Goal: Task Accomplishment & Management: Complete application form

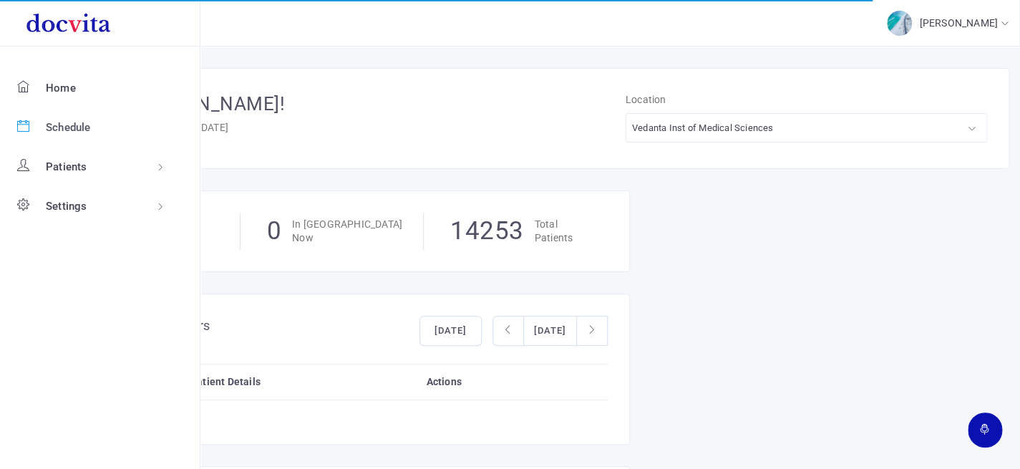
click at [25, 121] on icon at bounding box center [23, 125] width 12 height 12
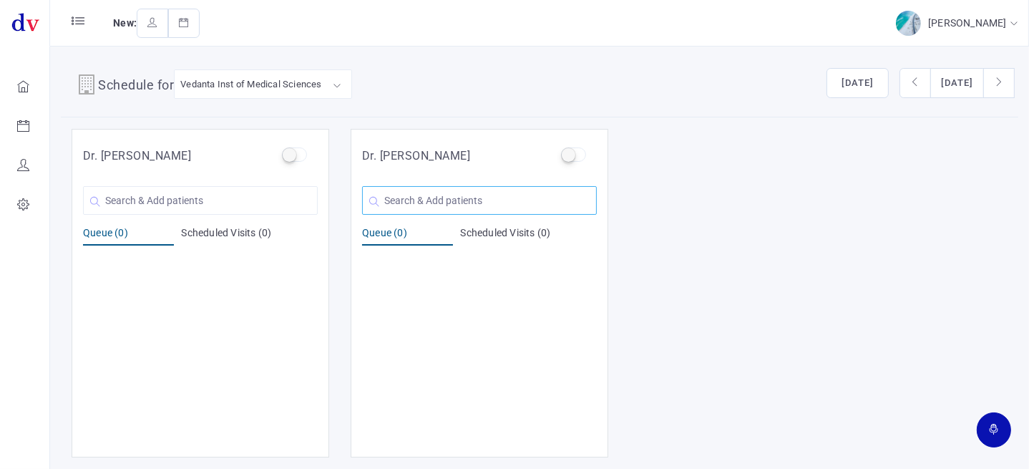
click at [493, 207] on input "text" at bounding box center [479, 200] width 235 height 29
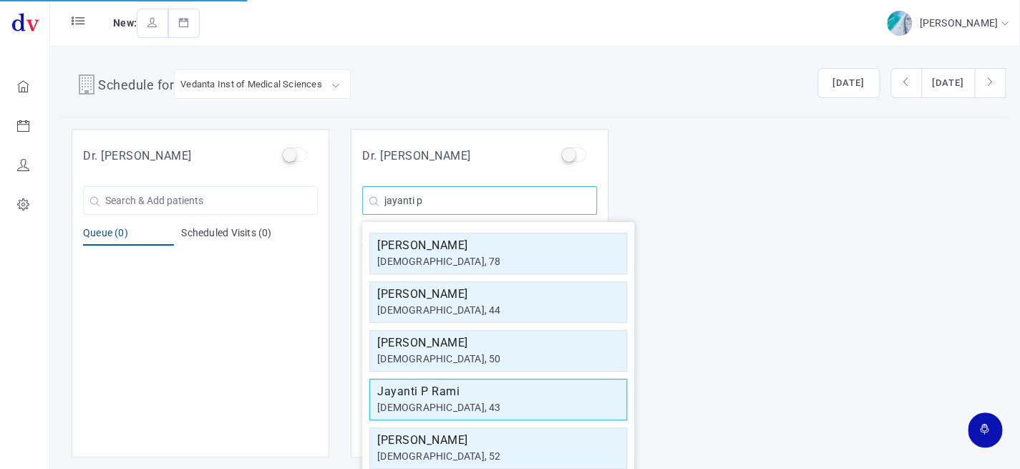
scroll to position [14, 0]
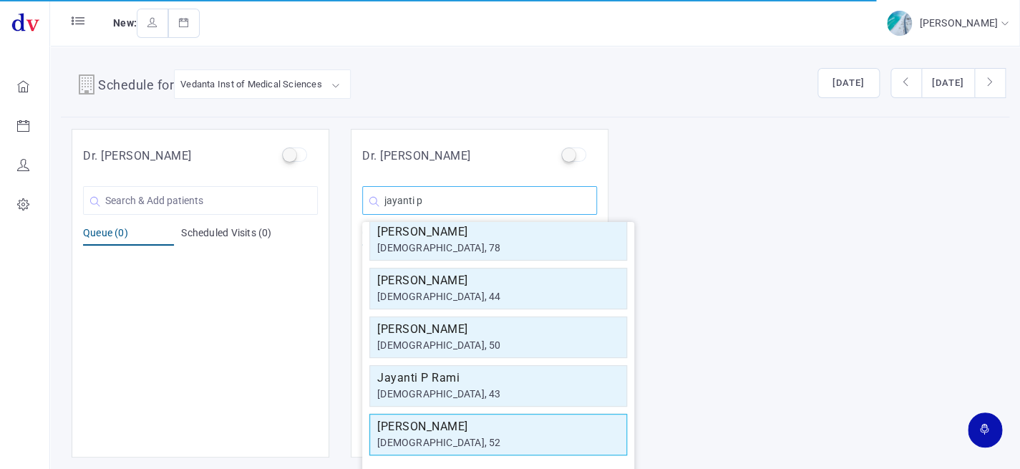
type input "jayanti p"
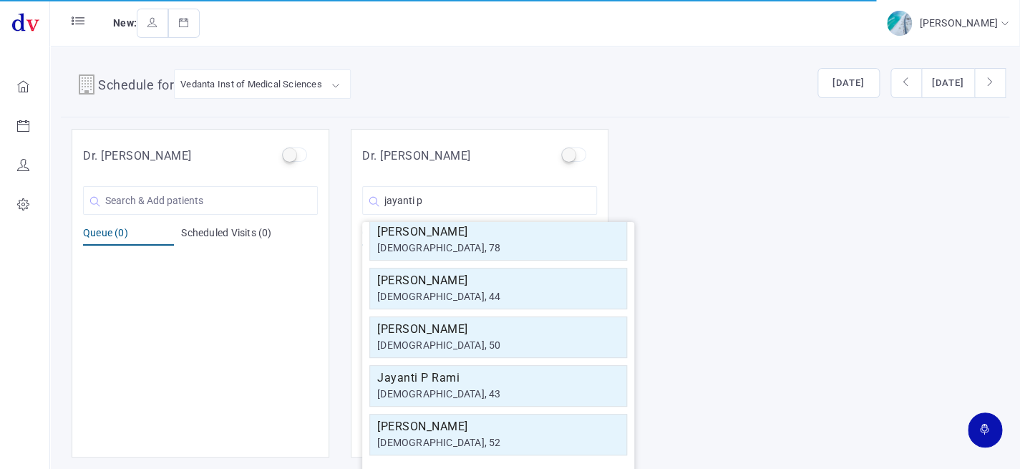
click at [529, 427] on h5 "[PERSON_NAME]" at bounding box center [498, 426] width 242 height 17
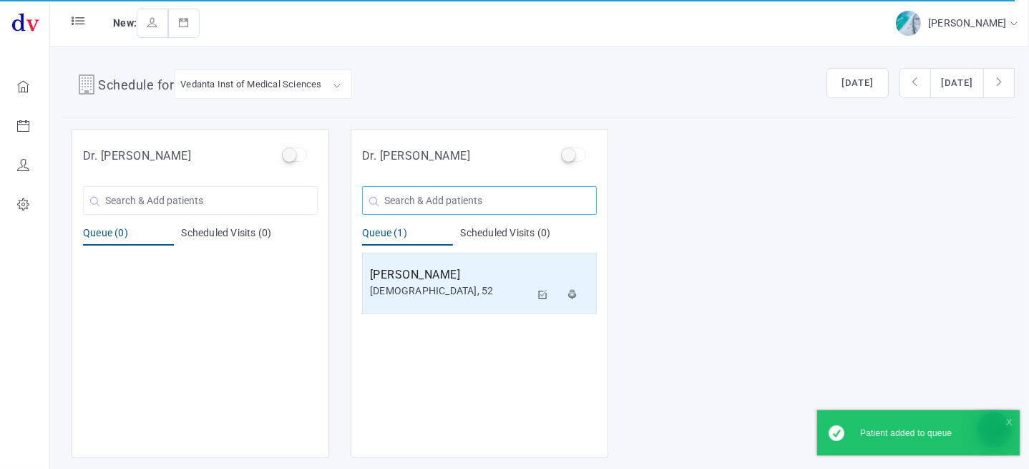
click at [449, 200] on input "text" at bounding box center [479, 200] width 235 height 29
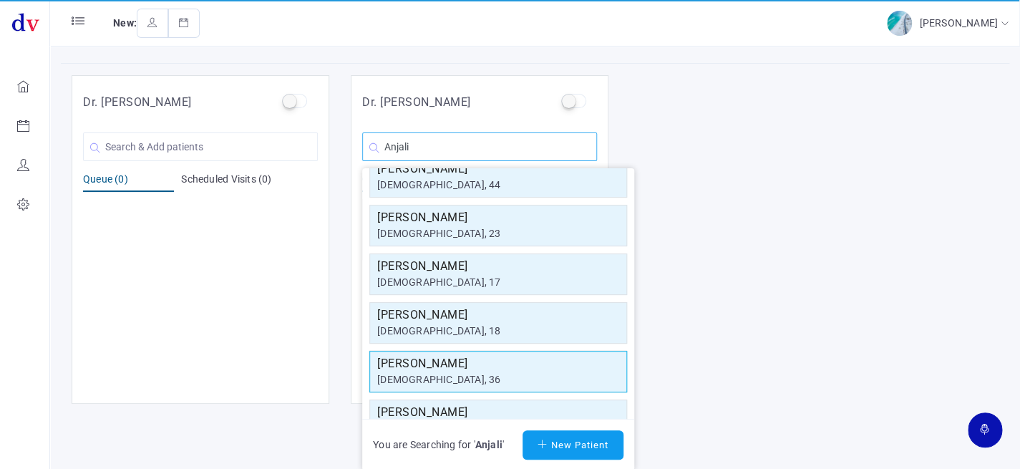
scroll to position [0, 0]
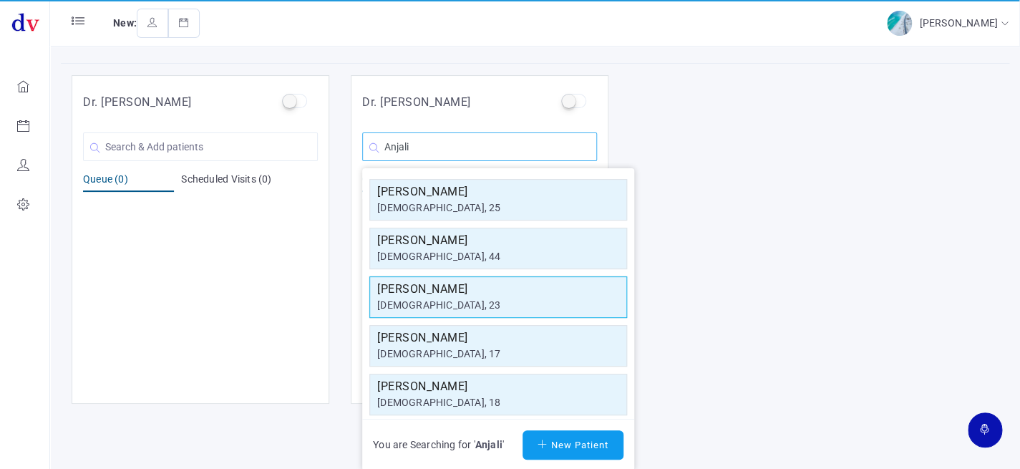
type input "Anjali"
click at [479, 288] on h5 "[PERSON_NAME]" at bounding box center [498, 288] width 242 height 17
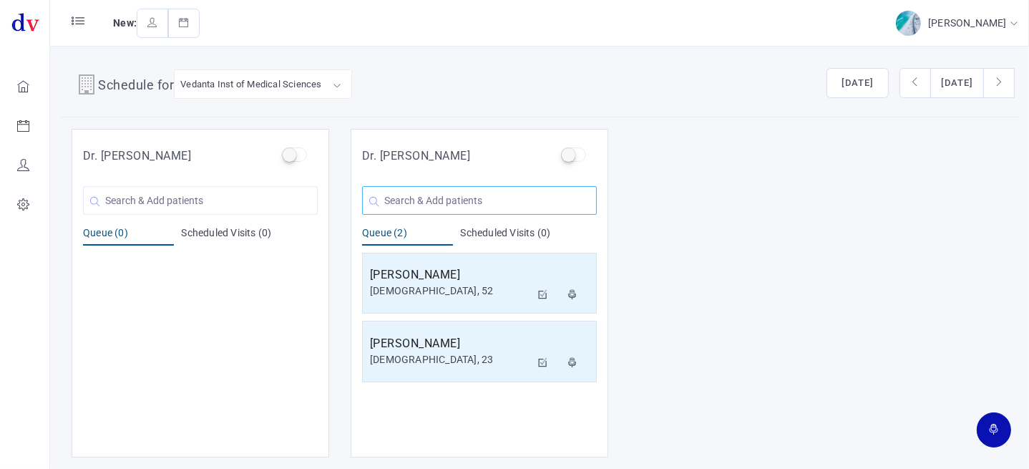
click at [412, 202] on input "text" at bounding box center [479, 200] width 235 height 29
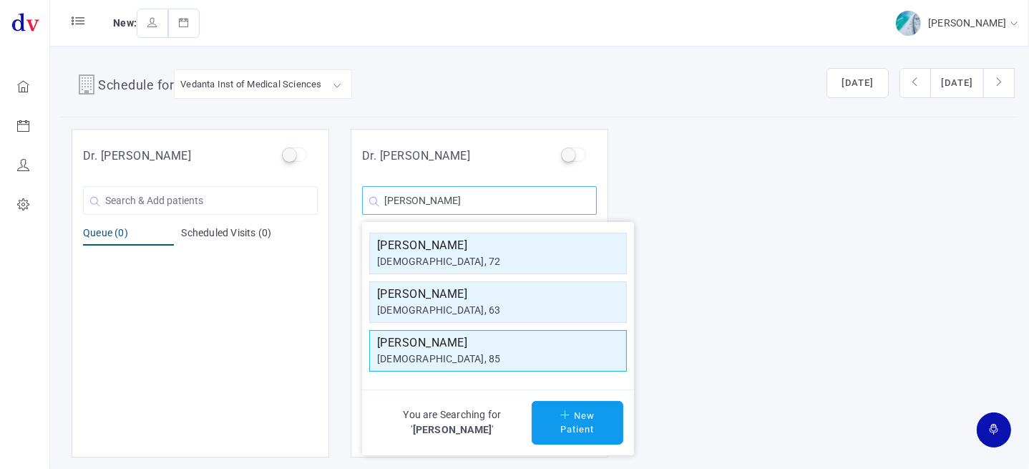
type input "[PERSON_NAME]"
click at [462, 349] on h5 "[PERSON_NAME]" at bounding box center [498, 342] width 242 height 17
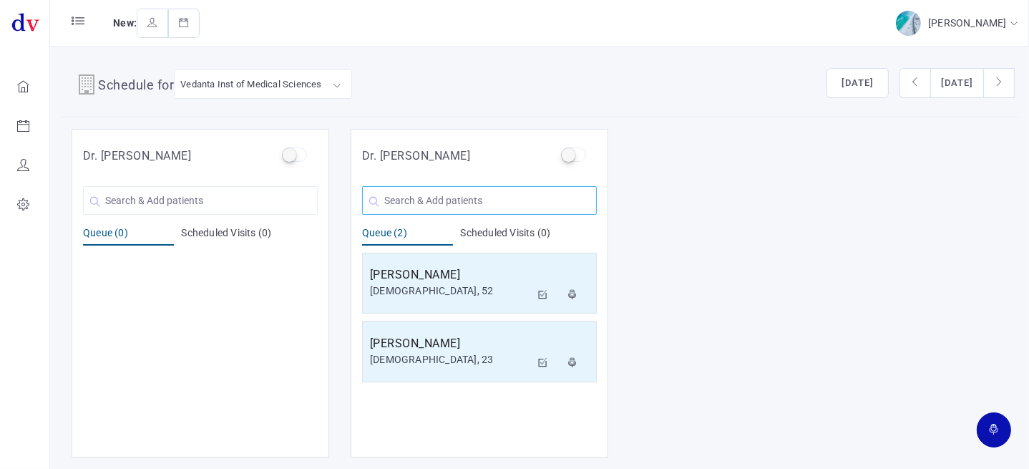
click at [468, 207] on input "text" at bounding box center [479, 200] width 235 height 29
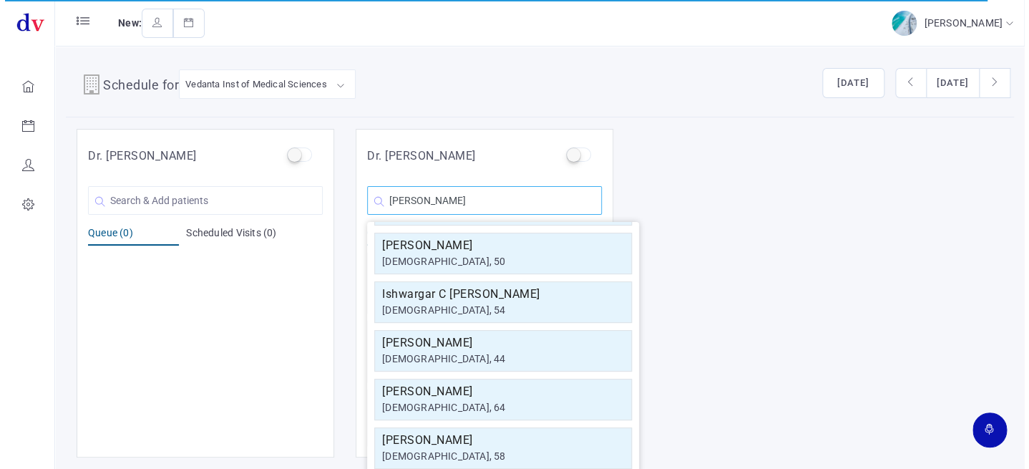
scroll to position [255, 0]
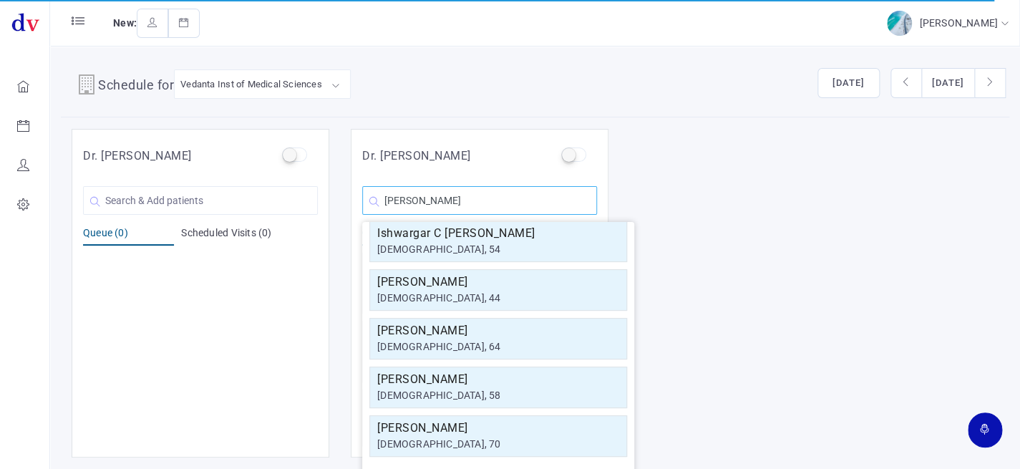
type input "[PERSON_NAME]"
click at [492, 373] on h5 "[PERSON_NAME]" at bounding box center [498, 379] width 242 height 17
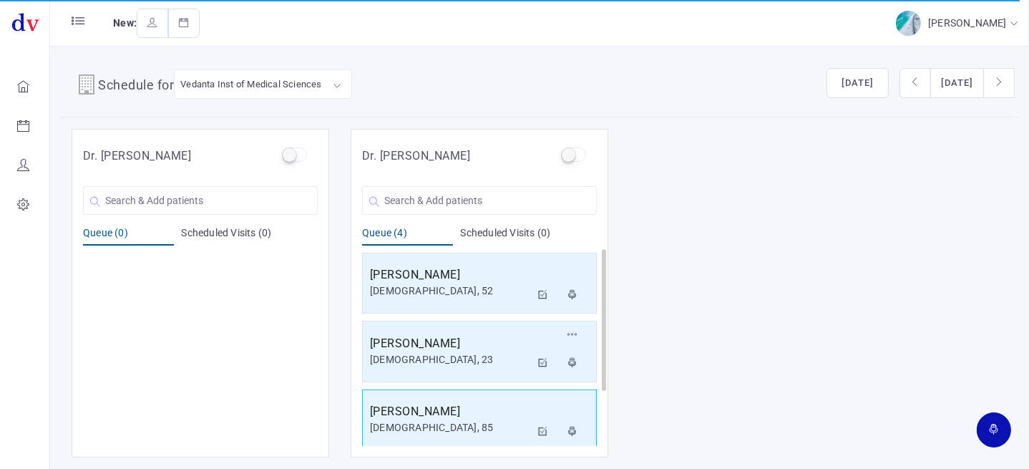
scroll to position [75, 0]
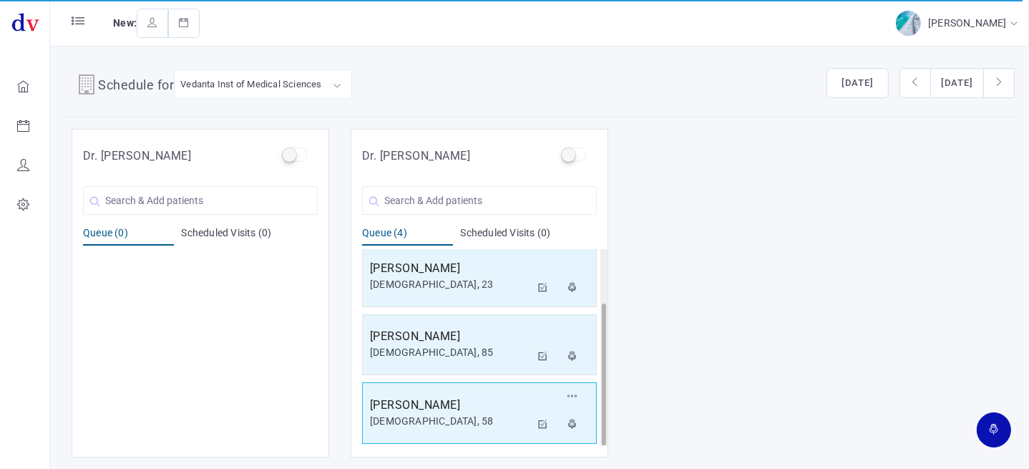
click at [448, 405] on h5 "[PERSON_NAME]" at bounding box center [450, 404] width 160 height 17
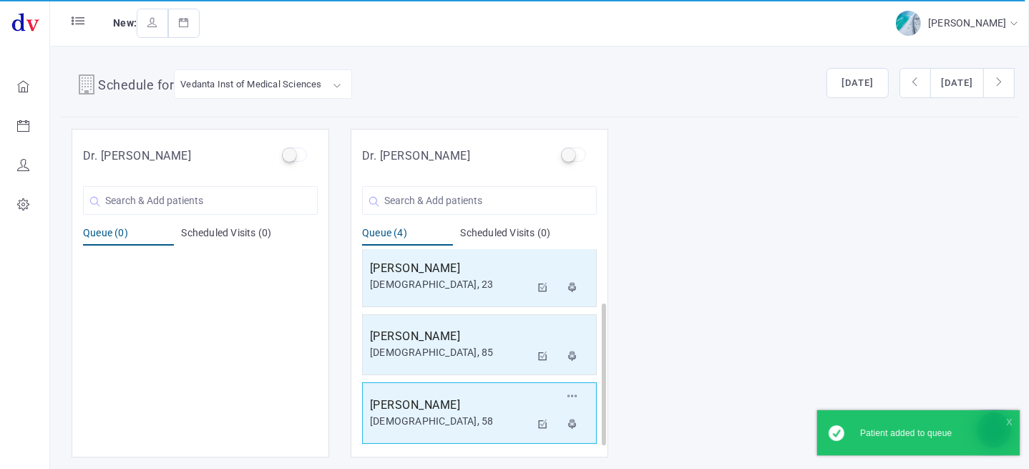
click at [437, 419] on div "[DEMOGRAPHIC_DATA], 58" at bounding box center [450, 421] width 160 height 15
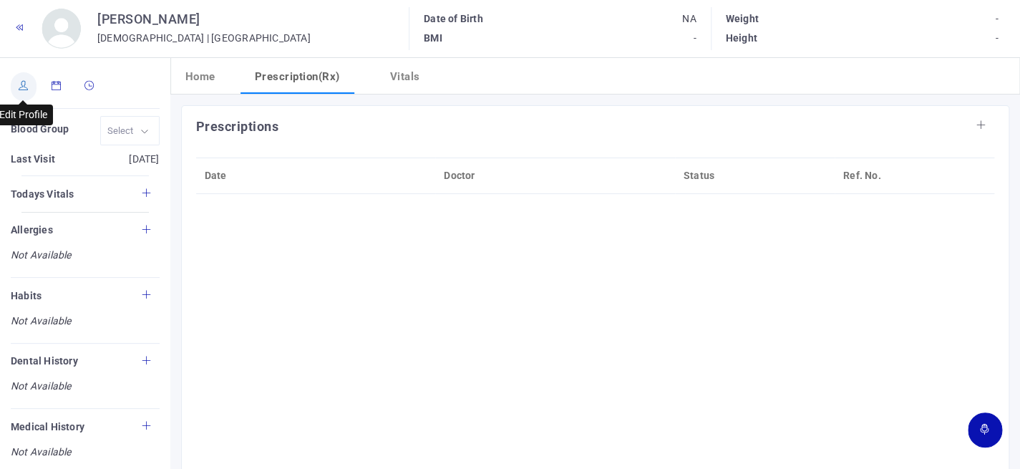
click at [21, 82] on icon at bounding box center [24, 85] width 10 height 9
type input "[PERSON_NAME]"
type input "58"
type input "[GEOGRAPHIC_DATA]"
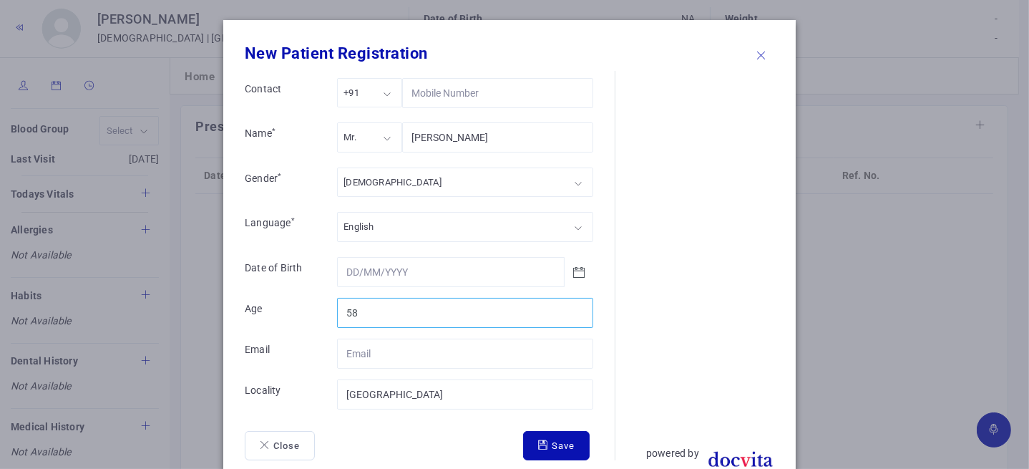
click at [451, 300] on input "58" at bounding box center [465, 313] width 256 height 30
type input "5"
type input "60"
click at [542, 447] on button "Save" at bounding box center [556, 446] width 67 height 30
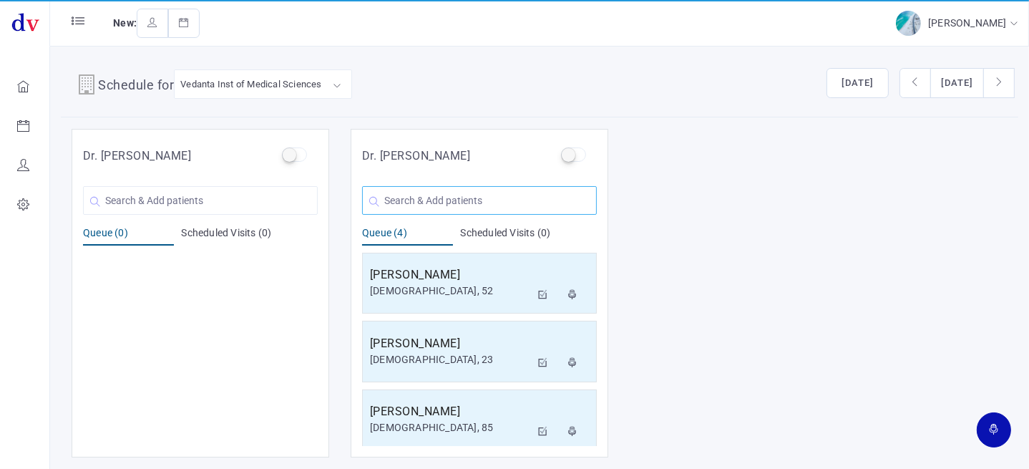
click at [411, 200] on input "text" at bounding box center [479, 200] width 235 height 29
click at [449, 205] on input "text" at bounding box center [479, 200] width 235 height 29
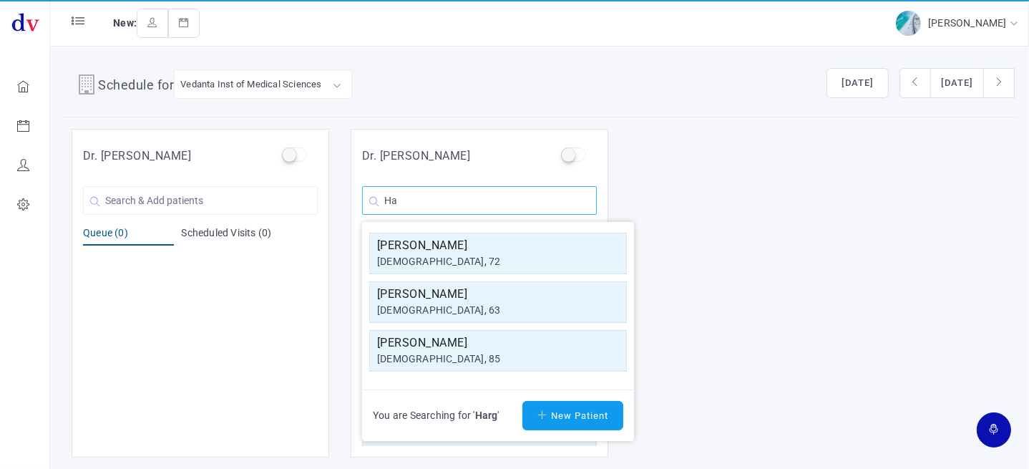
type input "H"
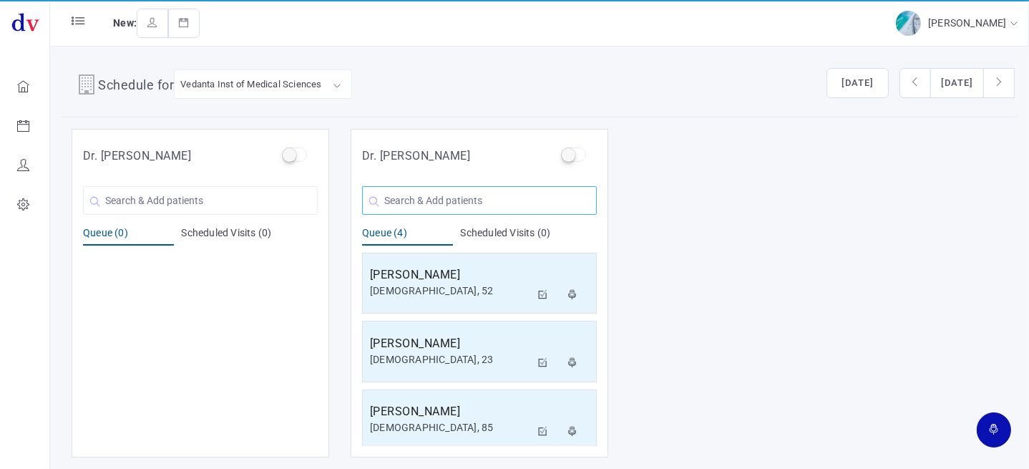
click at [497, 204] on input "text" at bounding box center [479, 200] width 235 height 29
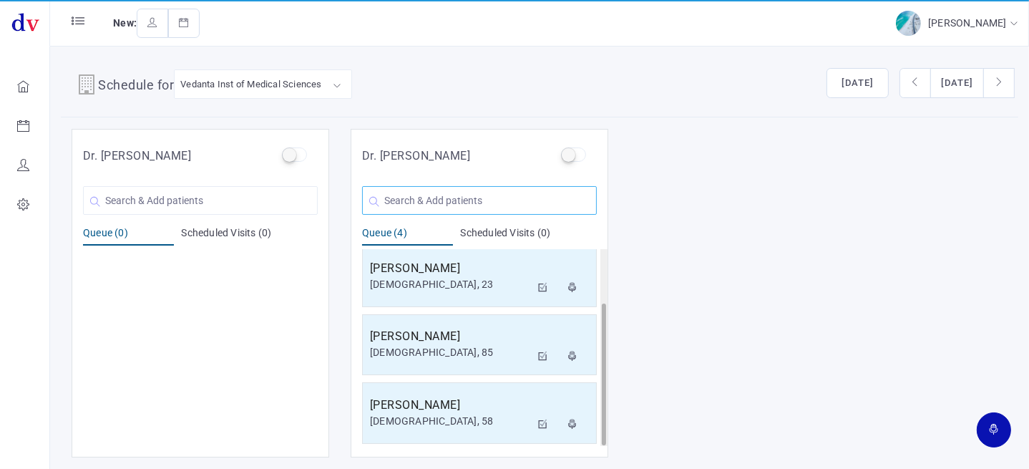
click at [477, 190] on input "text" at bounding box center [479, 200] width 235 height 29
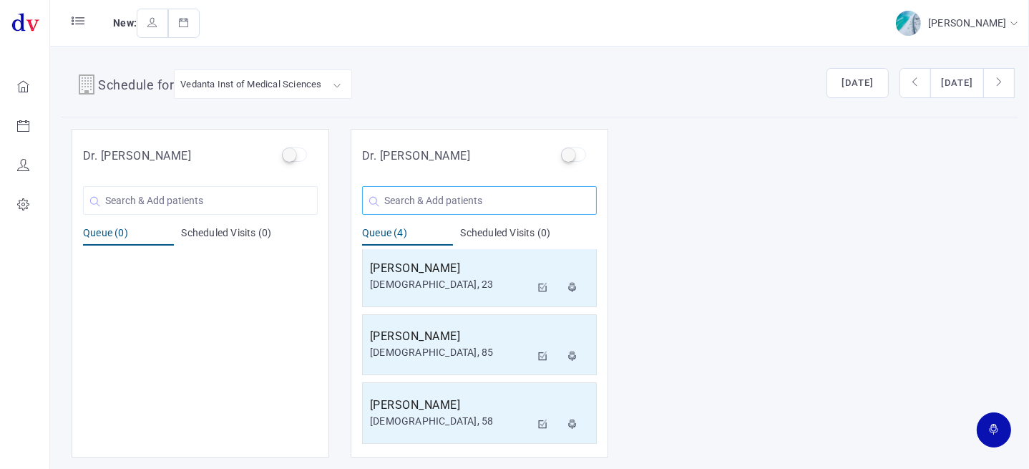
click at [389, 196] on input "text" at bounding box center [479, 200] width 235 height 29
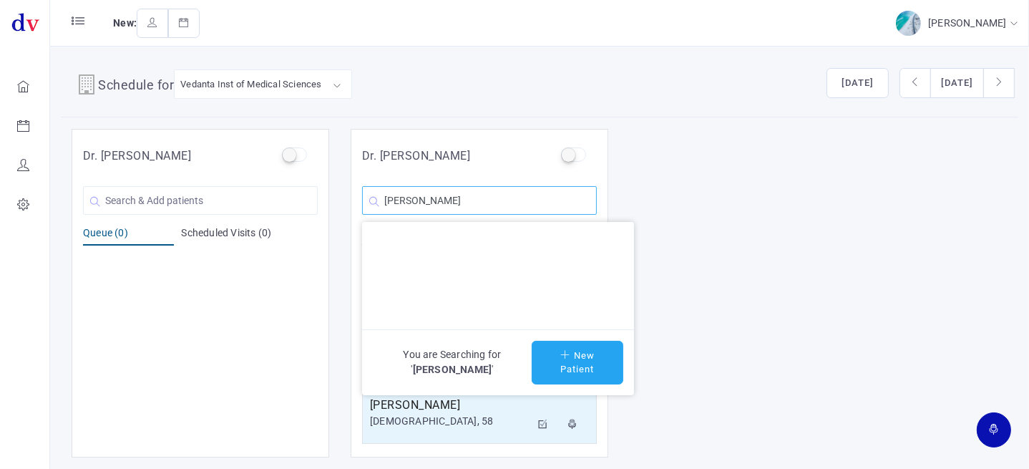
type input "[PERSON_NAME]"
click at [565, 358] on button "New Patient" at bounding box center [578, 363] width 92 height 44
type input "[PERSON_NAME]"
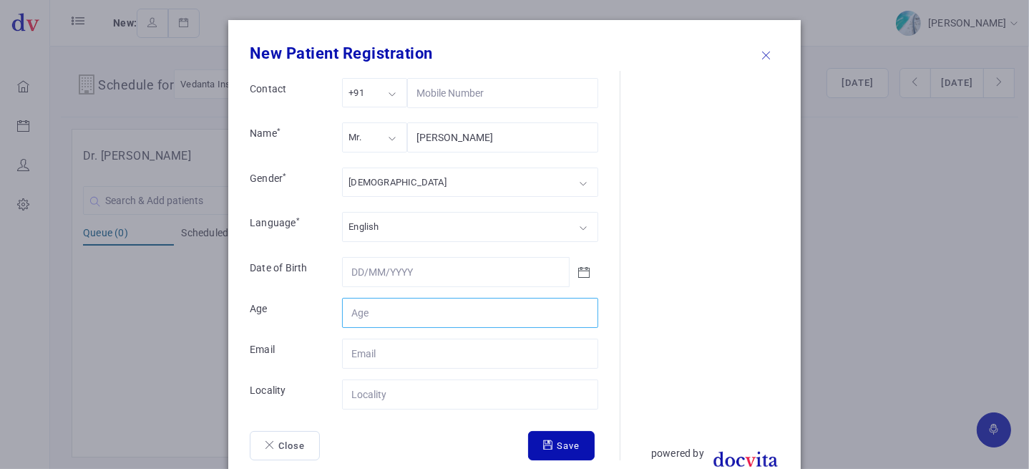
click at [363, 306] on input "Contact" at bounding box center [470, 313] width 256 height 30
type input "71"
click at [351, 400] on input "Contact" at bounding box center [470, 394] width 256 height 30
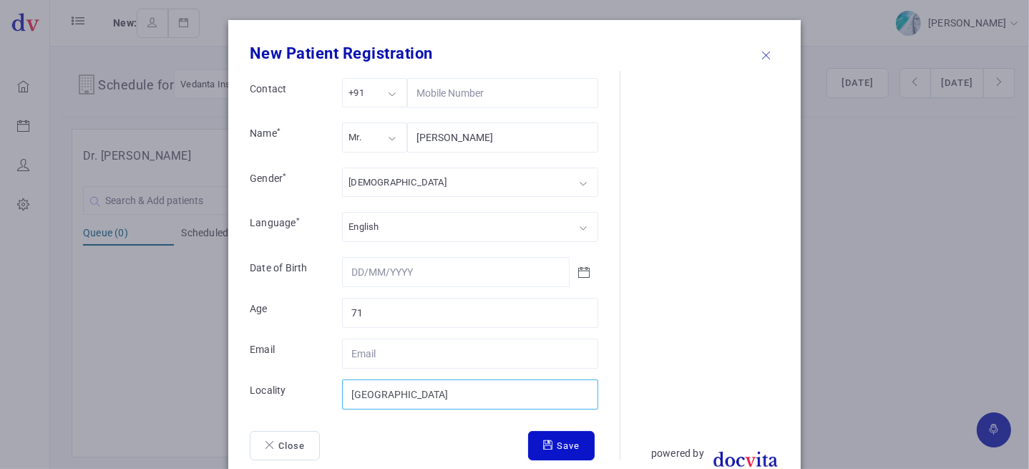
type input "[GEOGRAPHIC_DATA]"
click at [557, 446] on button "Save" at bounding box center [561, 446] width 67 height 30
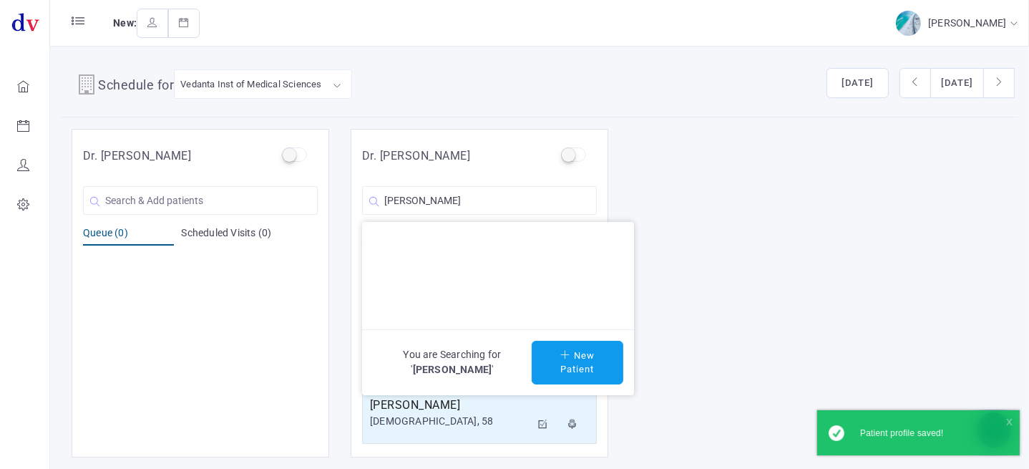
click at [509, 215] on div "Dr. [PERSON_NAME] [PERSON_NAME] You are Searching for ' [PERSON_NAME] ' New Pat…" at bounding box center [480, 293] width 258 height 328
click at [510, 207] on input "[PERSON_NAME]" at bounding box center [479, 200] width 235 height 29
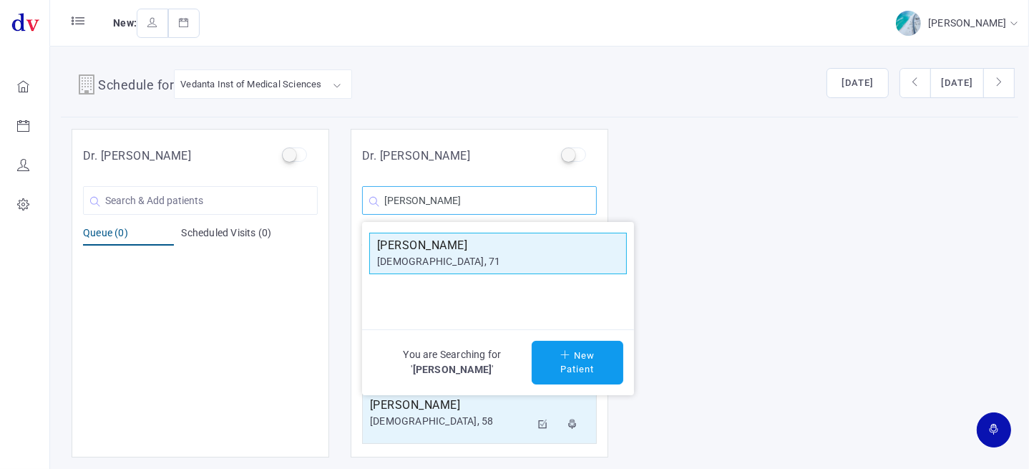
type input "[PERSON_NAME]"
click at [471, 252] on h5 "[PERSON_NAME]" at bounding box center [498, 245] width 242 height 17
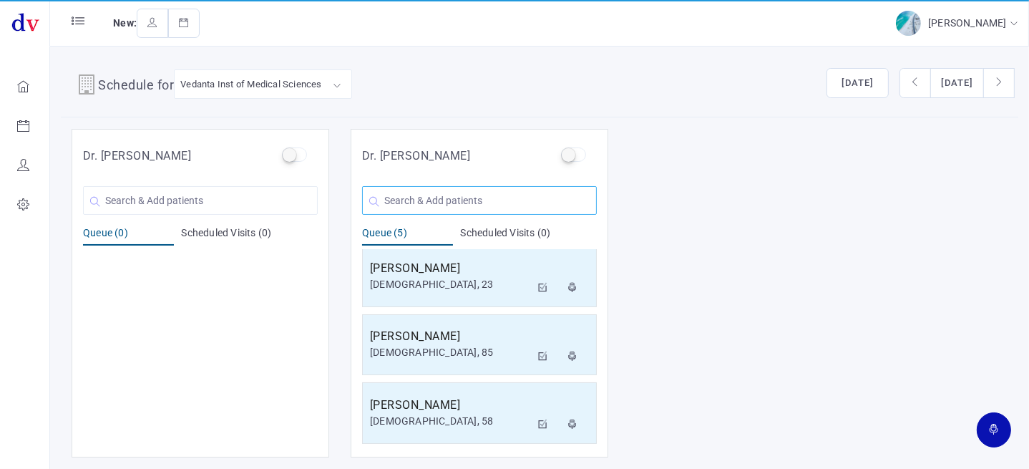
click at [529, 197] on input "text" at bounding box center [479, 200] width 235 height 29
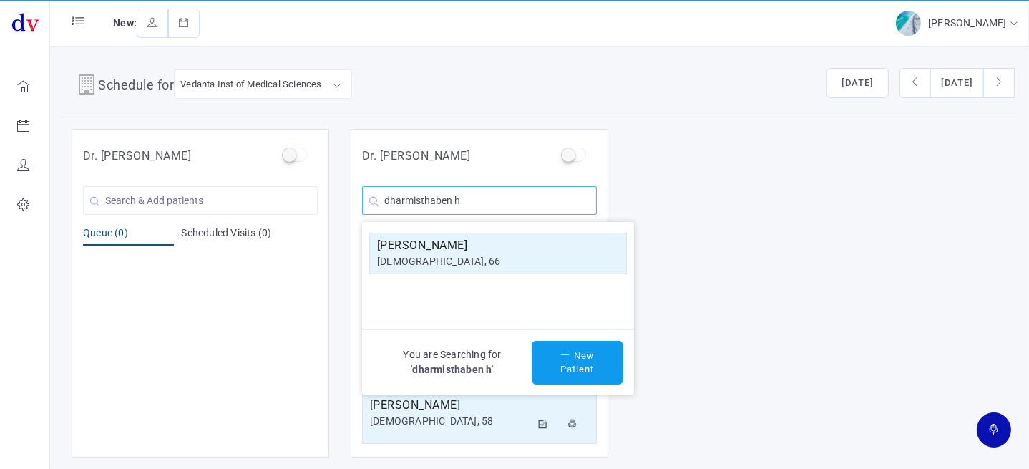
type input "dharmisthaben h"
click at [532, 248] on h5 "[PERSON_NAME]" at bounding box center [498, 245] width 242 height 17
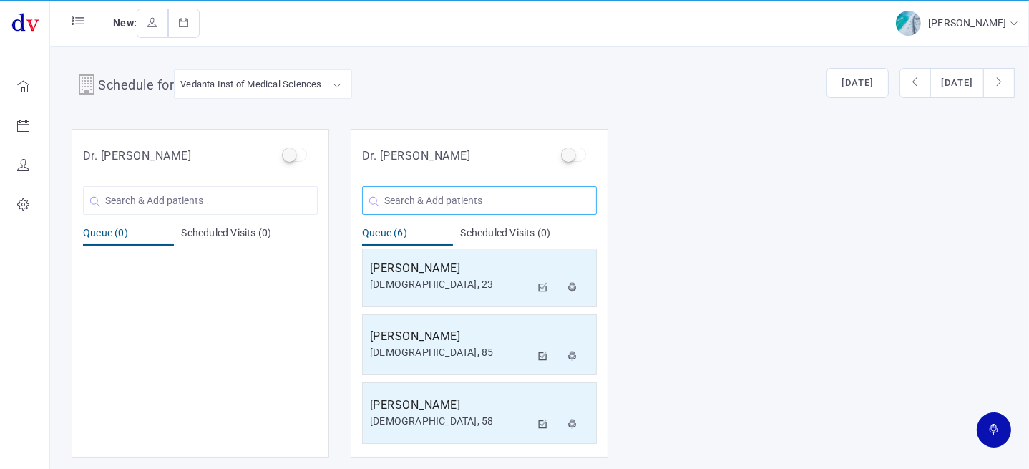
click at [423, 190] on input "text" at bounding box center [479, 200] width 235 height 29
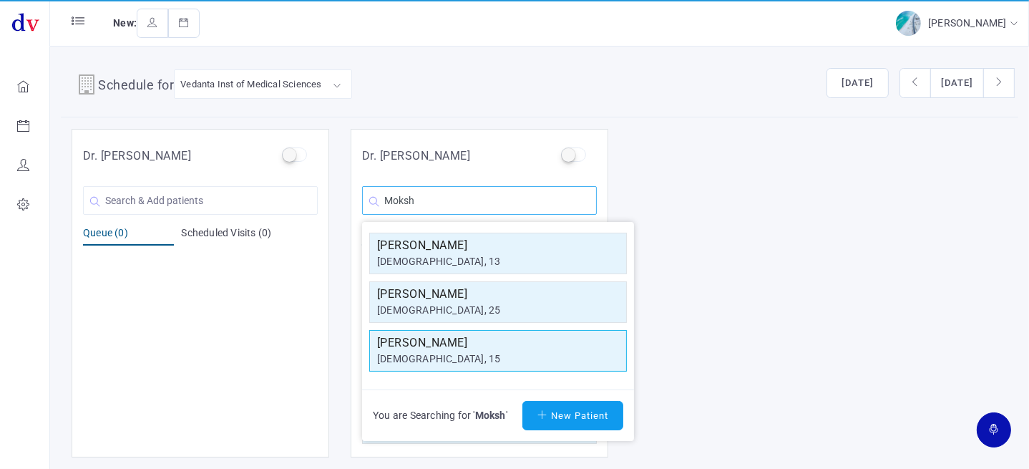
type input "Moksh"
click at [406, 344] on h5 "[PERSON_NAME]" at bounding box center [498, 342] width 242 height 17
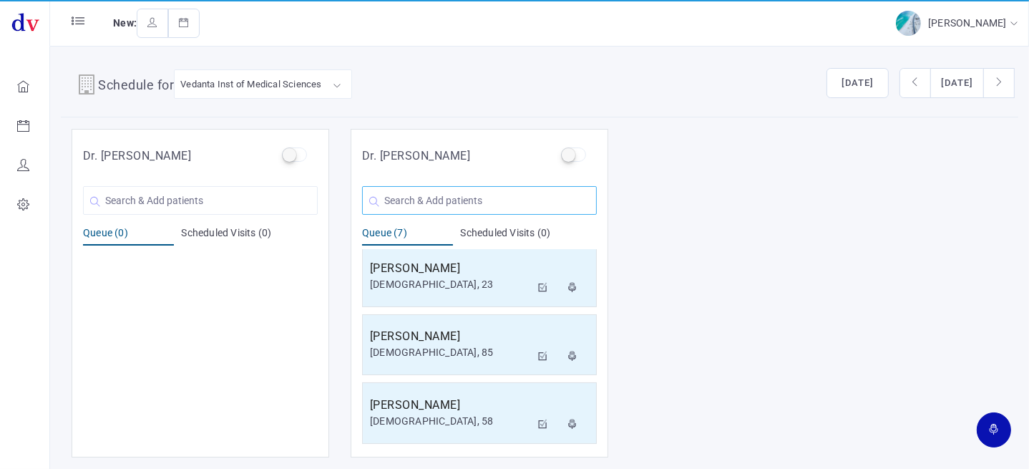
click at [401, 202] on input "text" at bounding box center [479, 200] width 235 height 29
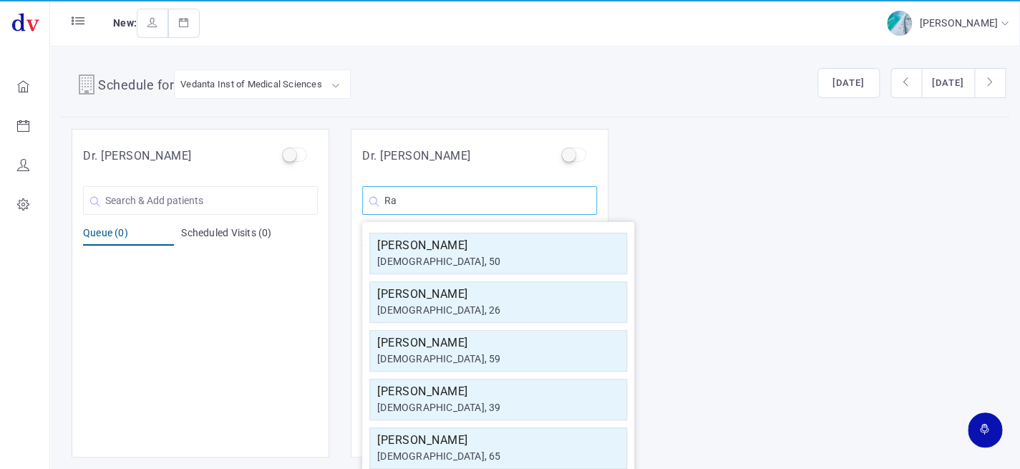
type input "R"
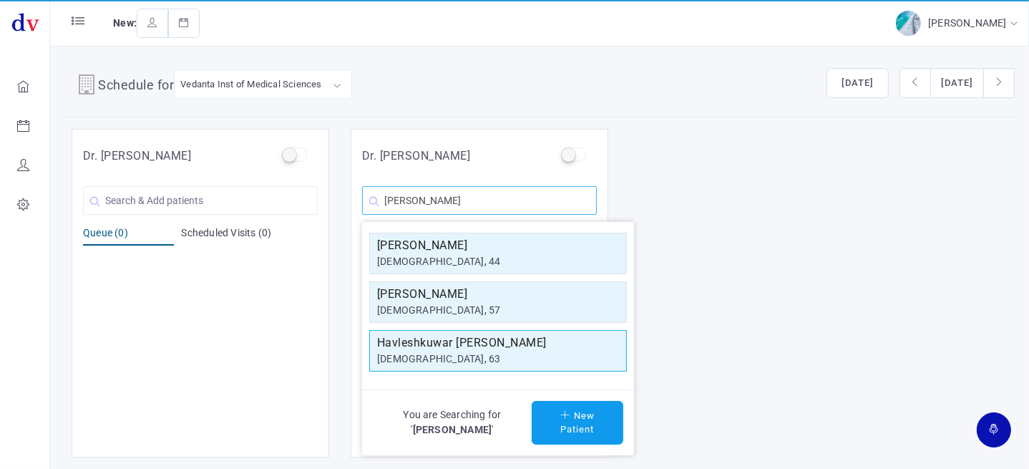
type input "[PERSON_NAME]"
click at [411, 353] on div "[DEMOGRAPHIC_DATA], 63" at bounding box center [498, 358] width 242 height 15
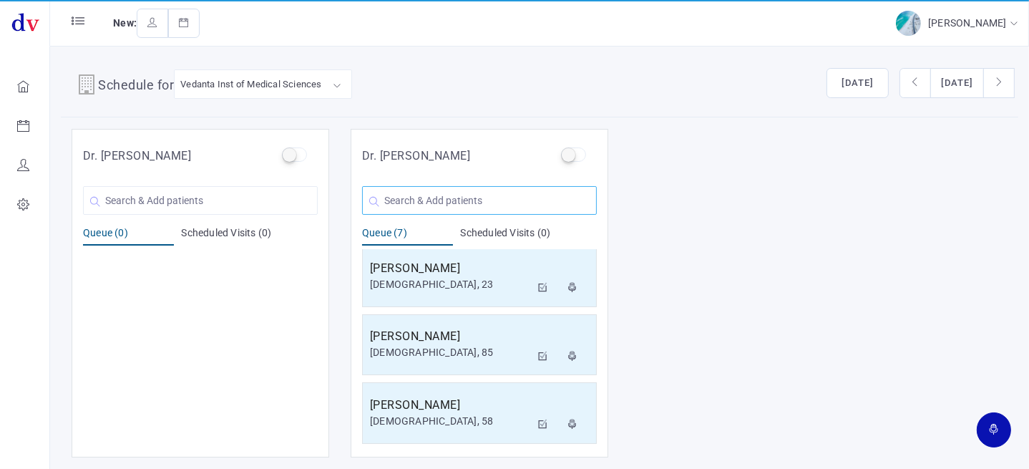
click at [421, 200] on input "text" at bounding box center [479, 200] width 235 height 29
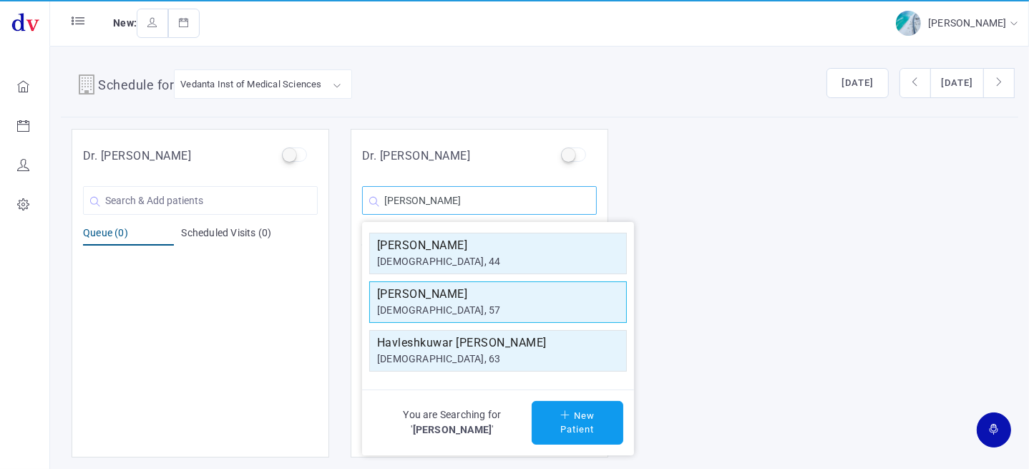
type input "[PERSON_NAME]"
click at [421, 303] on div "[DEMOGRAPHIC_DATA], 57" at bounding box center [498, 310] width 242 height 15
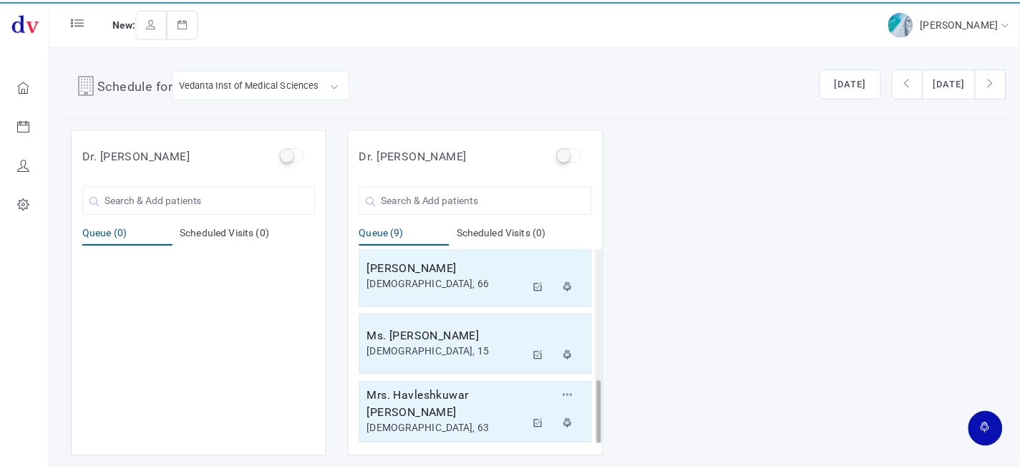
scroll to position [416, 0]
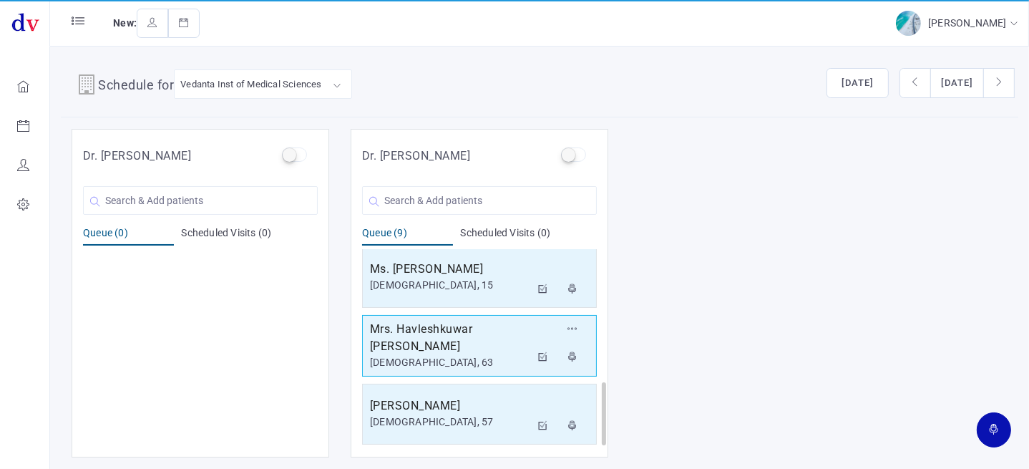
click at [450, 357] on div "[DEMOGRAPHIC_DATA], 63" at bounding box center [450, 362] width 160 height 15
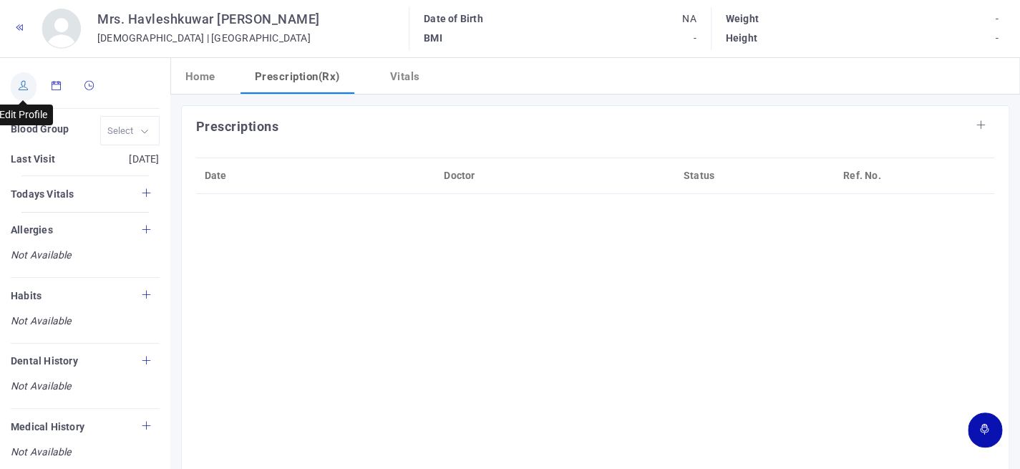
click at [31, 79] on link at bounding box center [24, 86] width 26 height 29
type input "Havleshkuwar [PERSON_NAME]"
type input "63"
type input "[GEOGRAPHIC_DATA]"
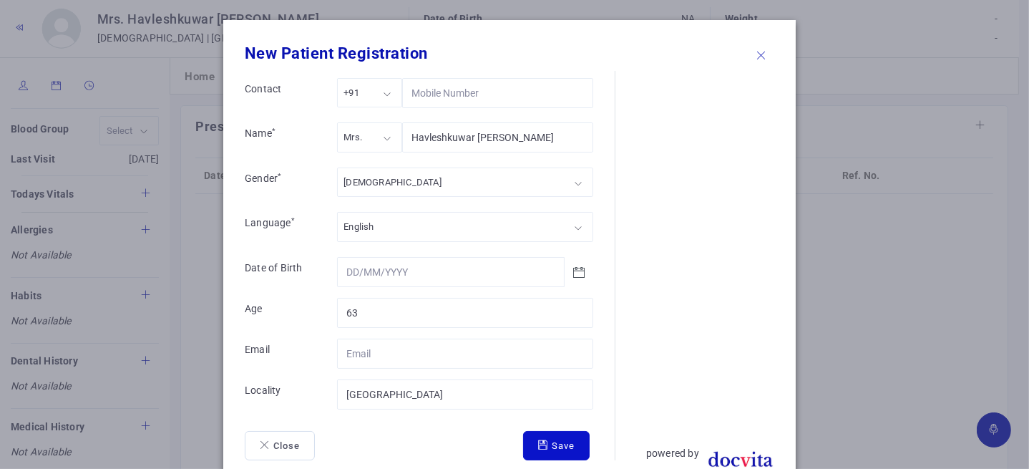
click at [539, 449] on button "Save" at bounding box center [556, 446] width 67 height 30
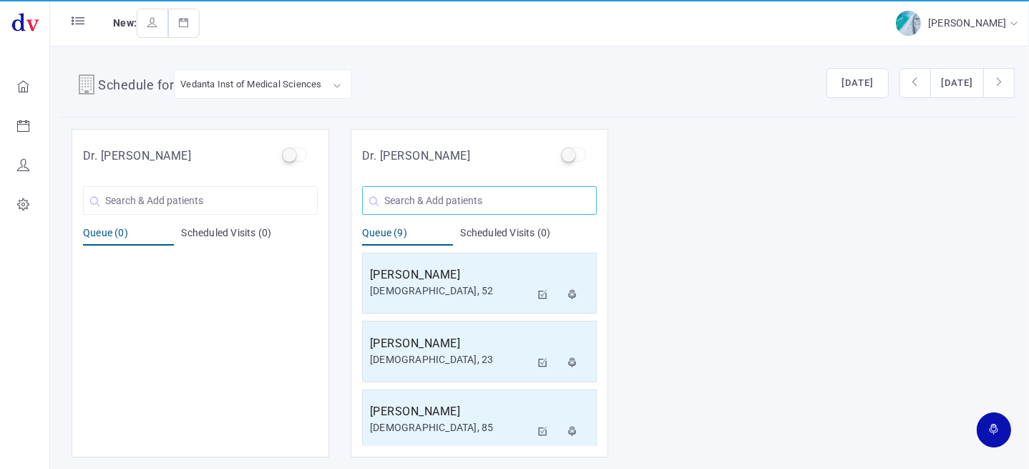
click at [407, 192] on input "text" at bounding box center [479, 200] width 235 height 29
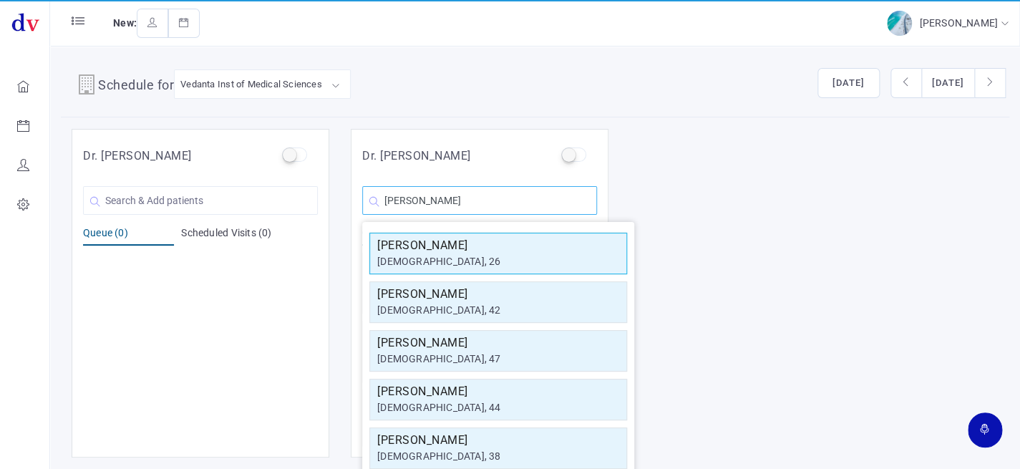
type input "[PERSON_NAME]"
click at [451, 255] on div "[DEMOGRAPHIC_DATA], 26" at bounding box center [498, 261] width 242 height 15
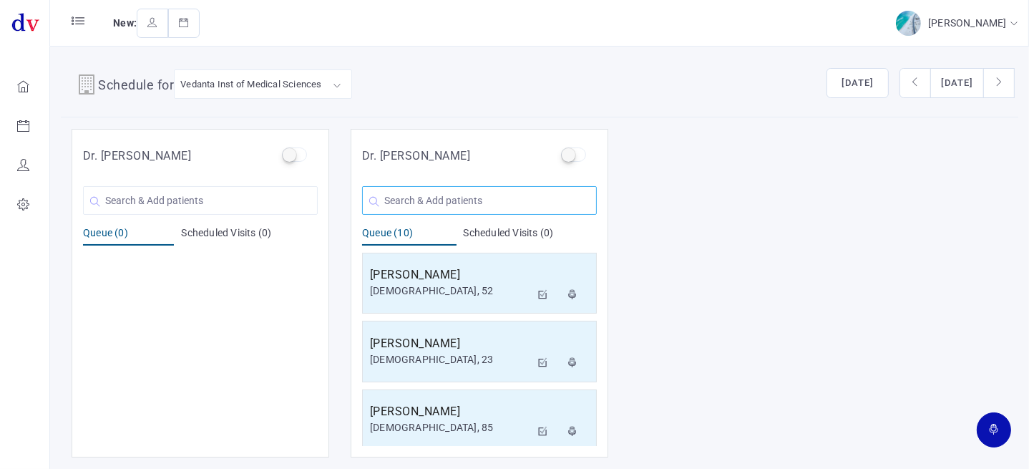
click at [399, 205] on input "text" at bounding box center [479, 200] width 235 height 29
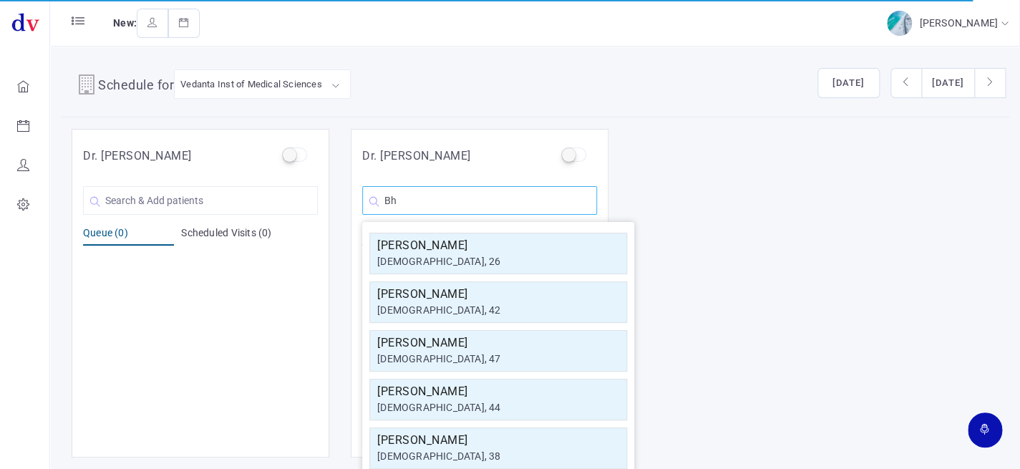
type input "B"
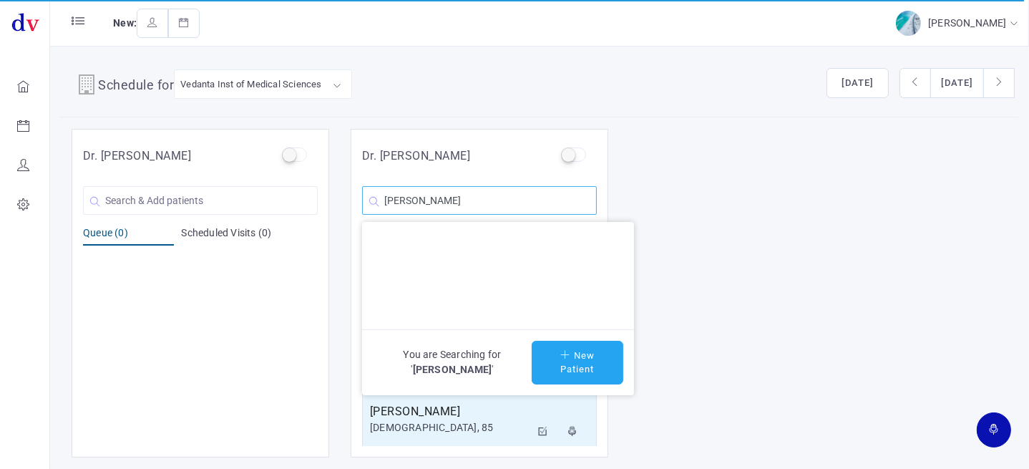
type input "[PERSON_NAME]"
click at [560, 350] on icon at bounding box center [567, 354] width 14 height 9
type input "[PERSON_NAME]"
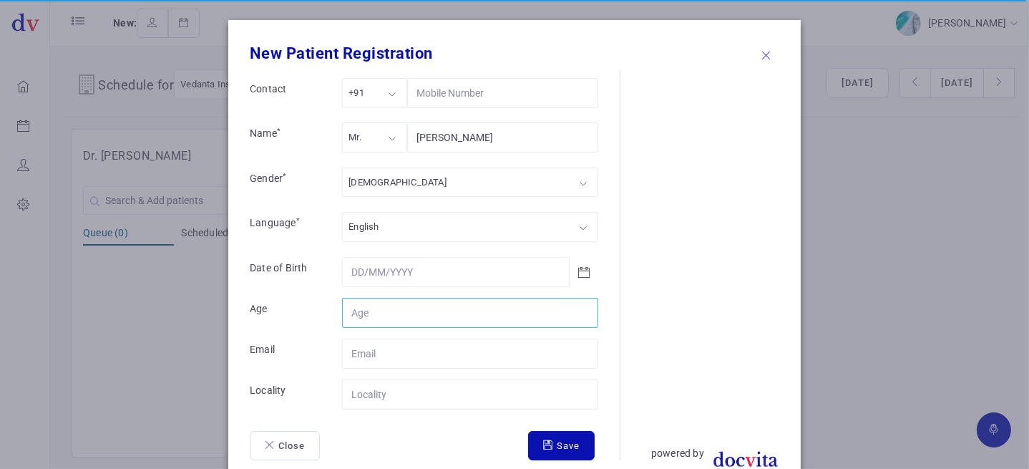
click at [406, 307] on input "Contact" at bounding box center [470, 313] width 256 height 30
type input "18"
click at [364, 379] on input "Contact" at bounding box center [470, 394] width 256 height 30
type input "D"
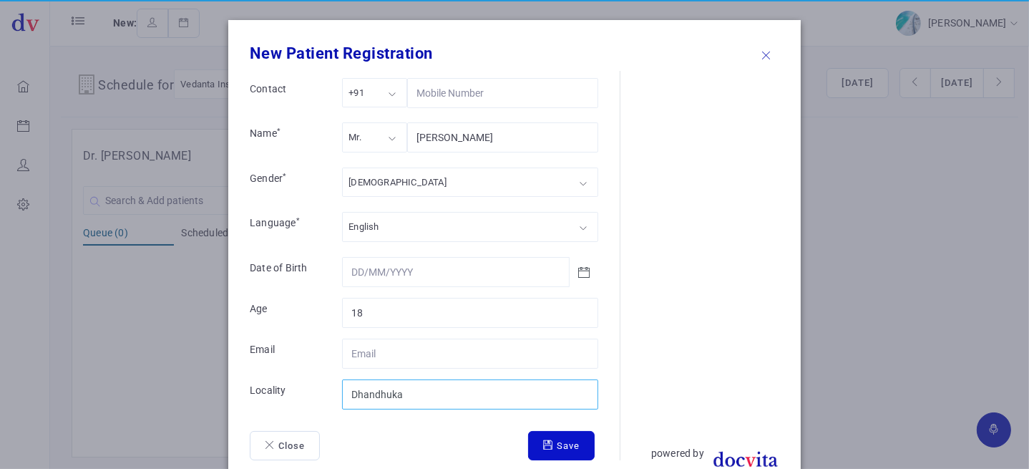
type input "Dhandhuka"
click at [543, 444] on icon "submit" at bounding box center [550, 444] width 14 height 9
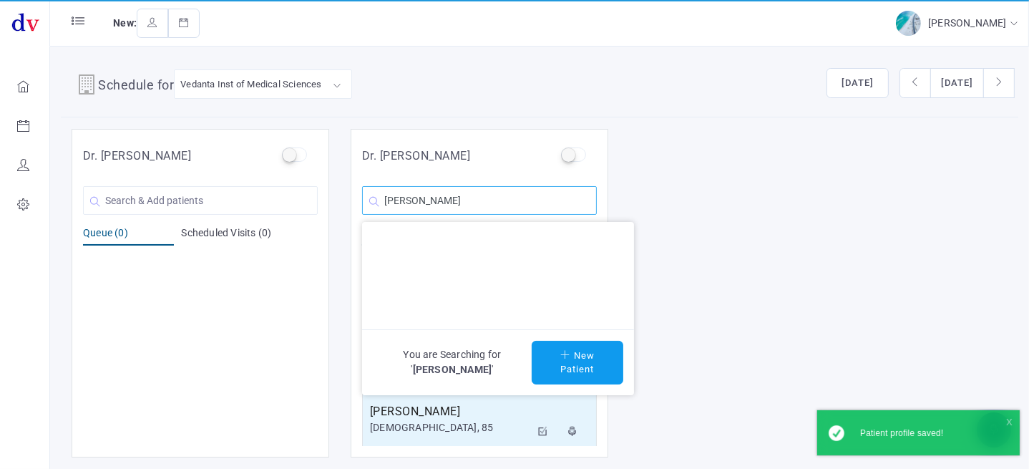
click at [500, 205] on input "[PERSON_NAME]" at bounding box center [479, 200] width 235 height 29
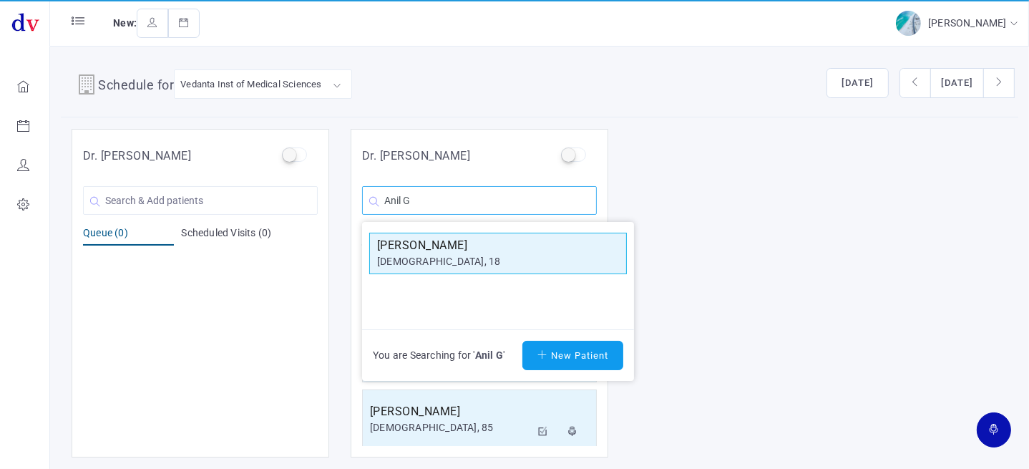
type input "Anil G"
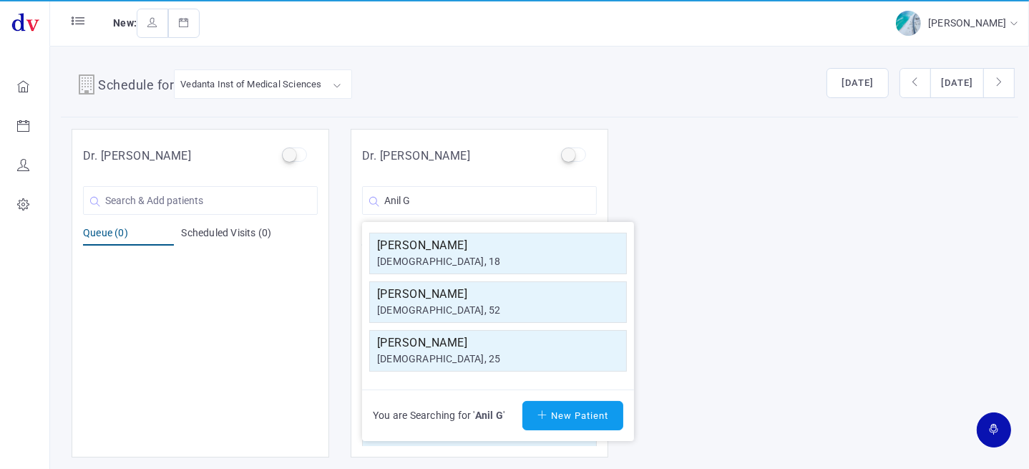
click at [464, 250] on h5 "[PERSON_NAME]" at bounding box center [498, 245] width 242 height 17
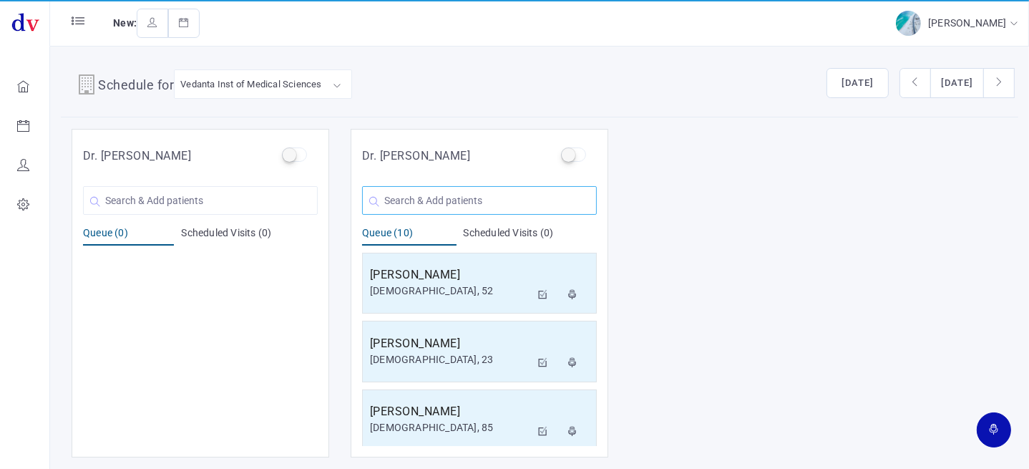
click at [454, 193] on input "text" at bounding box center [479, 200] width 235 height 29
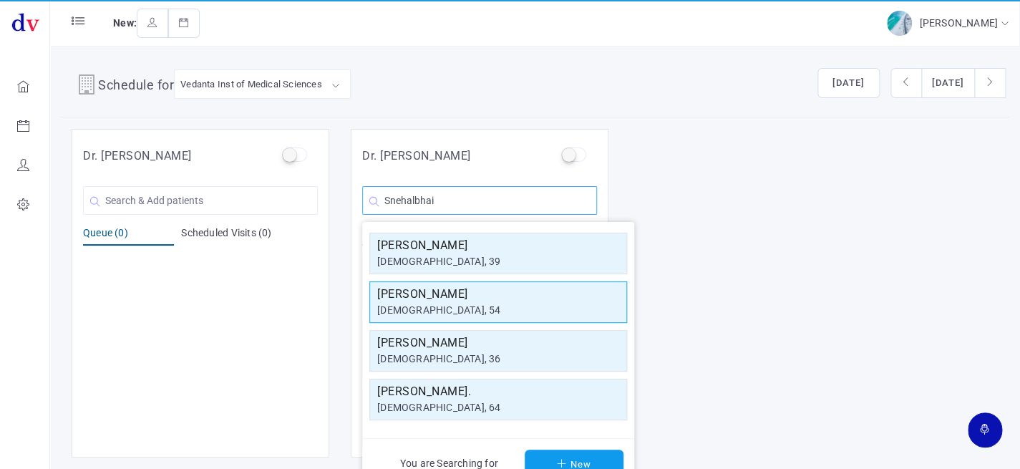
type input "Snehalbhai"
click at [511, 306] on div "[DEMOGRAPHIC_DATA], 54" at bounding box center [498, 310] width 242 height 15
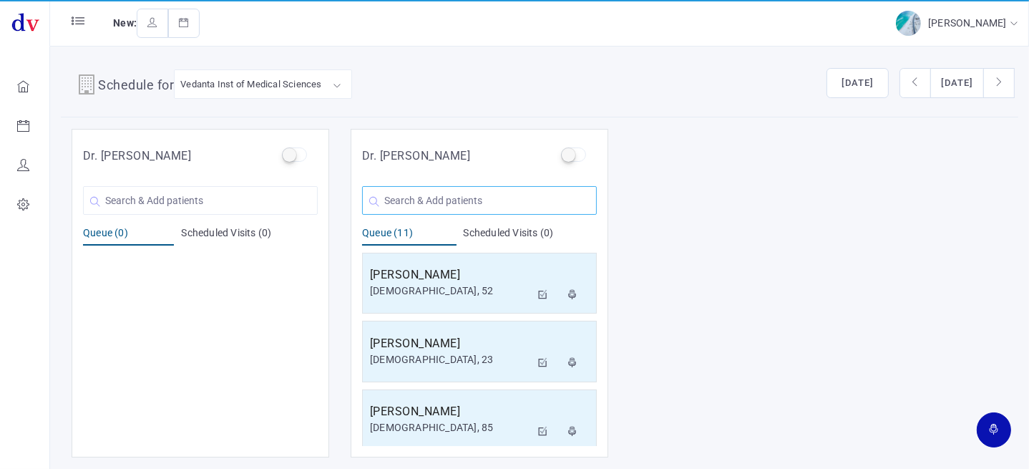
click at [482, 197] on input "text" at bounding box center [479, 200] width 235 height 29
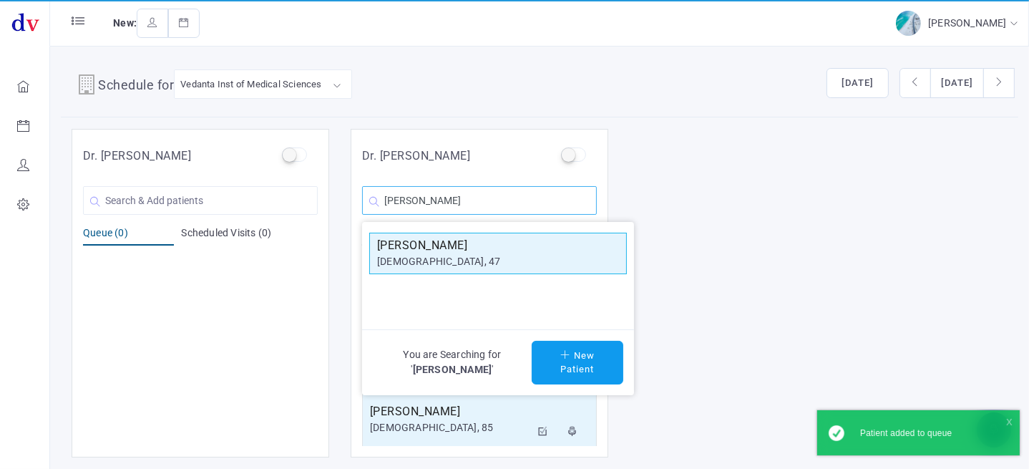
type input "[PERSON_NAME]"
click at [461, 259] on div "[DEMOGRAPHIC_DATA], 47" at bounding box center [498, 261] width 242 height 15
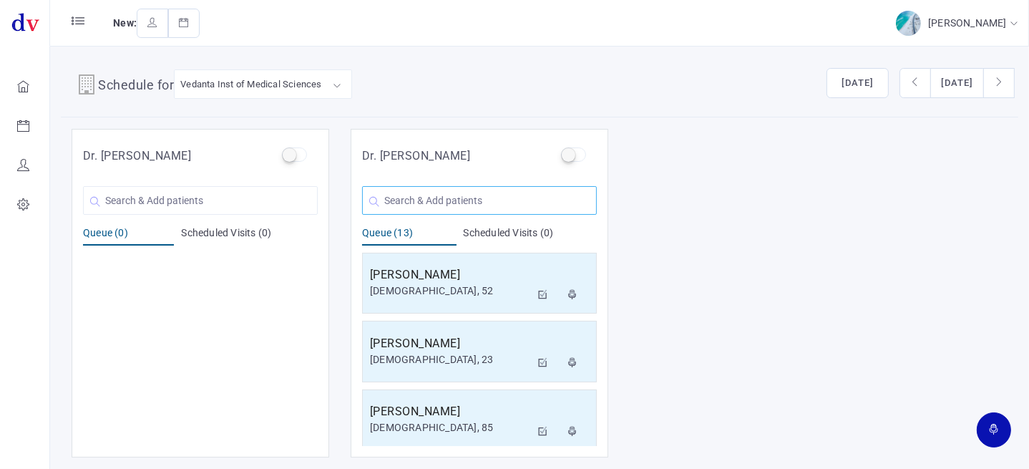
click at [466, 204] on input "text" at bounding box center [479, 200] width 235 height 29
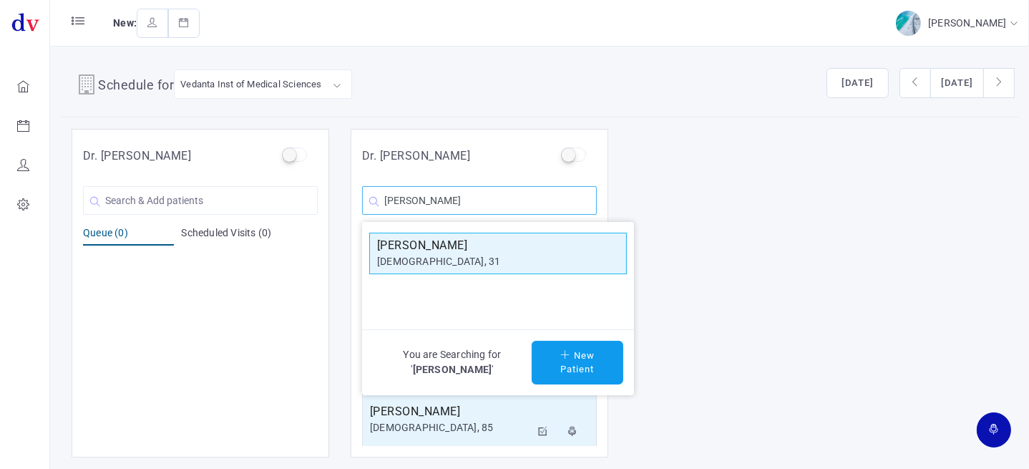
type input "[PERSON_NAME]"
click at [460, 260] on div "[DEMOGRAPHIC_DATA], 31" at bounding box center [498, 261] width 242 height 15
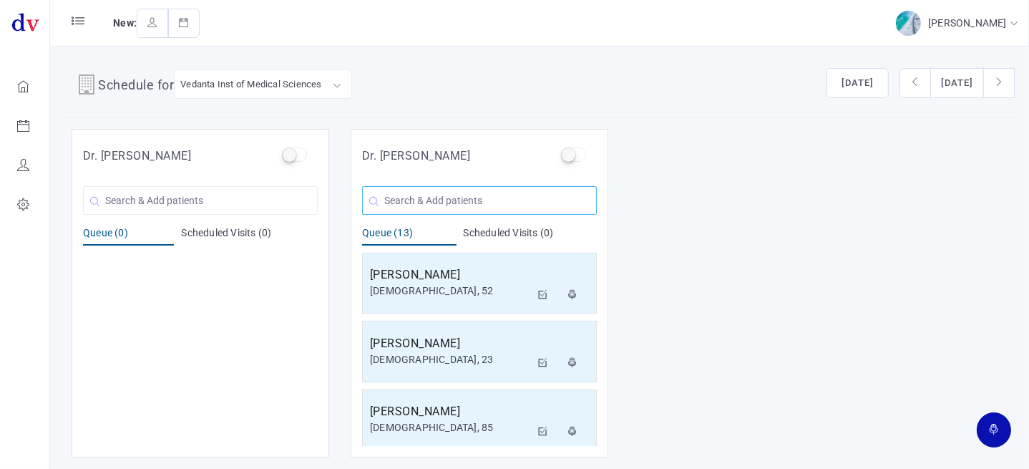
click at [456, 212] on input "text" at bounding box center [479, 200] width 235 height 29
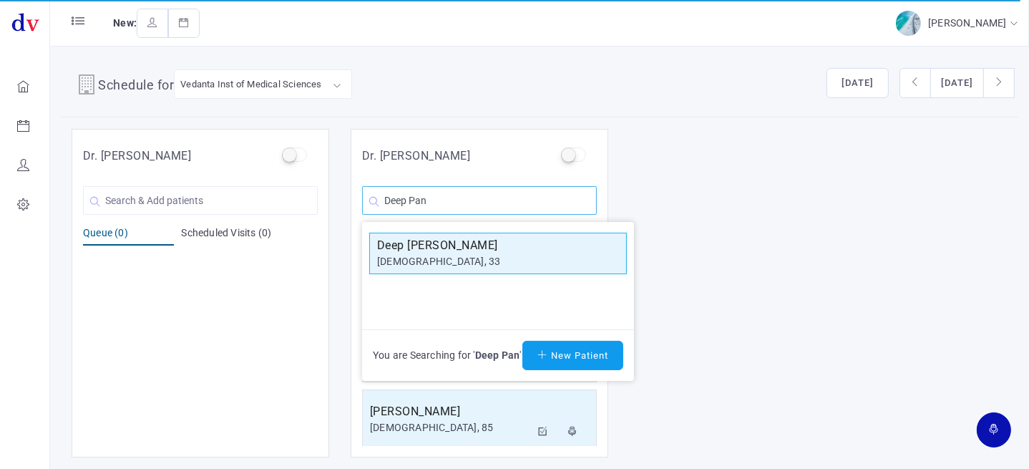
type input "Deep Pan"
click at [436, 267] on div "[DEMOGRAPHIC_DATA], 33" at bounding box center [498, 261] width 242 height 15
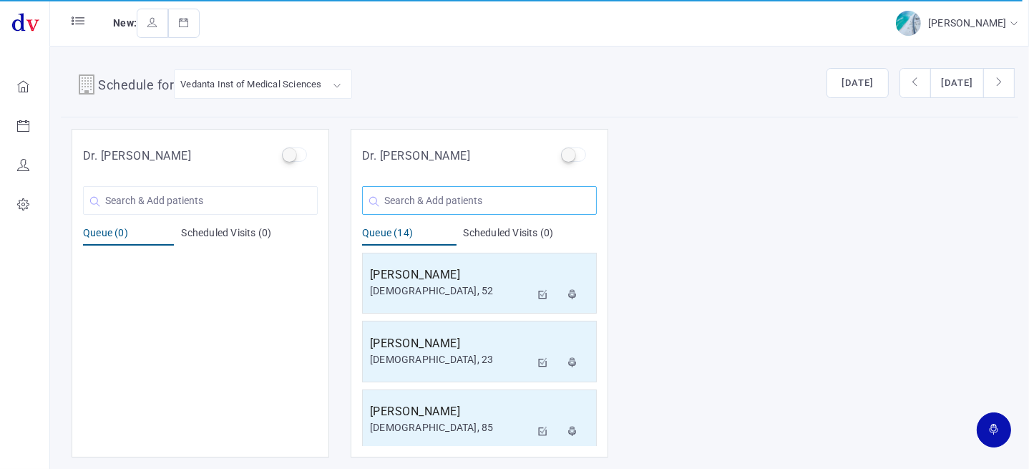
click at [454, 199] on input "text" at bounding box center [479, 200] width 235 height 29
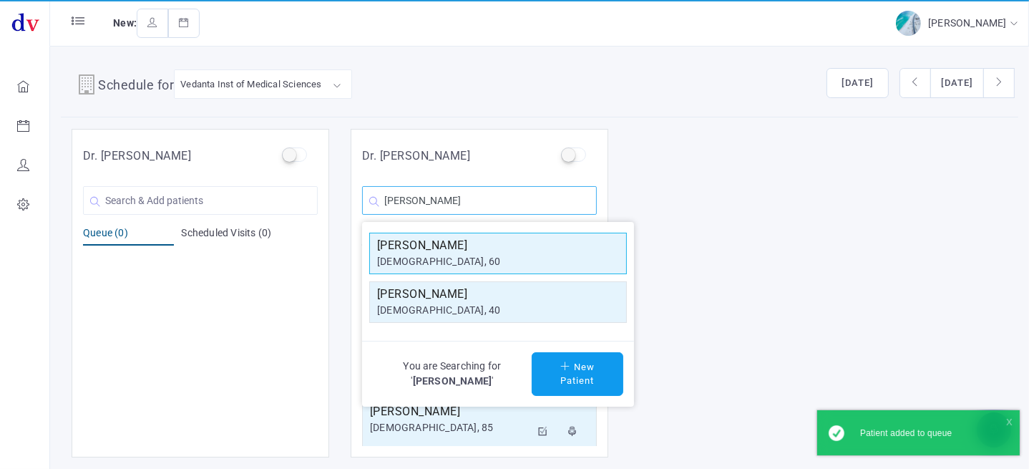
type input "[PERSON_NAME]"
click at [457, 254] on div "[DEMOGRAPHIC_DATA], 60" at bounding box center [498, 261] width 242 height 15
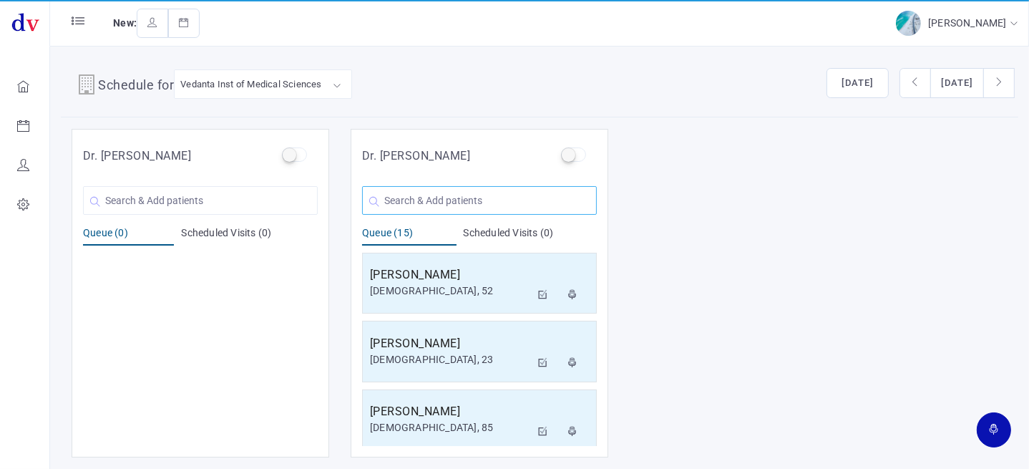
click at [460, 212] on input "text" at bounding box center [479, 200] width 235 height 29
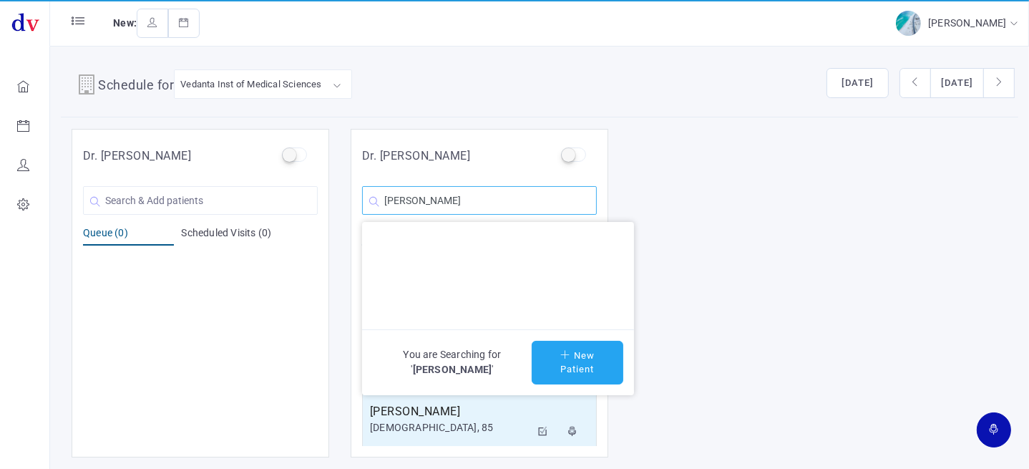
type input "[PERSON_NAME]"
click at [570, 354] on button "New Patient" at bounding box center [578, 363] width 92 height 44
type input "[PERSON_NAME]"
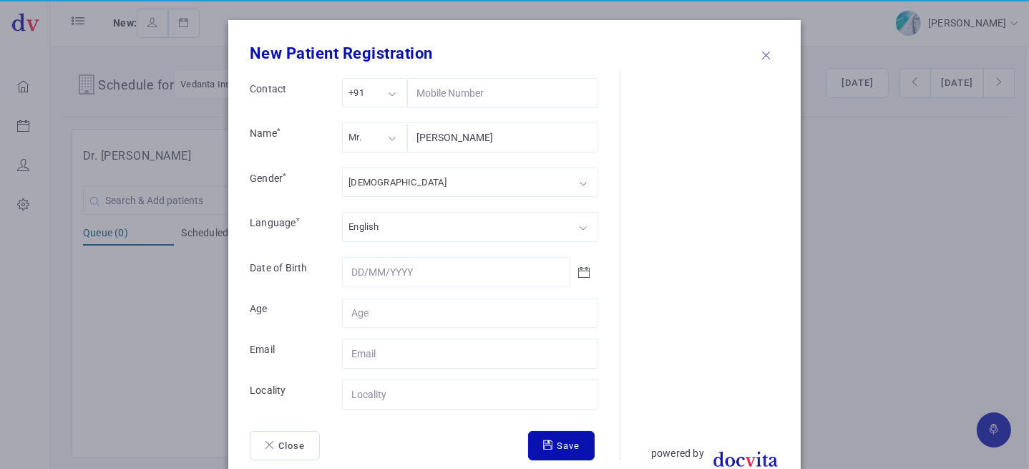
click at [368, 180] on div "[DEMOGRAPHIC_DATA]" at bounding box center [470, 181] width 256 height 29
click at [363, 136] on div "Mr." at bounding box center [374, 136] width 65 height 29
click at [371, 314] on input "Contact" at bounding box center [470, 313] width 256 height 30
type input "50"
click at [353, 389] on input "Contact" at bounding box center [470, 394] width 256 height 30
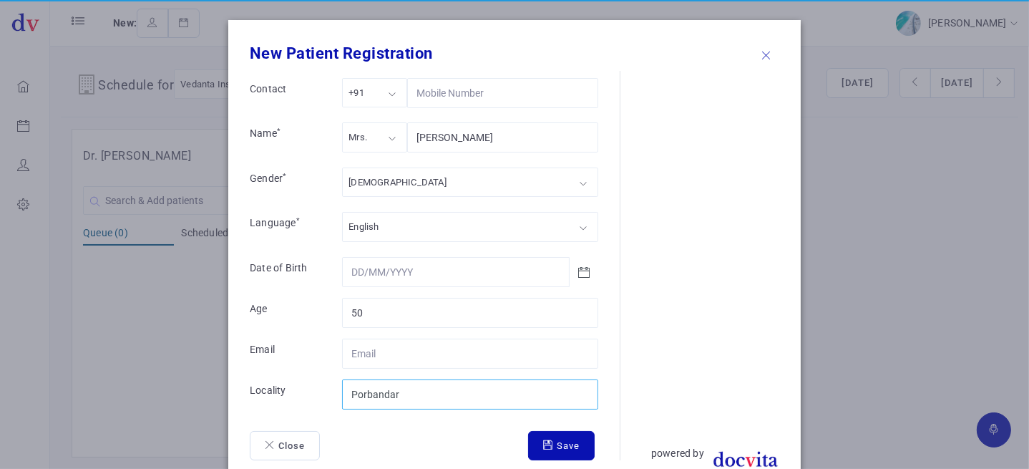
type input "Porbandar"
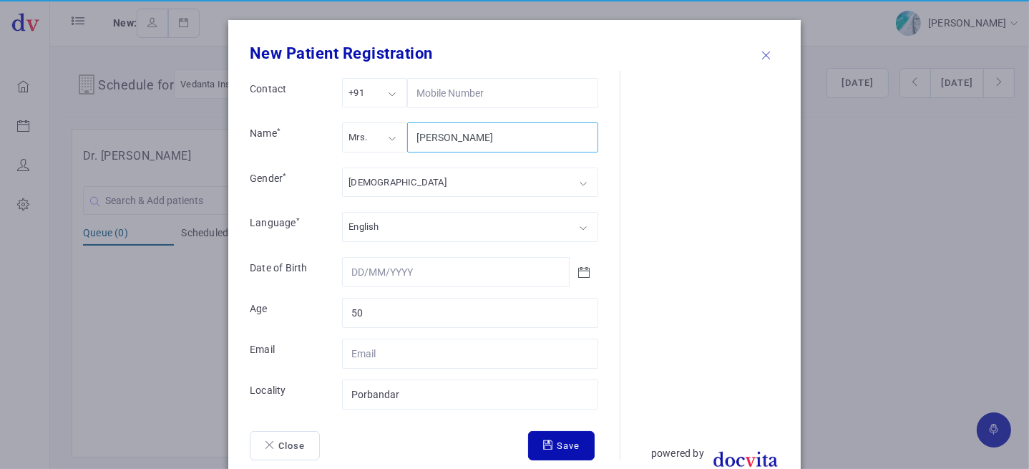
click at [428, 136] on input "[PERSON_NAME]" at bounding box center [502, 137] width 191 height 30
type input "[PERSON_NAME]"
click at [571, 443] on button "Save" at bounding box center [561, 446] width 67 height 30
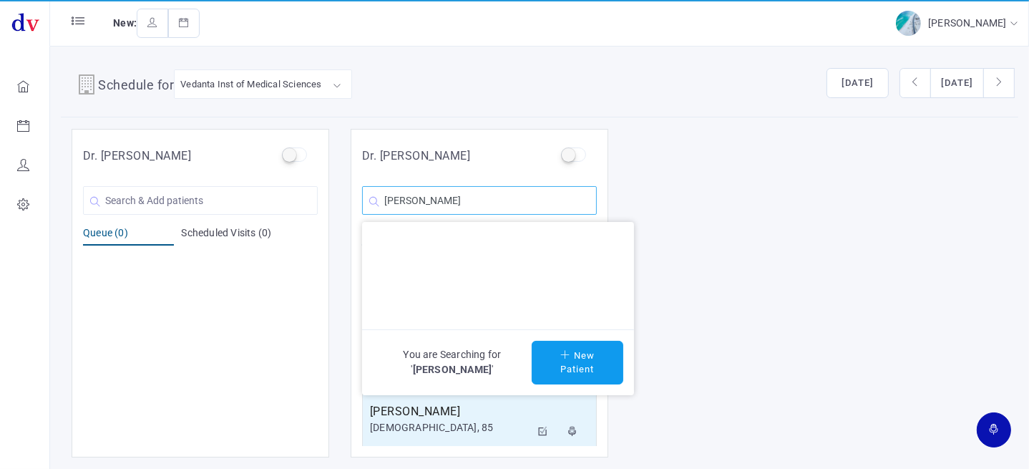
click at [465, 207] on input "[PERSON_NAME]" at bounding box center [479, 200] width 235 height 29
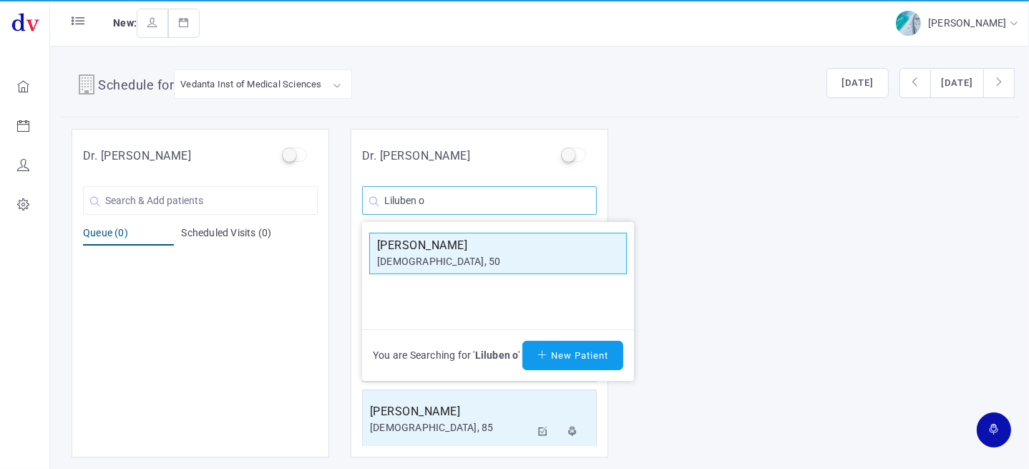
type input "Liluben o"
click at [454, 241] on h5 "[PERSON_NAME]" at bounding box center [498, 245] width 242 height 17
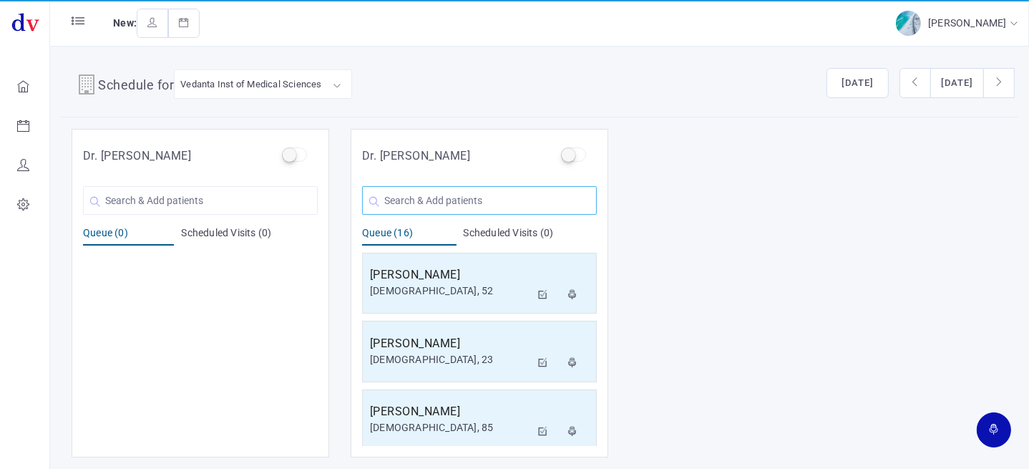
click at [455, 200] on input "text" at bounding box center [479, 200] width 235 height 29
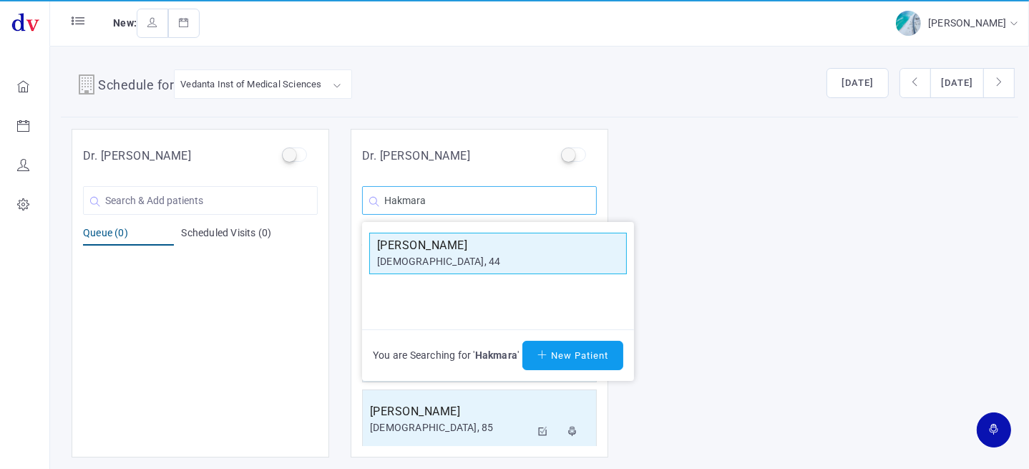
type input "Hakmara"
click at [446, 252] on h5 "[PERSON_NAME]" at bounding box center [498, 245] width 242 height 17
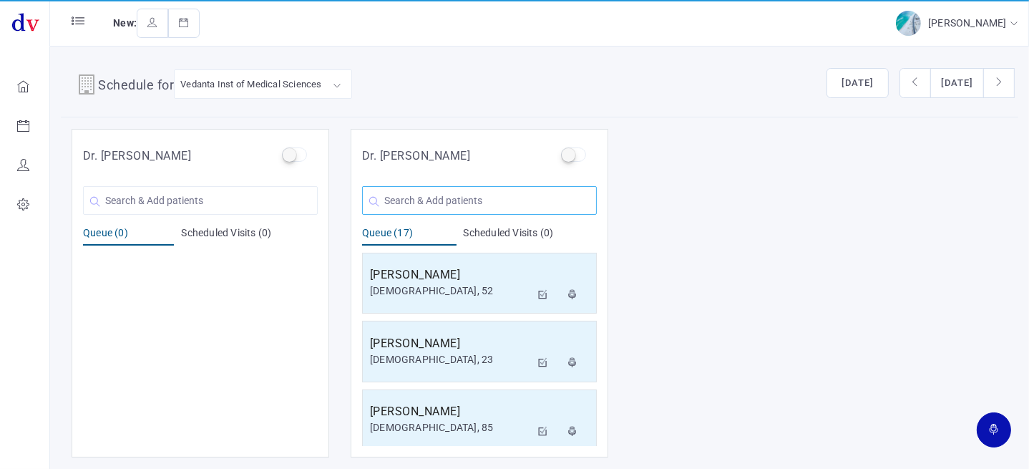
click at [459, 207] on input "text" at bounding box center [479, 200] width 235 height 29
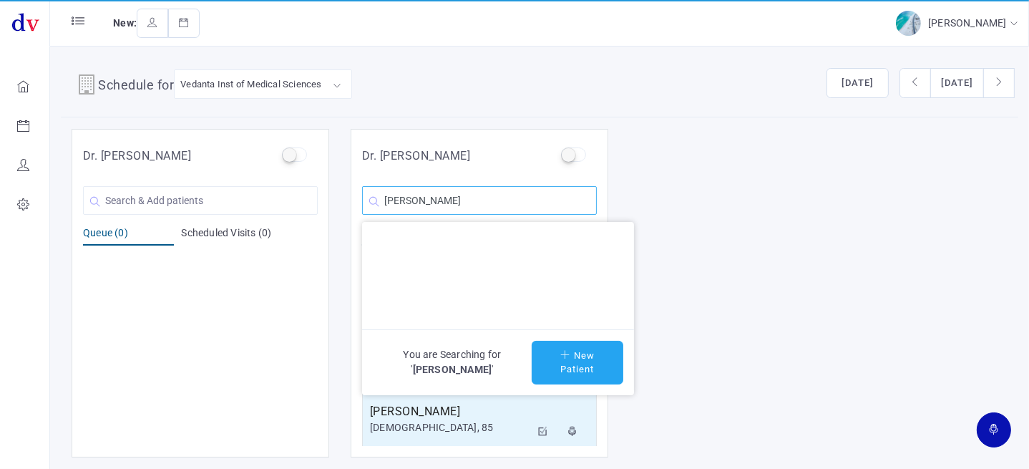
type input "[PERSON_NAME]"
click at [544, 357] on button "New Patient" at bounding box center [578, 363] width 92 height 44
type input "[PERSON_NAME]"
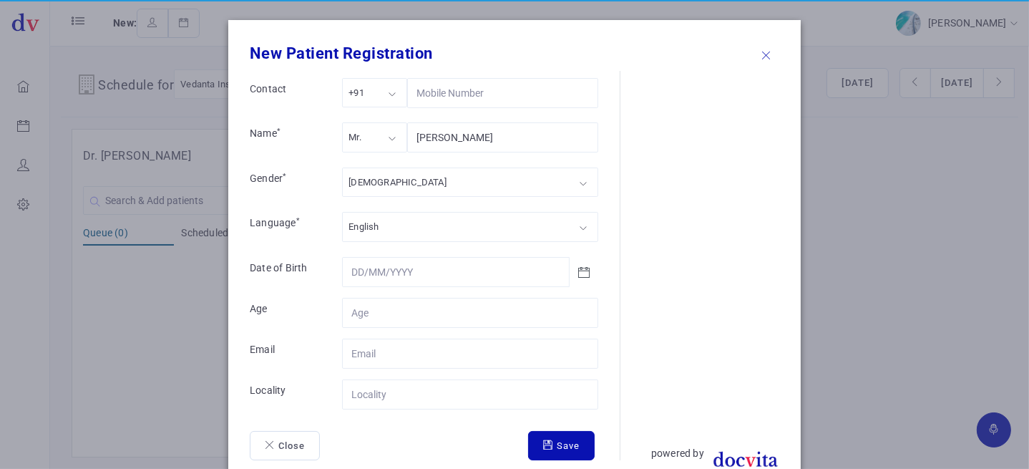
click at [373, 172] on div "[DEMOGRAPHIC_DATA]" at bounding box center [470, 181] width 256 height 29
click at [378, 152] on div "Mr. Mr. Ms. Mrs. Dr." at bounding box center [374, 139] width 65 height 34
click at [383, 150] on div "Mr. Mr. Ms. Mrs. Dr." at bounding box center [374, 139] width 65 height 34
drag, startPoint x: 353, startPoint y: 195, endPoint x: 354, endPoint y: 210, distance: 15.0
click at [370, 298] on input "Contact" at bounding box center [470, 313] width 256 height 30
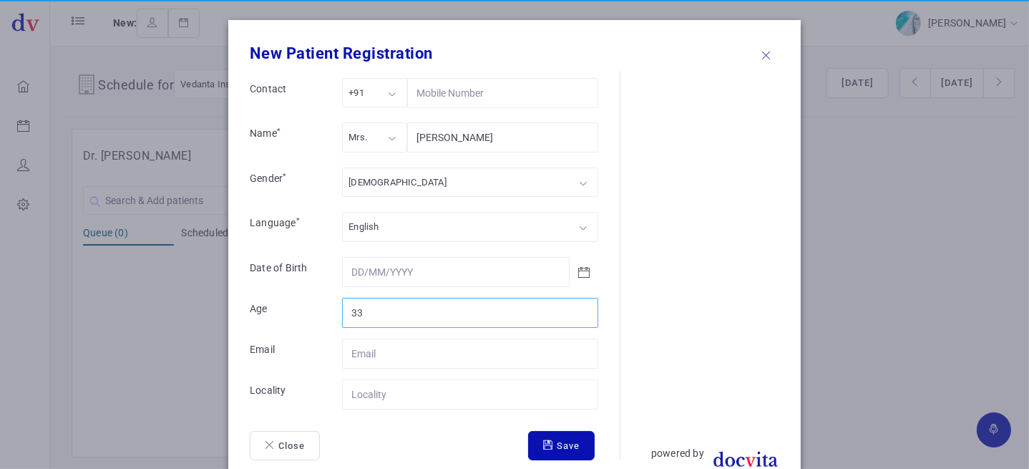
type input "33"
click at [373, 400] on input "Contact" at bounding box center [470, 394] width 256 height 30
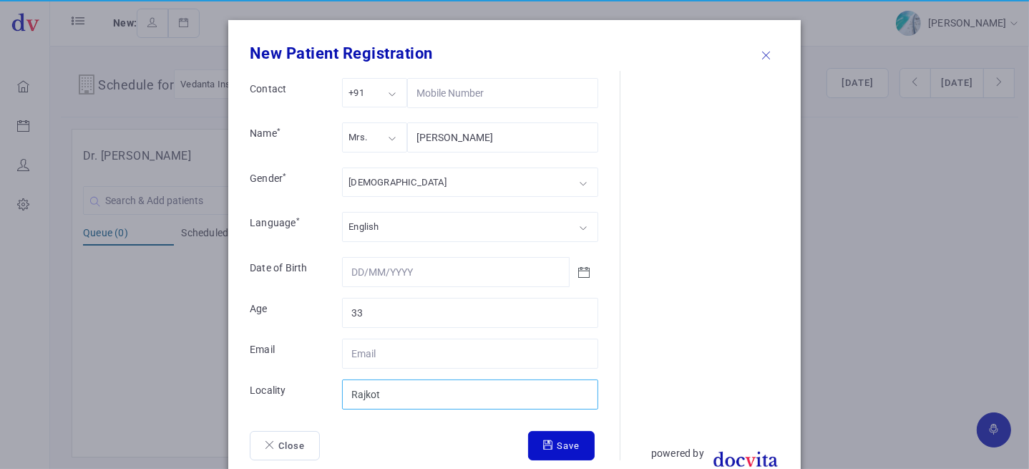
type input "Rajkot"
click at [552, 443] on button "Save" at bounding box center [561, 446] width 67 height 30
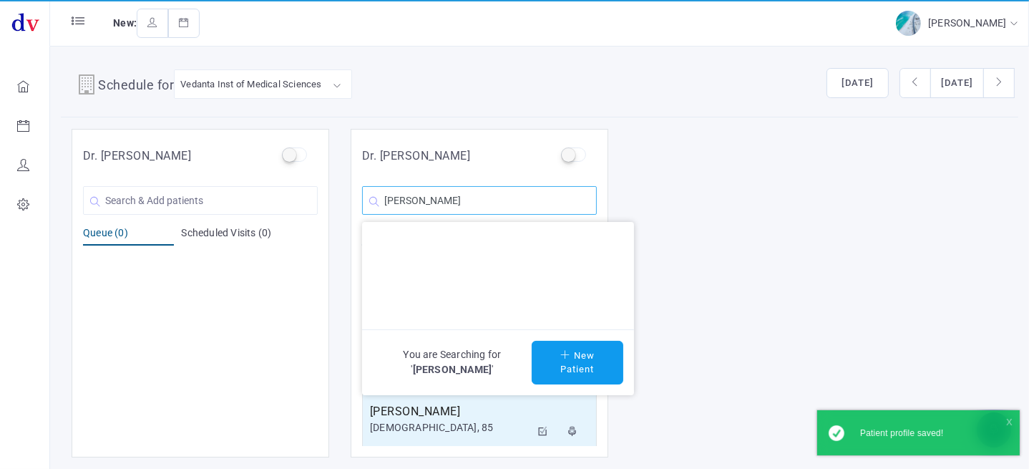
click at [517, 201] on input "[PERSON_NAME]" at bounding box center [479, 200] width 235 height 29
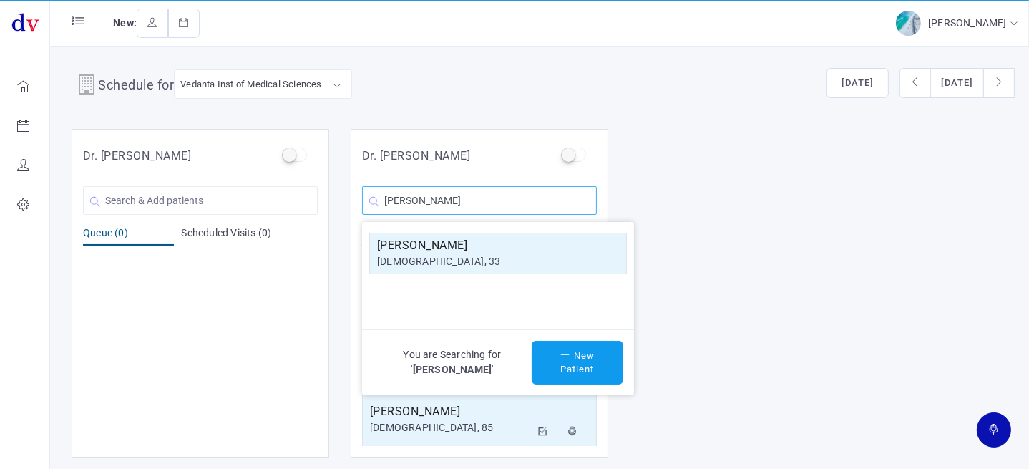
type input "[PERSON_NAME]"
click at [473, 254] on div "[DEMOGRAPHIC_DATA], 33" at bounding box center [498, 261] width 242 height 15
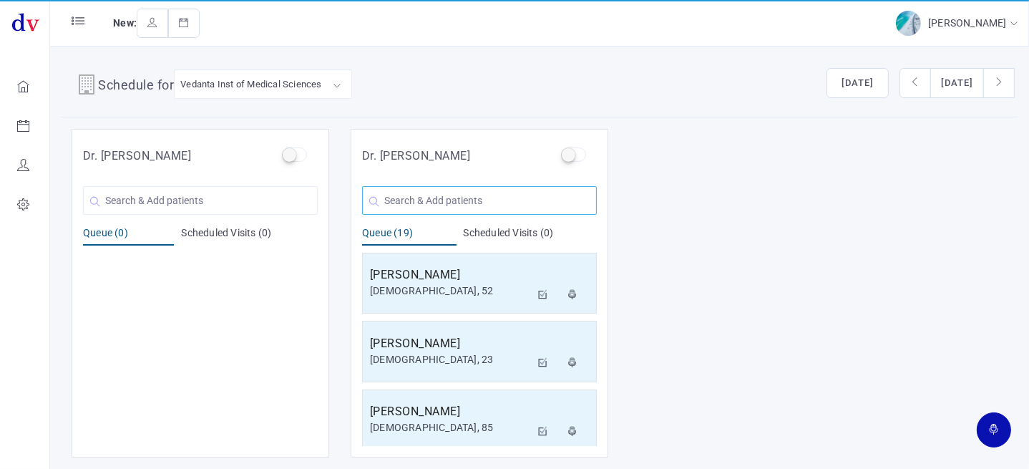
click at [498, 210] on input "text" at bounding box center [479, 200] width 235 height 29
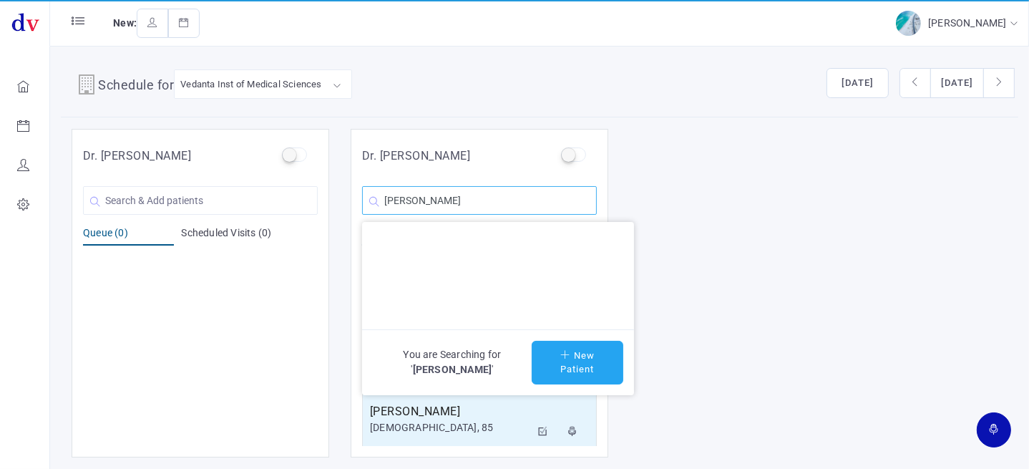
type input "[PERSON_NAME]"
click at [589, 370] on button "New Patient" at bounding box center [578, 363] width 92 height 44
type input "[PERSON_NAME]"
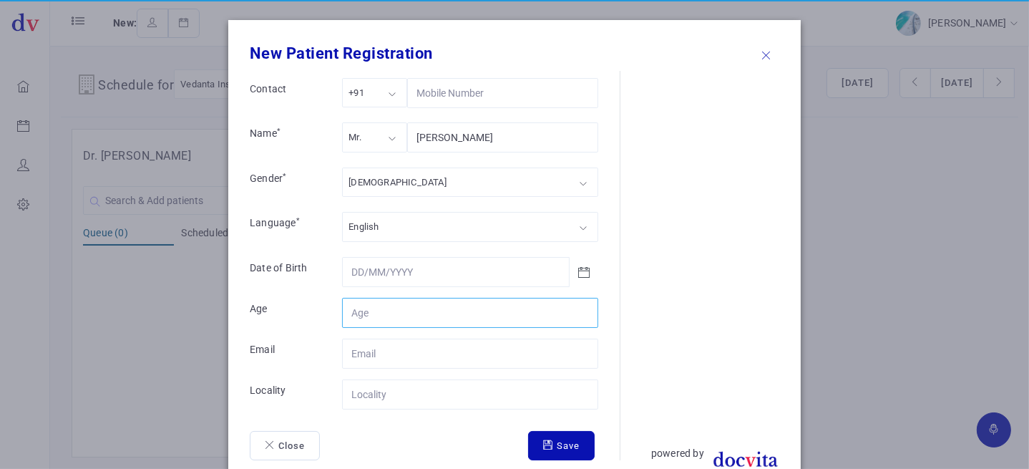
click at [386, 322] on input "Contact" at bounding box center [470, 313] width 256 height 30
type input "45"
click at [382, 386] on input "Contact" at bounding box center [470, 394] width 256 height 30
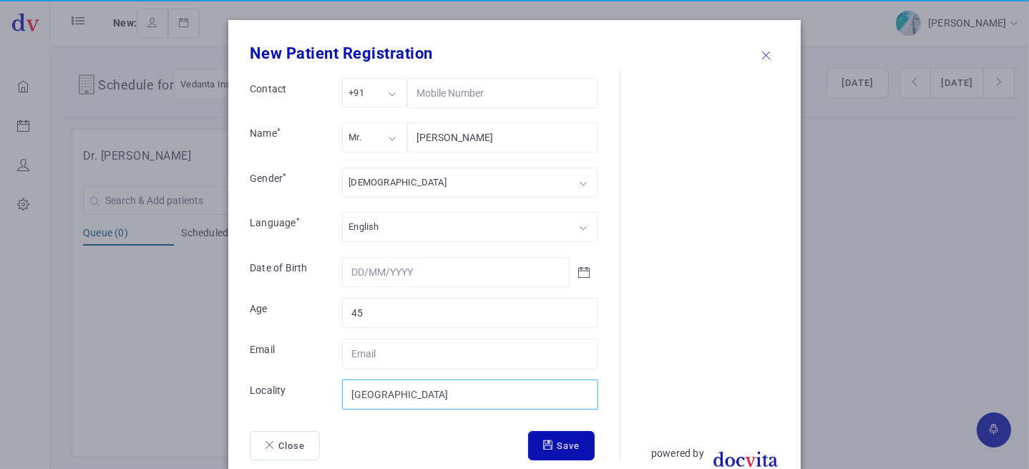
type input "[GEOGRAPHIC_DATA]"
click at [391, 190] on div "[DEMOGRAPHIC_DATA]" at bounding box center [470, 181] width 256 height 29
click at [368, 142] on div "Mr." at bounding box center [374, 136] width 65 height 29
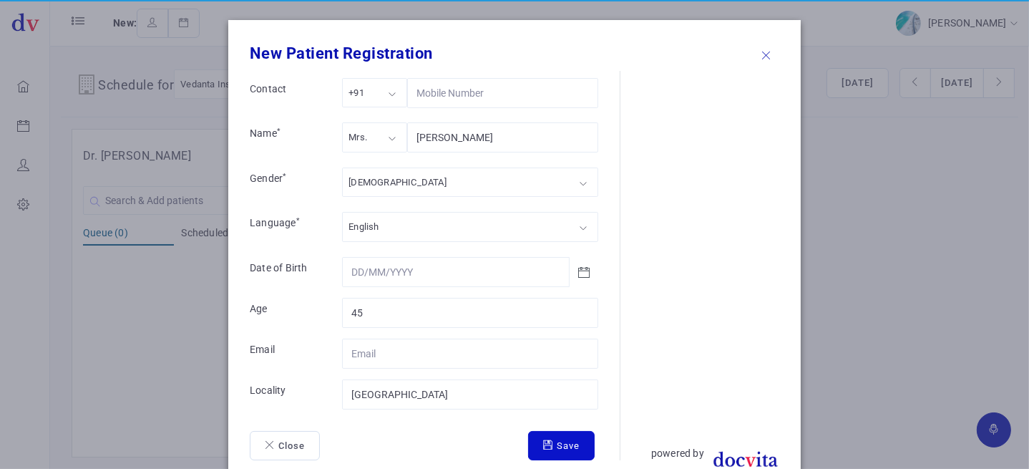
click at [554, 438] on button "Save" at bounding box center [561, 446] width 67 height 30
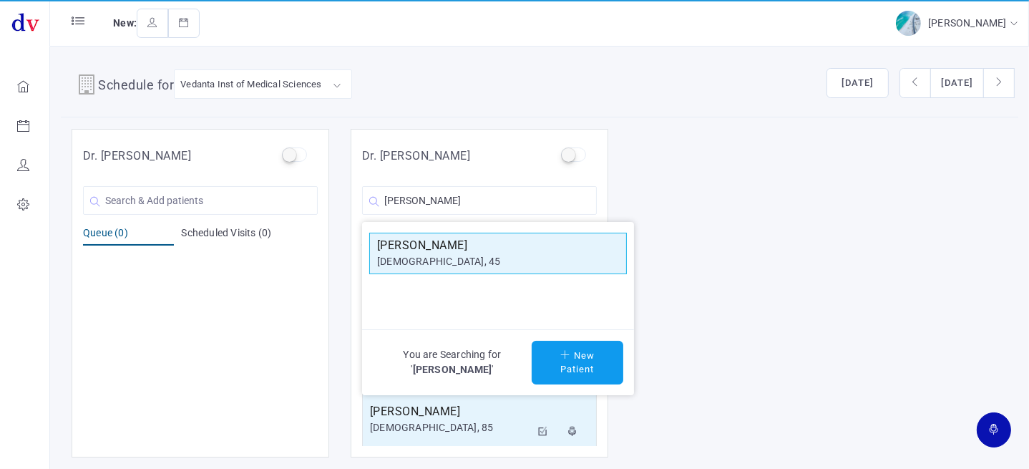
click at [407, 260] on div "[DEMOGRAPHIC_DATA], 45" at bounding box center [498, 261] width 242 height 15
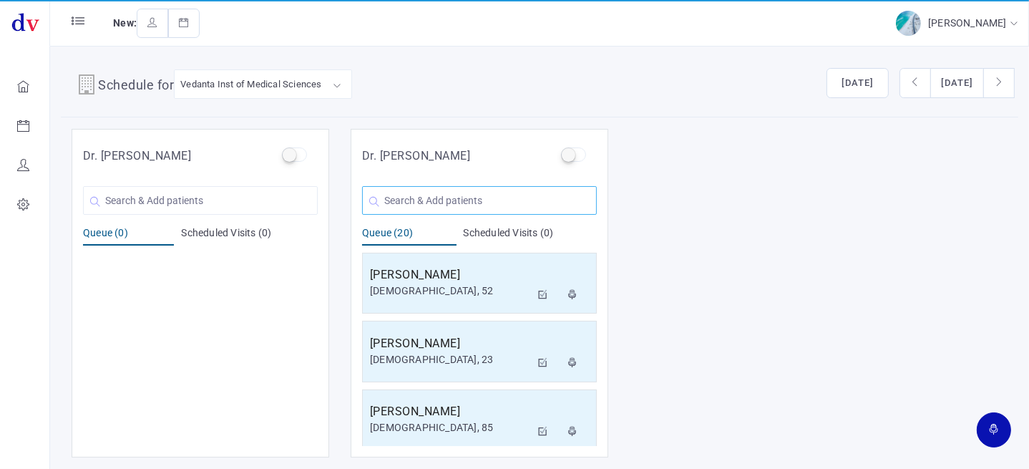
click at [465, 195] on input "text" at bounding box center [479, 200] width 235 height 29
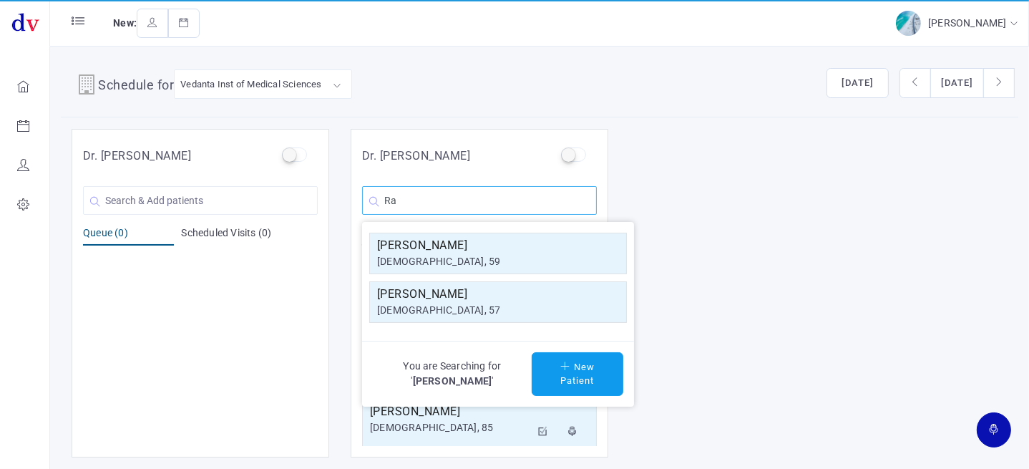
type input "R"
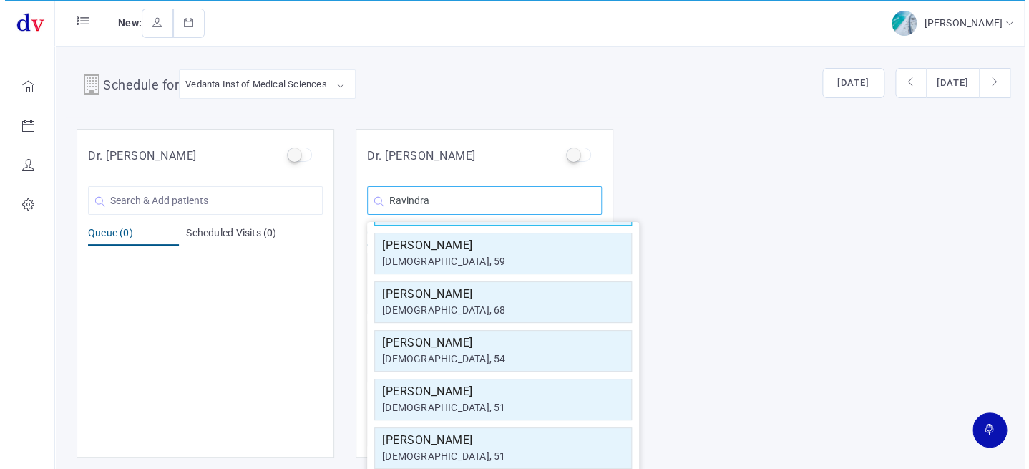
scroll to position [130, 0]
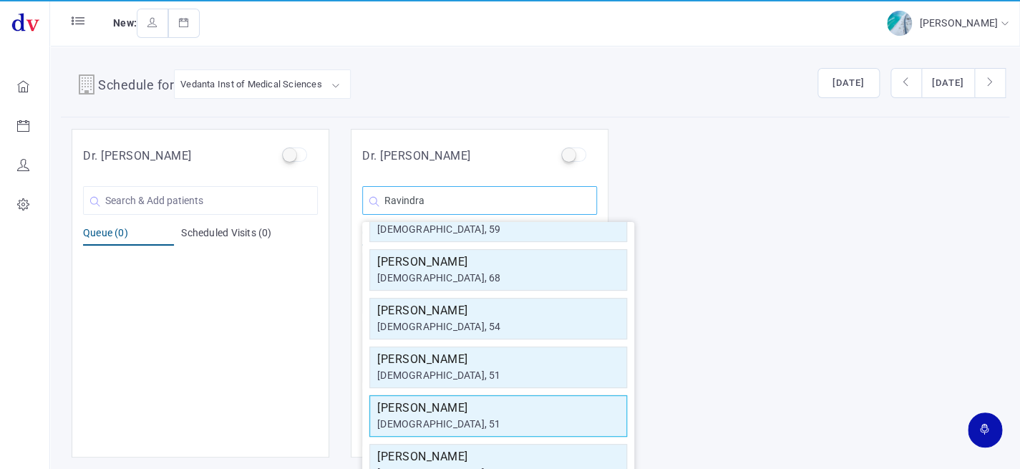
type input "Ravindra"
click at [478, 416] on div "[DEMOGRAPHIC_DATA], 51" at bounding box center [498, 423] width 242 height 15
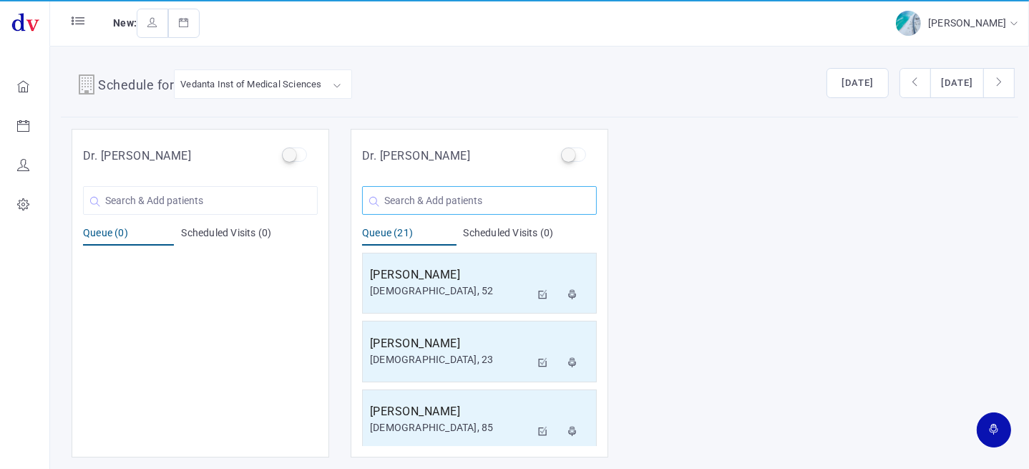
click at [424, 197] on input "text" at bounding box center [479, 200] width 235 height 29
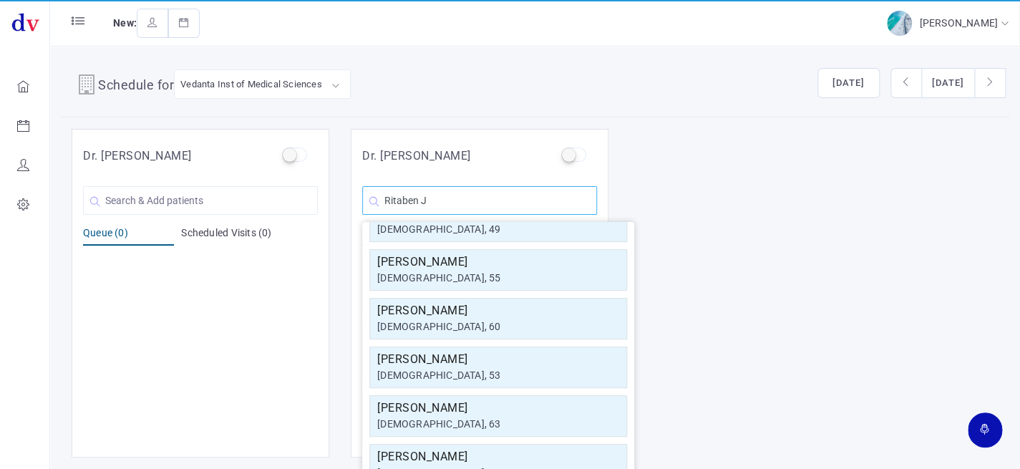
scroll to position [0, 0]
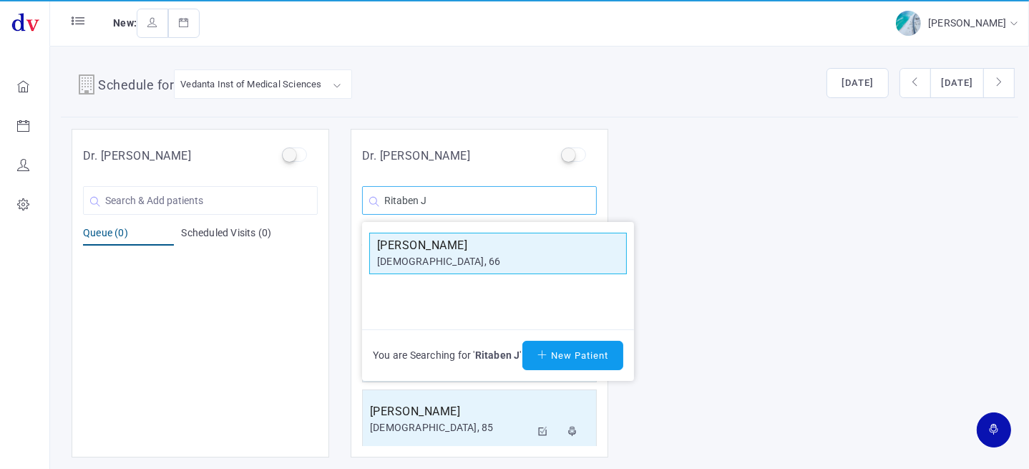
type input "Ritaben J"
click at [468, 256] on div "[DEMOGRAPHIC_DATA], 66" at bounding box center [498, 261] width 242 height 15
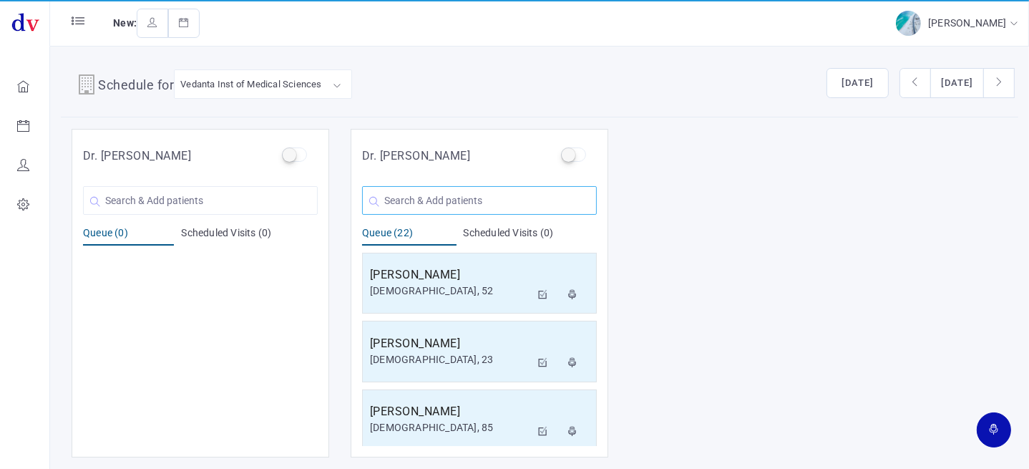
click at [473, 202] on input "text" at bounding box center [479, 200] width 235 height 29
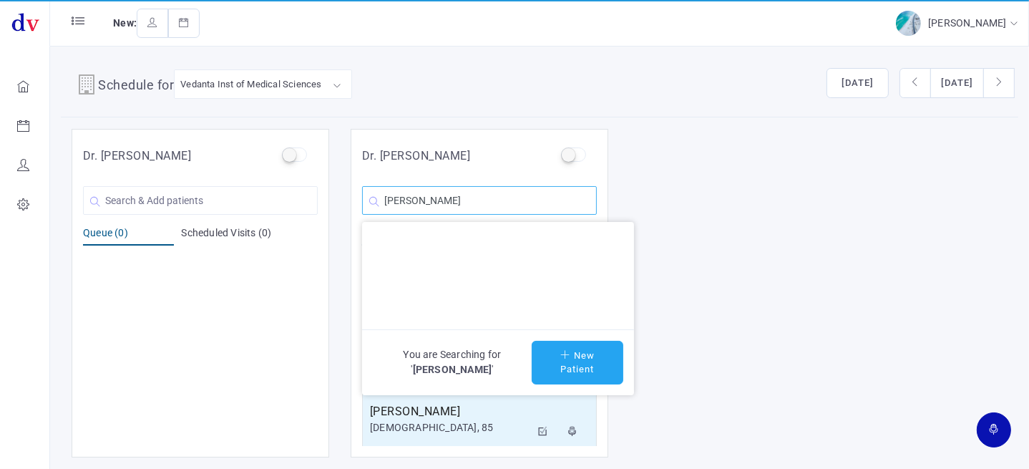
type input "[PERSON_NAME]"
click at [572, 352] on button "New Patient" at bounding box center [578, 363] width 92 height 44
type input "[PERSON_NAME]"
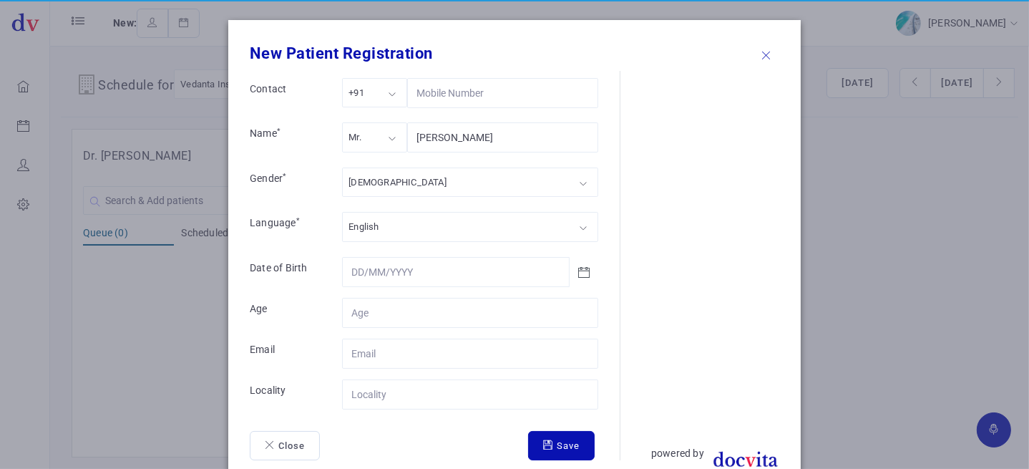
click at [383, 142] on div "Mr." at bounding box center [374, 136] width 65 height 29
click at [393, 181] on div "[DEMOGRAPHIC_DATA]" at bounding box center [470, 181] width 256 height 29
click at [389, 308] on input "Contact" at bounding box center [470, 313] width 256 height 30
type input "83"
click at [414, 398] on input "Contact" at bounding box center [470, 394] width 256 height 30
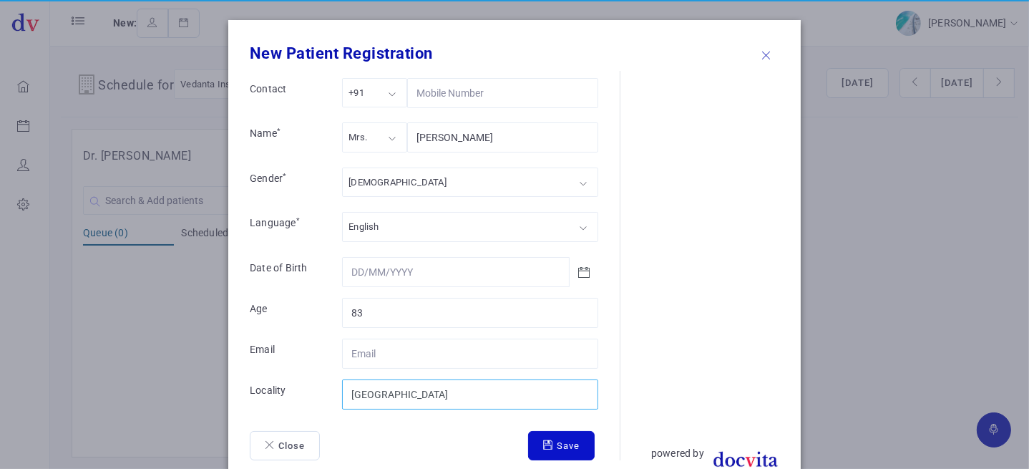
type input "[GEOGRAPHIC_DATA]"
click at [561, 437] on button "Save" at bounding box center [561, 446] width 67 height 30
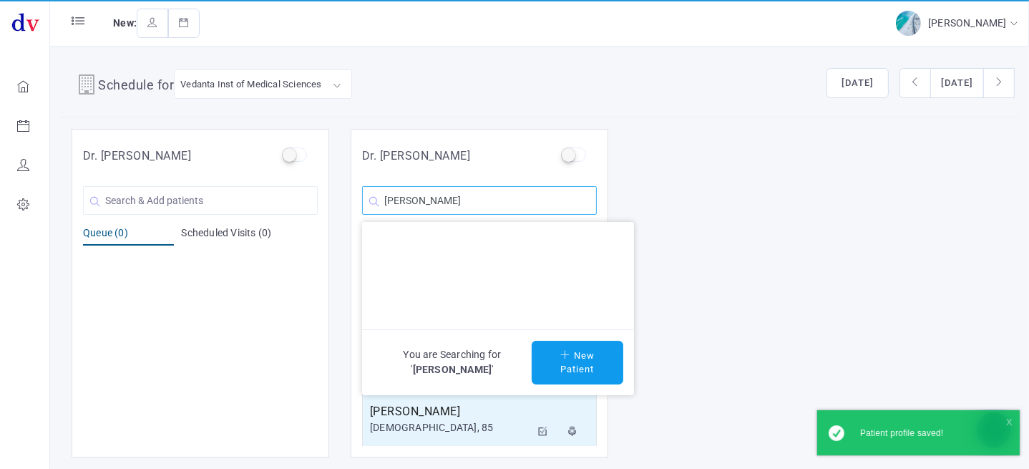
click at [525, 207] on input "[PERSON_NAME]" at bounding box center [479, 200] width 235 height 29
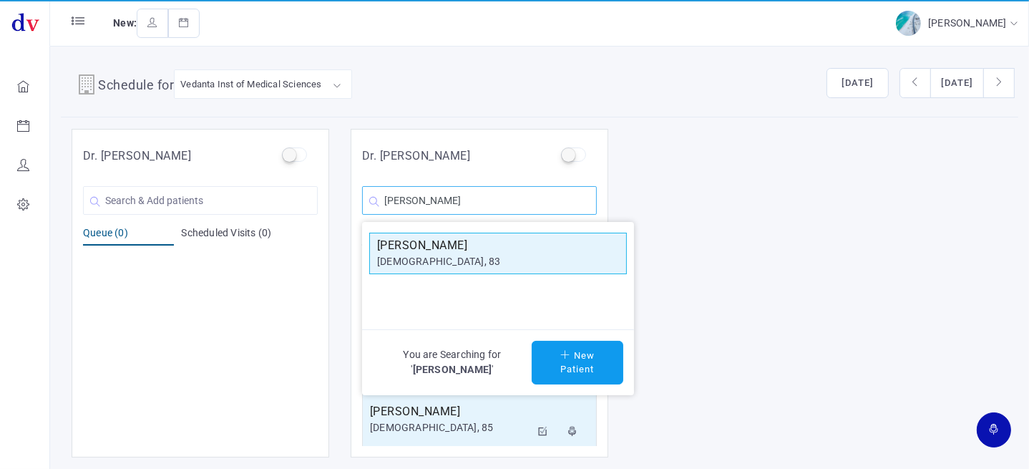
type input "[PERSON_NAME]"
click at [494, 242] on h5 "[PERSON_NAME]" at bounding box center [498, 245] width 242 height 17
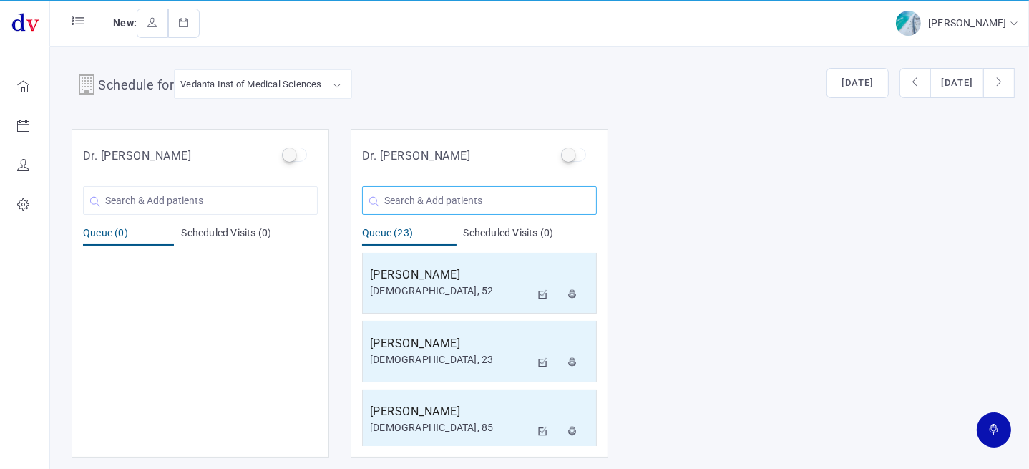
click at [471, 202] on input "text" at bounding box center [479, 200] width 235 height 29
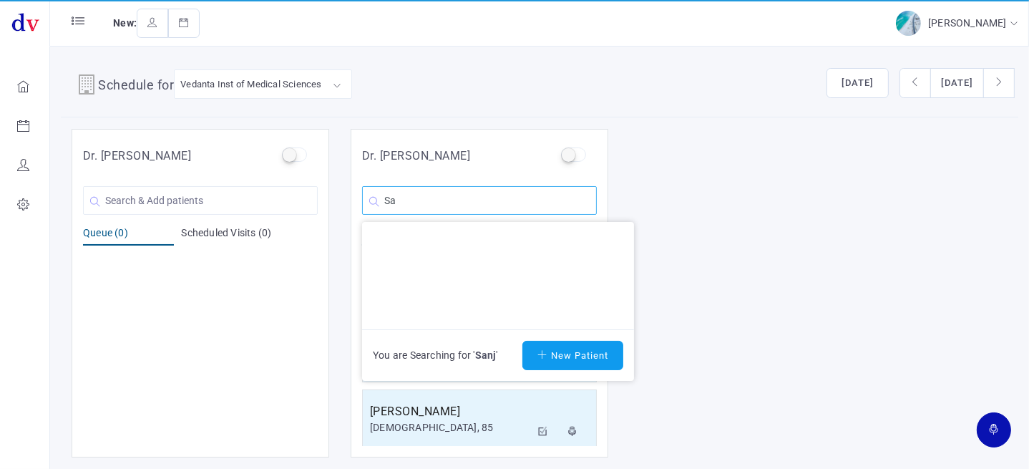
type input "S"
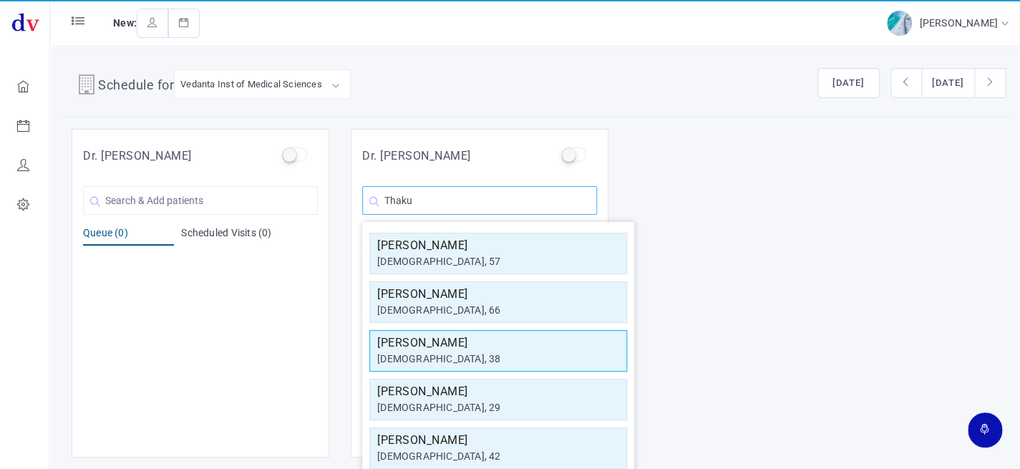
scroll to position [110, 0]
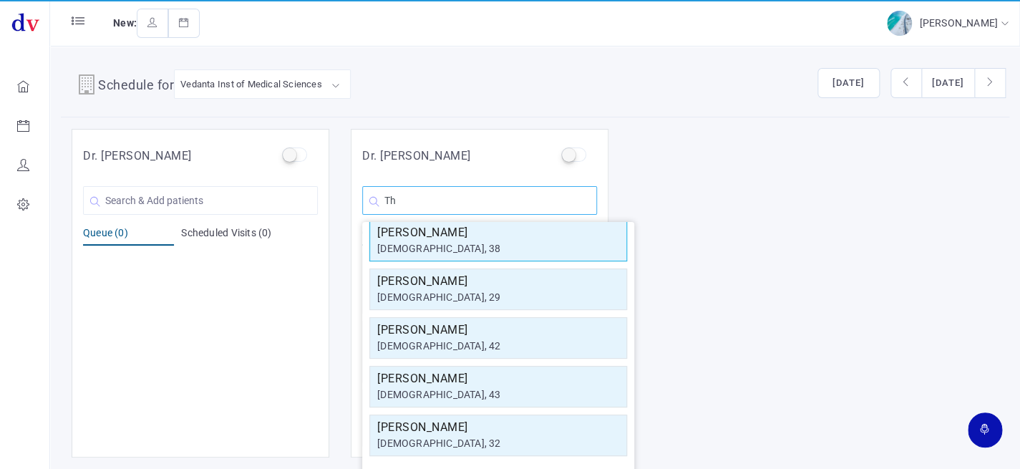
type input "T"
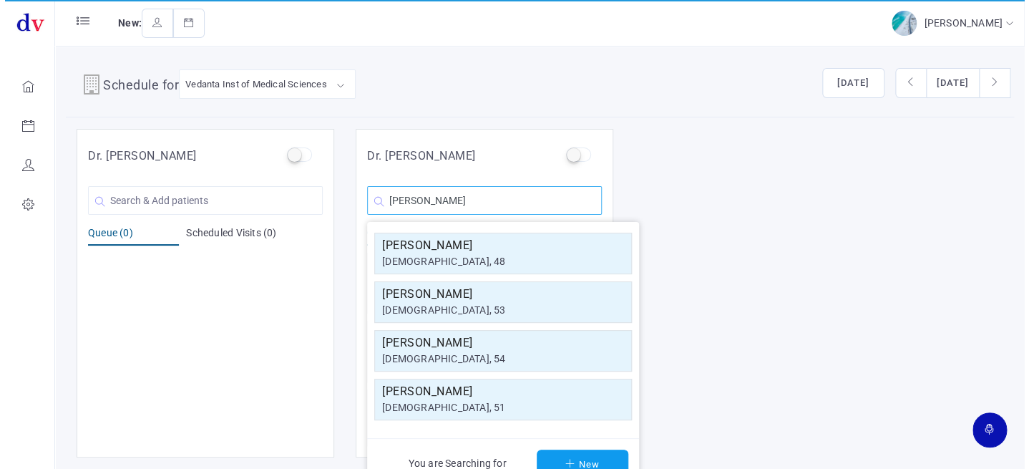
scroll to position [0, 0]
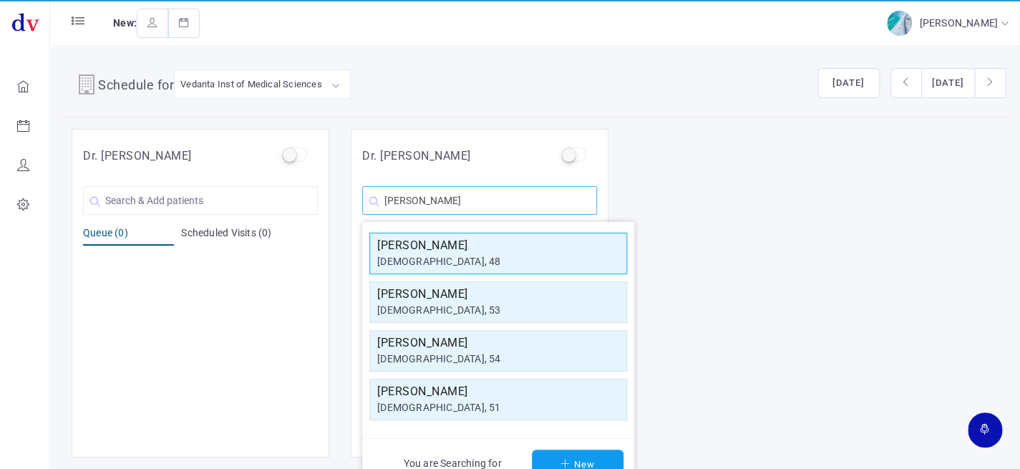
type input "[PERSON_NAME]"
click at [515, 255] on div "[DEMOGRAPHIC_DATA], 48" at bounding box center [498, 261] width 242 height 15
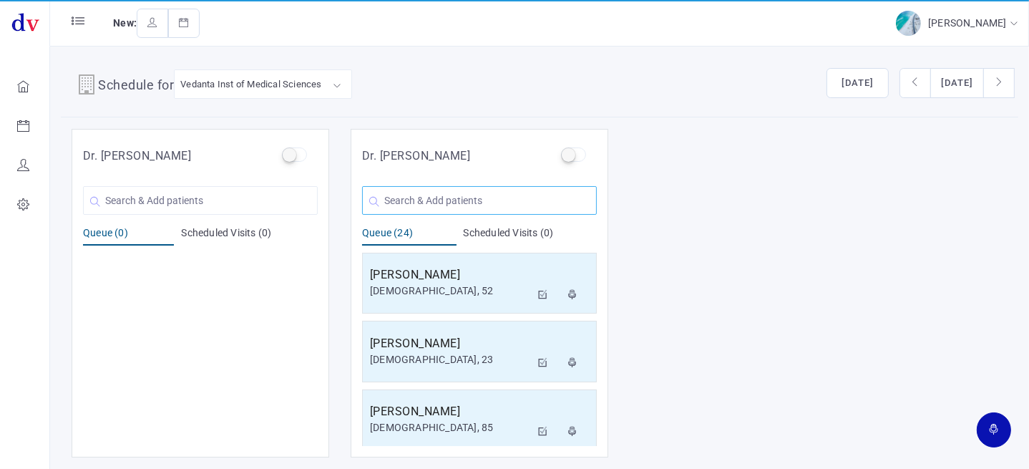
click at [409, 196] on input "text" at bounding box center [479, 200] width 235 height 29
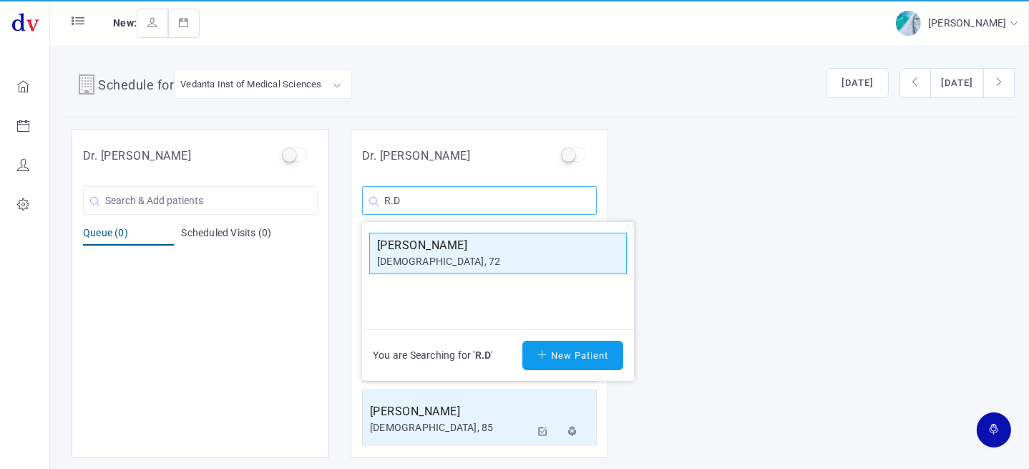
type input "R.D"
click at [430, 258] on div "[DEMOGRAPHIC_DATA], 72" at bounding box center [498, 261] width 242 height 15
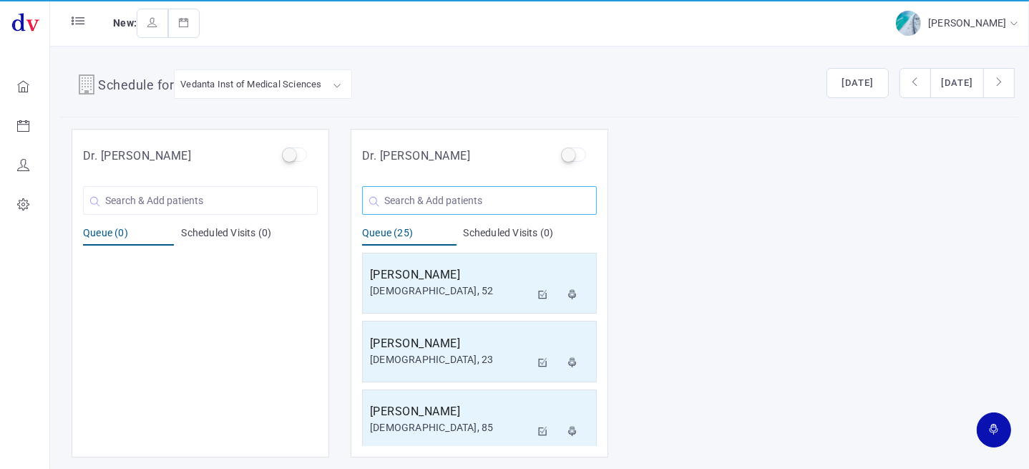
click at [461, 192] on input "text" at bounding box center [479, 200] width 235 height 29
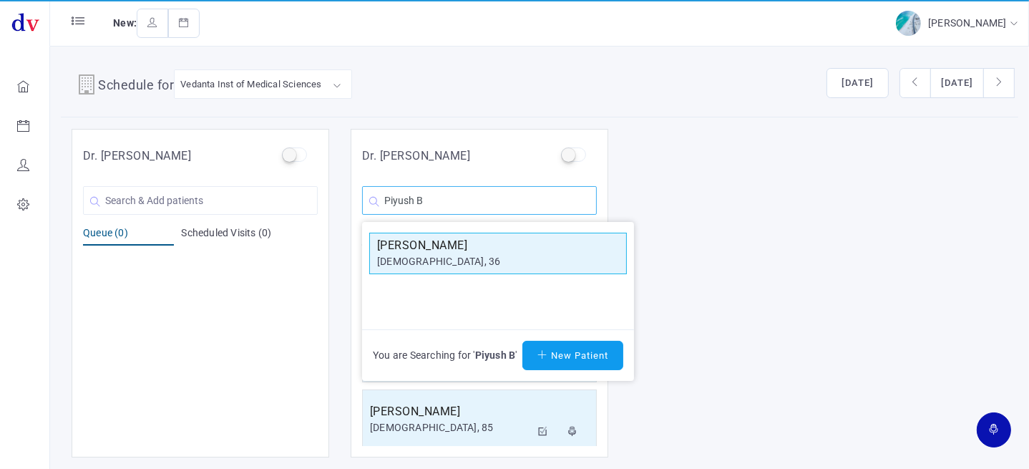
type input "Piyush B"
click at [459, 248] on h5 "[PERSON_NAME]" at bounding box center [498, 245] width 242 height 17
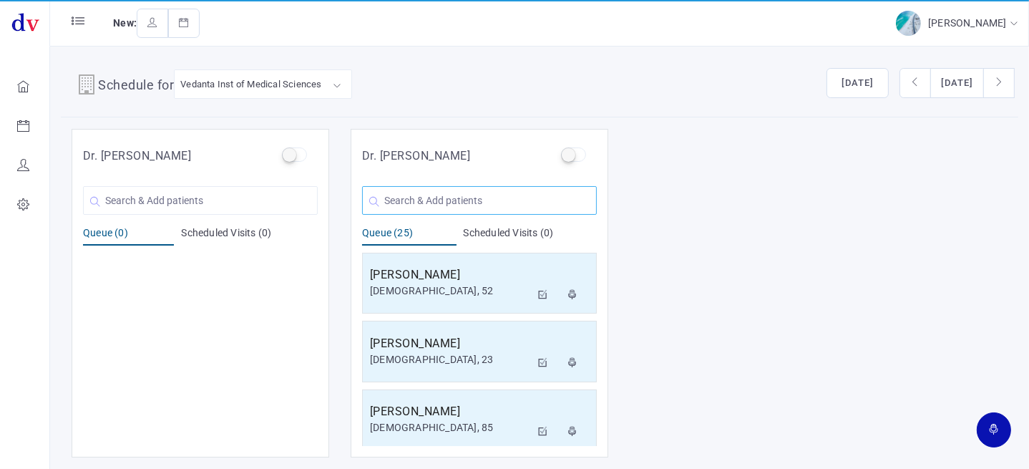
click at [463, 192] on input "text" at bounding box center [479, 200] width 235 height 29
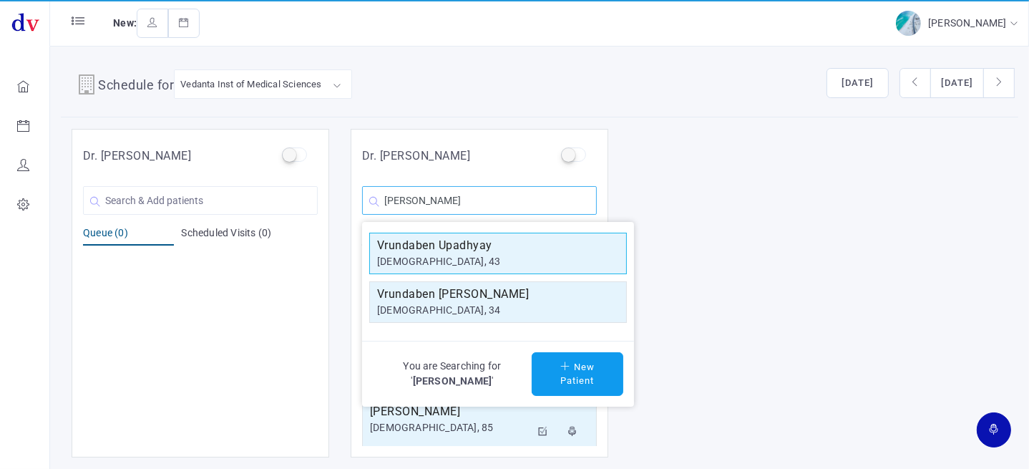
type input "[PERSON_NAME]"
click at [457, 248] on h5 "Vrundaben Upadhyay" at bounding box center [498, 245] width 242 height 17
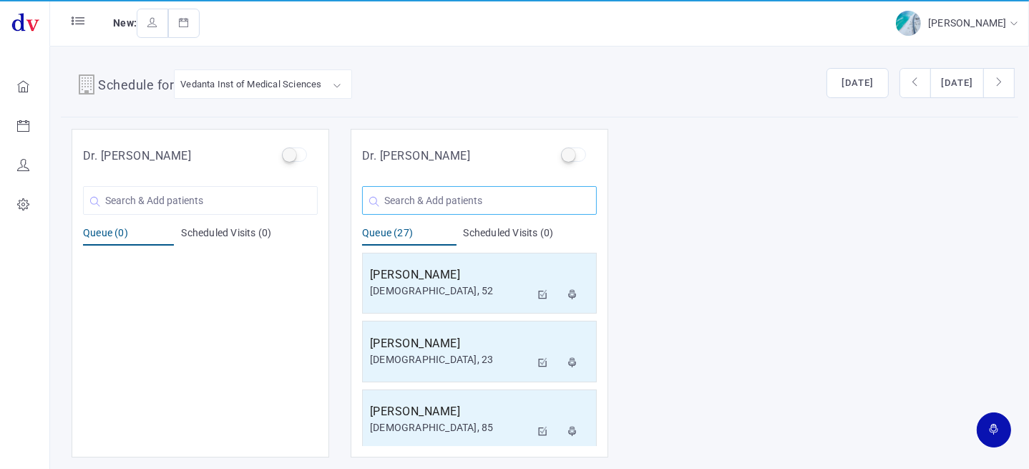
click at [446, 198] on input "text" at bounding box center [479, 200] width 235 height 29
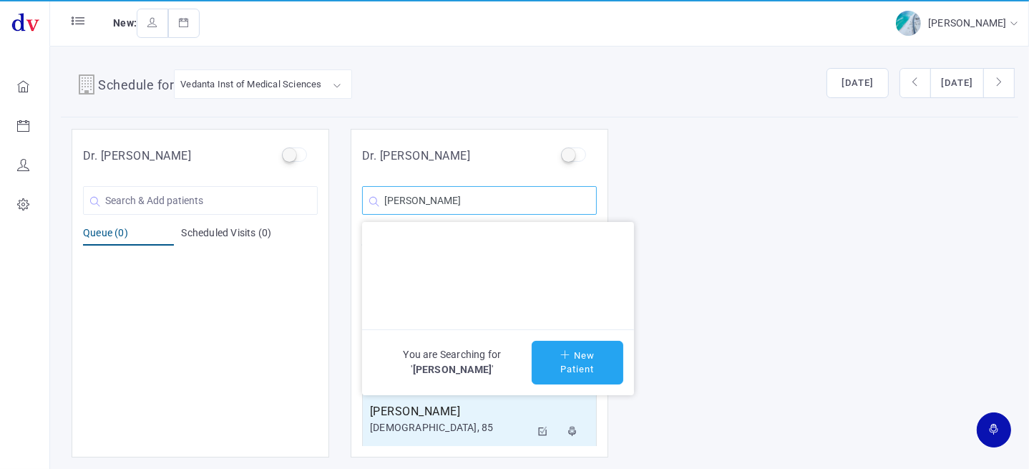
type input "[PERSON_NAME]"
click at [582, 361] on button "New Patient" at bounding box center [578, 363] width 92 height 44
type input "[PERSON_NAME]"
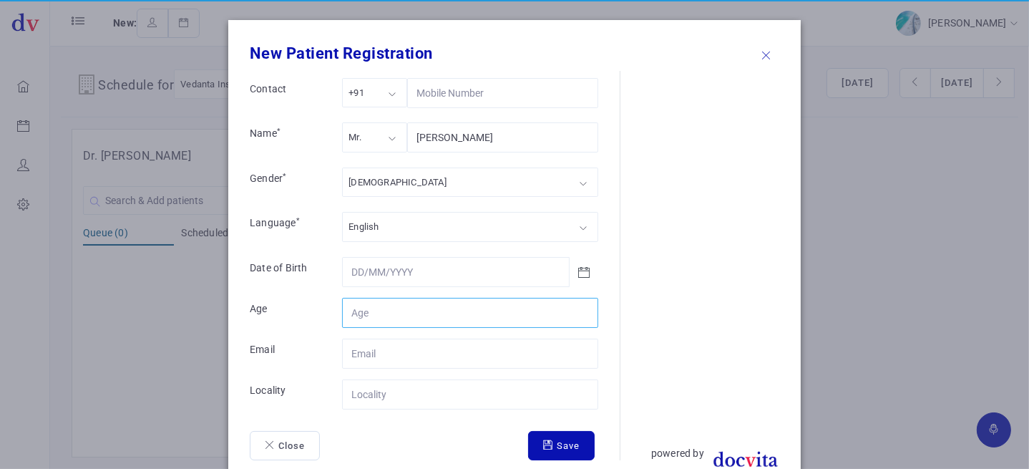
click at [421, 313] on input "Contact" at bounding box center [470, 313] width 256 height 30
type input "28"
click at [417, 394] on input "Contact" at bounding box center [470, 394] width 256 height 30
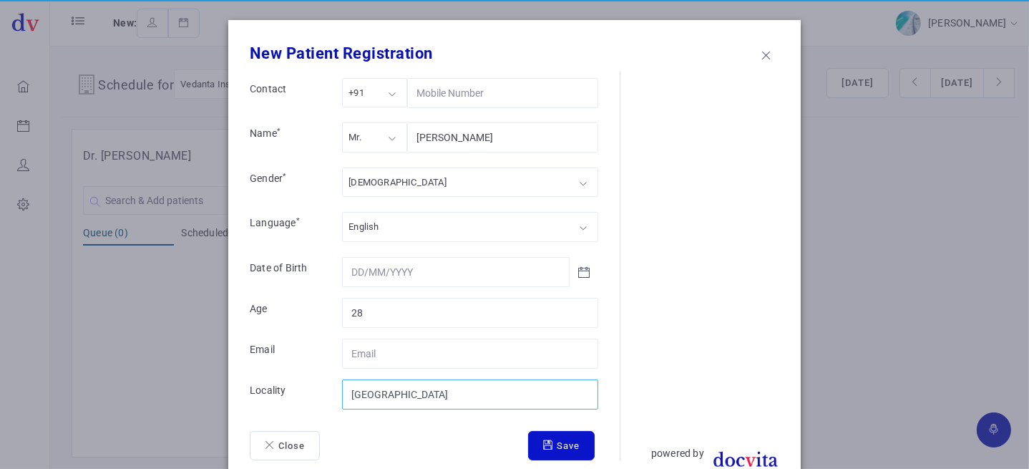
type input "[GEOGRAPHIC_DATA]"
click at [561, 447] on button "Save" at bounding box center [561, 446] width 67 height 30
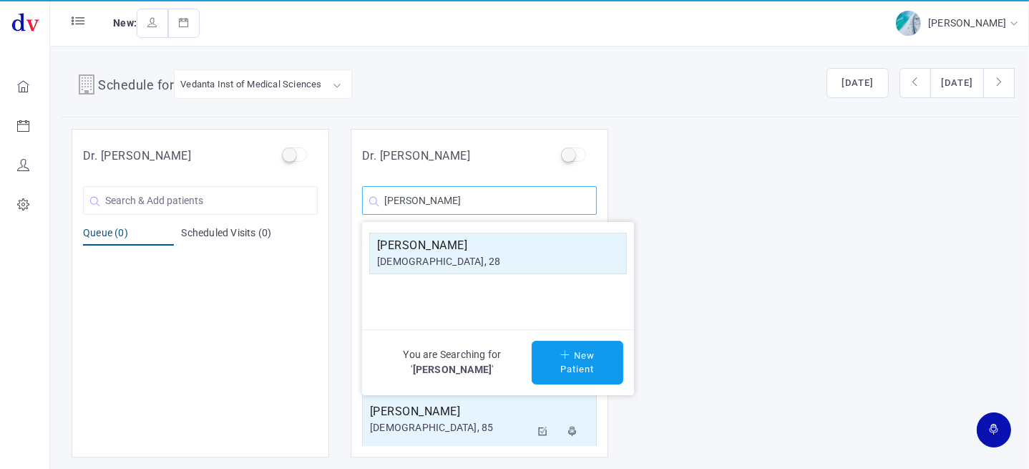
click at [482, 207] on input "[PERSON_NAME]" at bounding box center [479, 200] width 235 height 29
click at [482, 254] on div "[DEMOGRAPHIC_DATA], 28" at bounding box center [498, 261] width 242 height 15
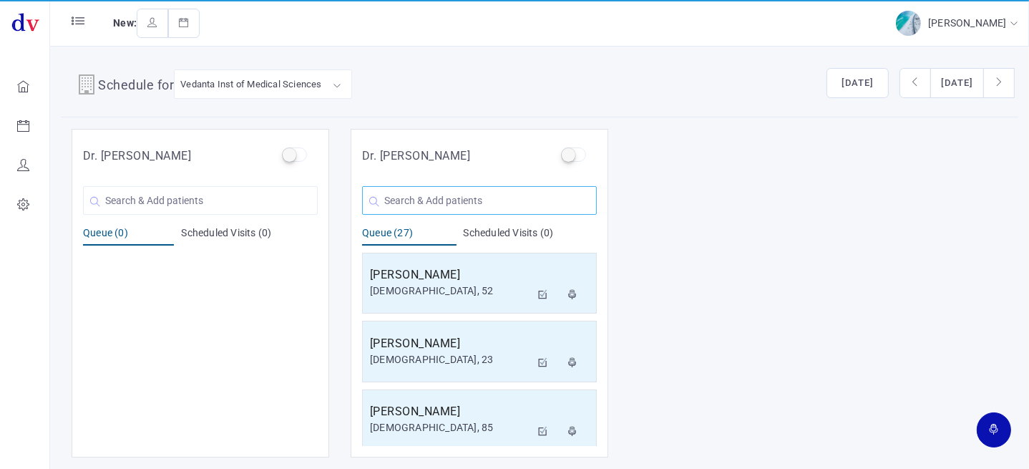
click at [438, 195] on input "text" at bounding box center [479, 200] width 235 height 29
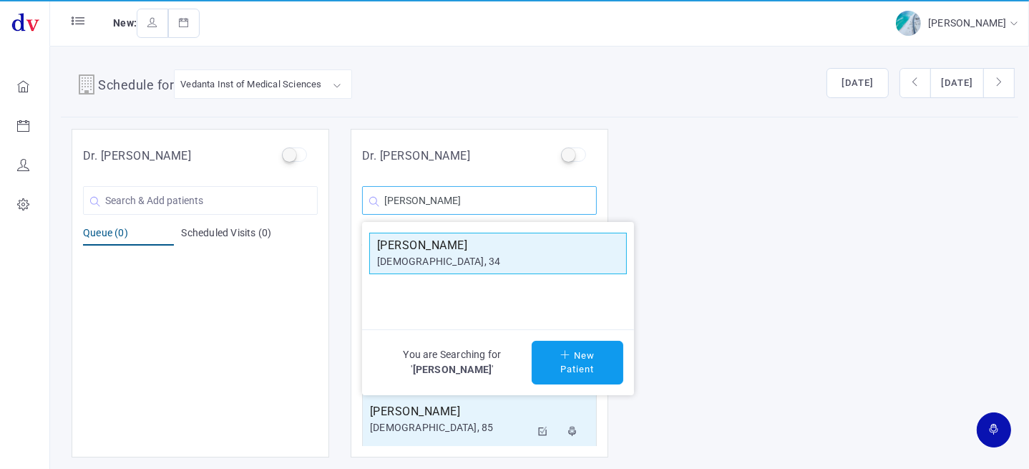
type input "[PERSON_NAME]"
click at [449, 251] on h5 "[PERSON_NAME]" at bounding box center [498, 245] width 242 height 17
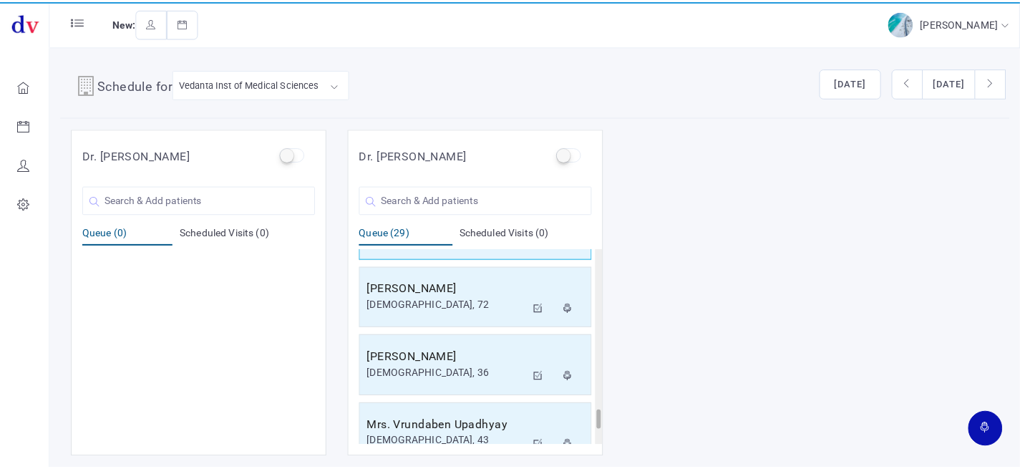
scroll to position [1780, 0]
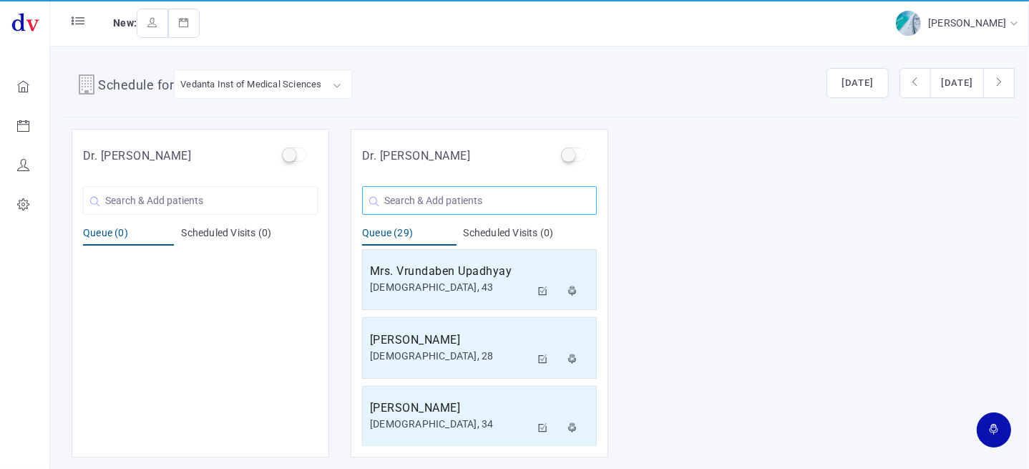
click at [472, 196] on input "text" at bounding box center [479, 200] width 235 height 29
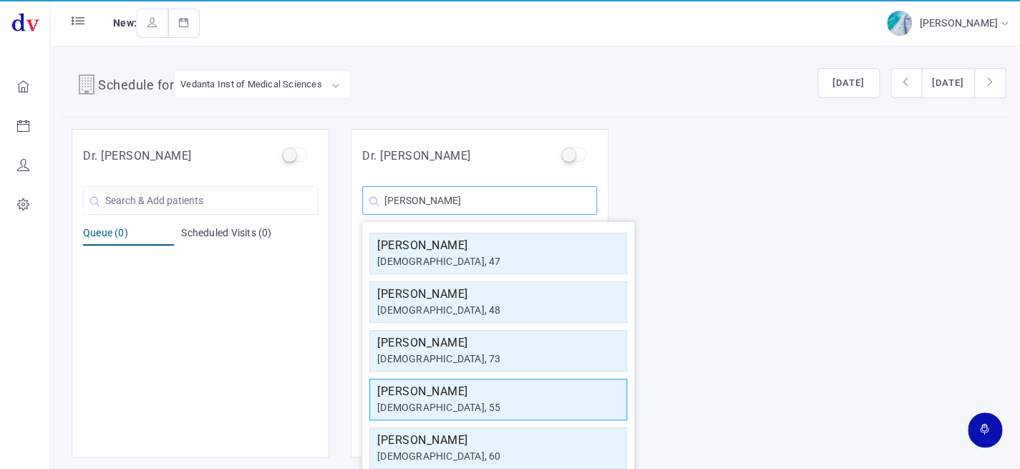
type input "[PERSON_NAME]"
click at [438, 387] on h5 "[PERSON_NAME]" at bounding box center [498, 391] width 242 height 17
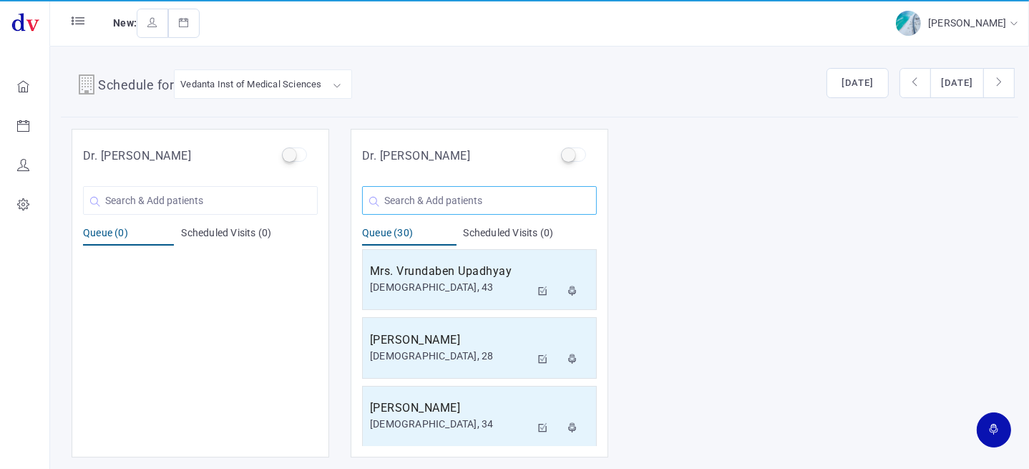
click at [433, 196] on input "text" at bounding box center [479, 200] width 235 height 29
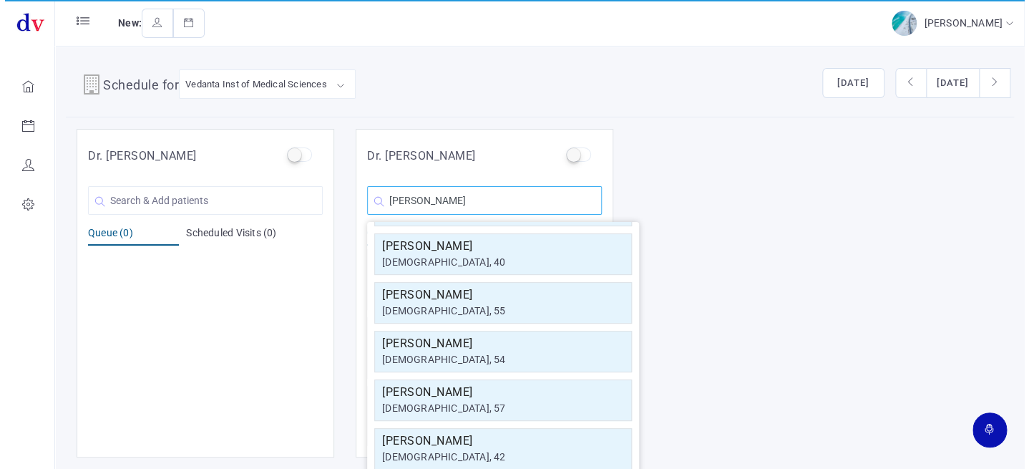
scroll to position [255, 0]
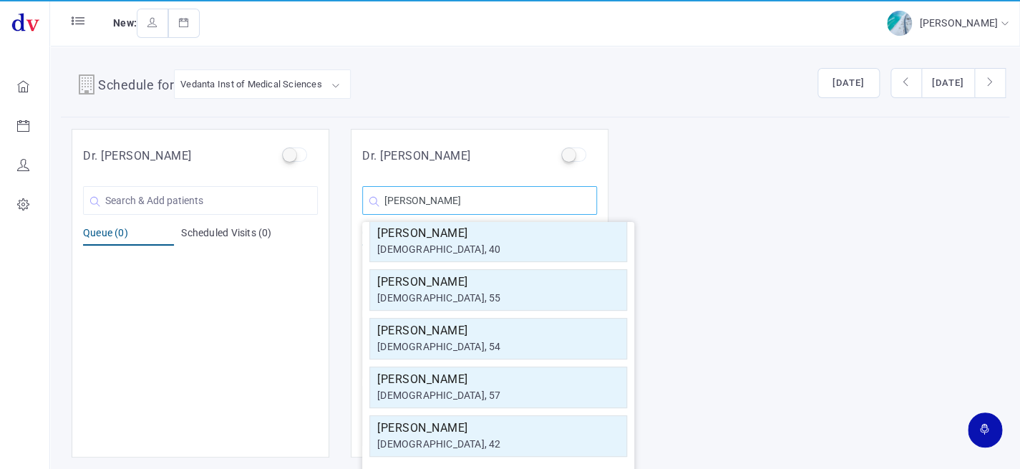
type input "[PERSON_NAME]"
click at [492, 373] on h5 "[PERSON_NAME]" at bounding box center [498, 379] width 242 height 17
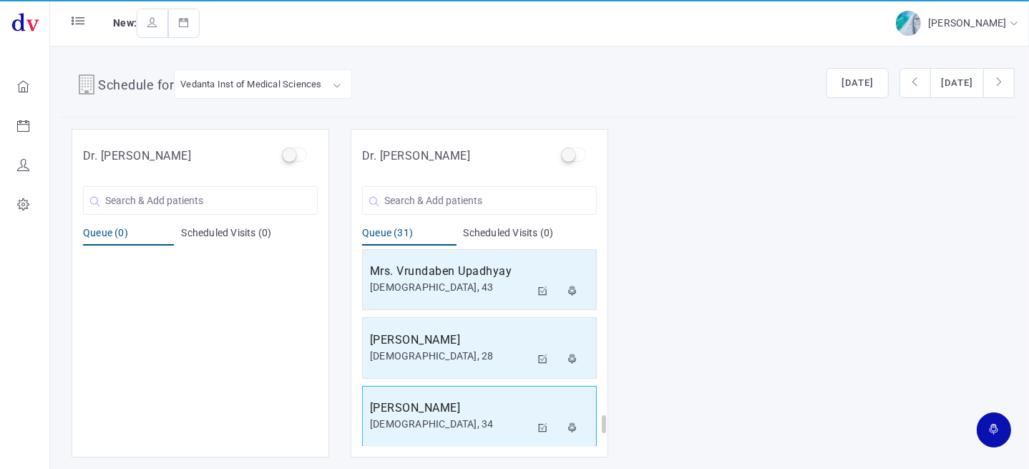
scroll to position [1910, 0]
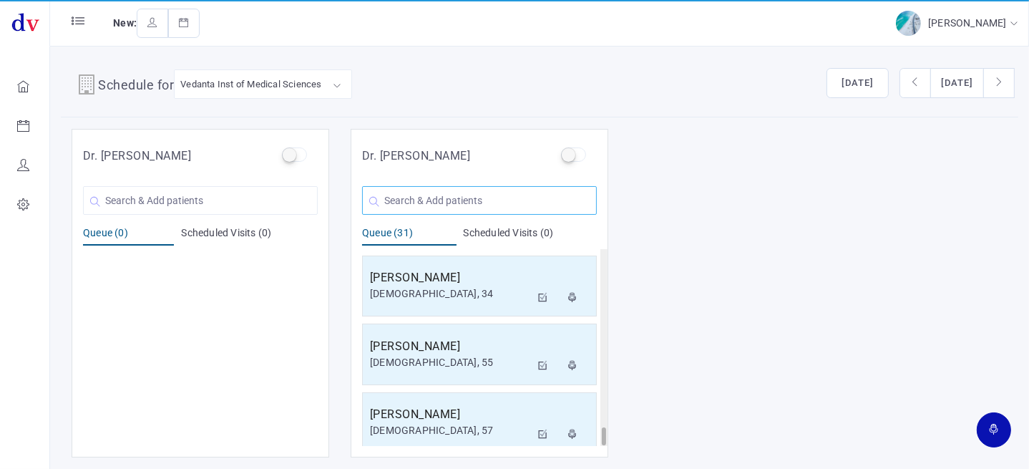
click at [487, 204] on input "text" at bounding box center [479, 200] width 235 height 29
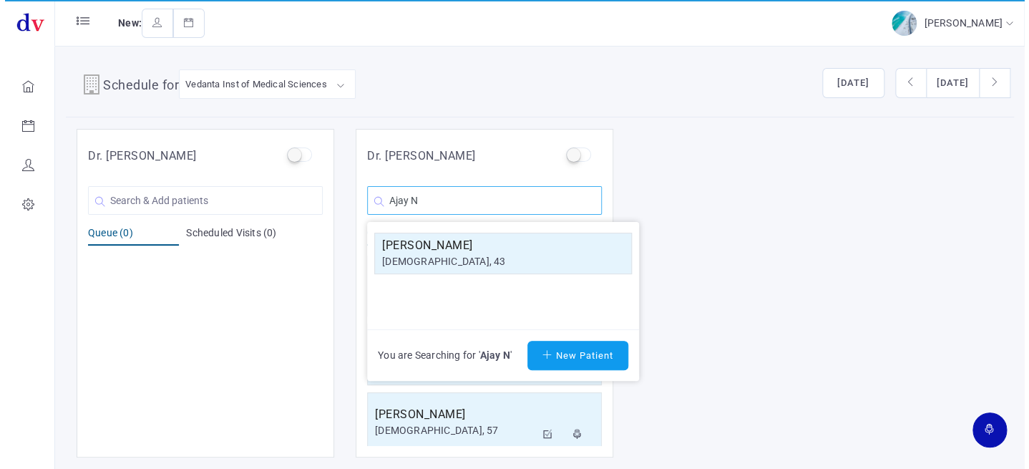
scroll to position [0, 0]
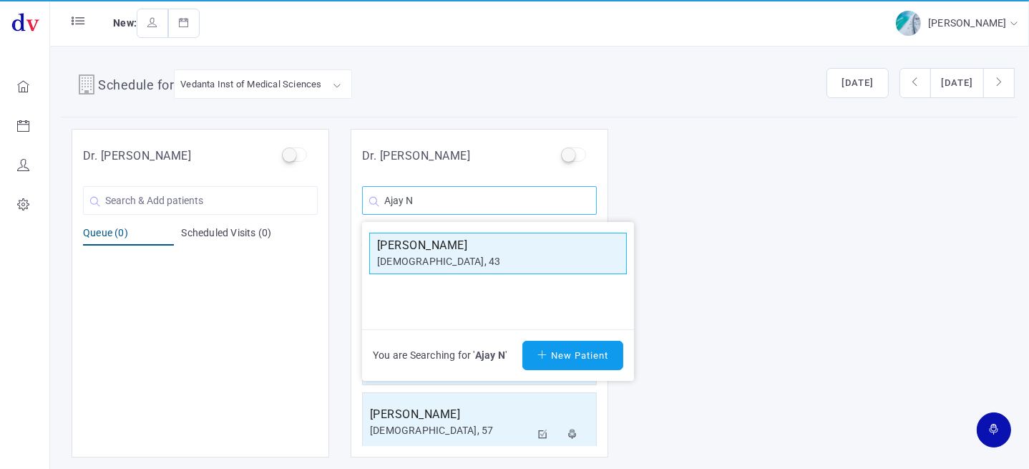
type input "Ajay N"
click at [444, 238] on h5 "[PERSON_NAME]" at bounding box center [498, 245] width 242 height 17
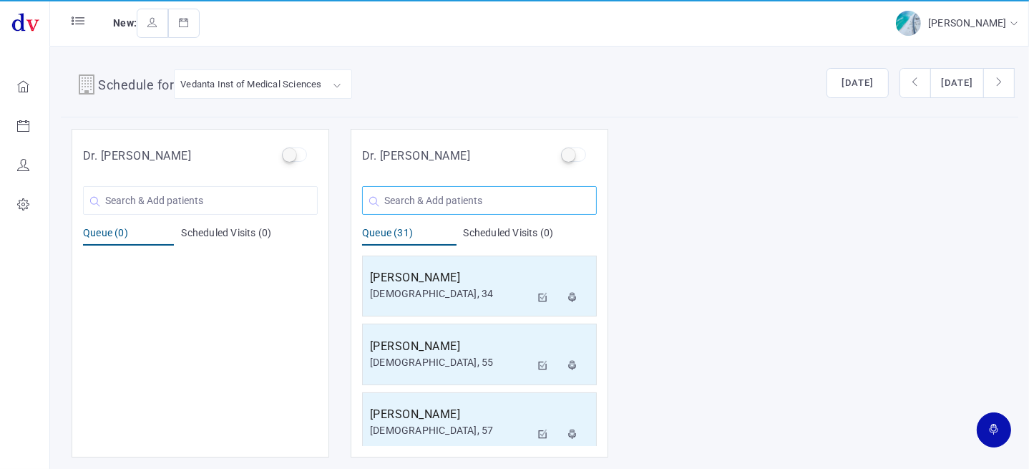
click at [436, 205] on input "text" at bounding box center [479, 200] width 235 height 29
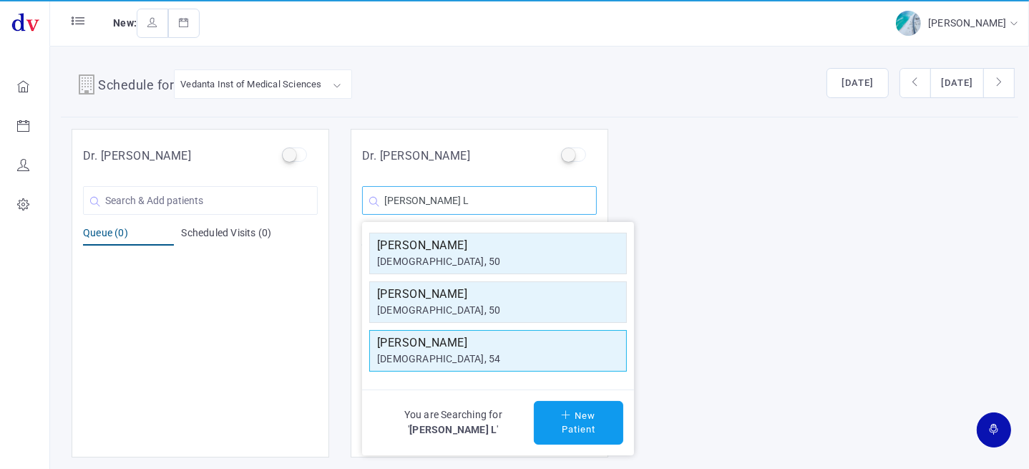
type input "[PERSON_NAME] L"
click at [436, 344] on h5 "[PERSON_NAME]" at bounding box center [498, 342] width 242 height 17
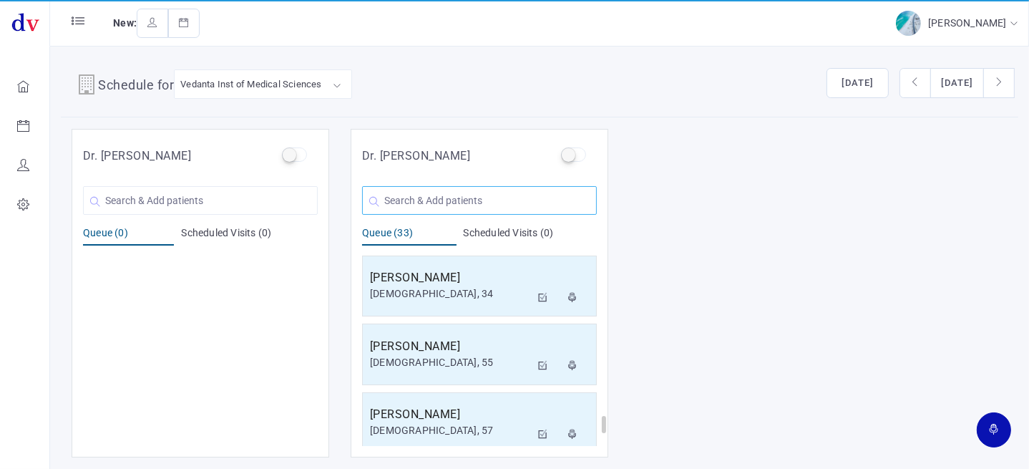
click at [462, 200] on input "text" at bounding box center [479, 200] width 235 height 29
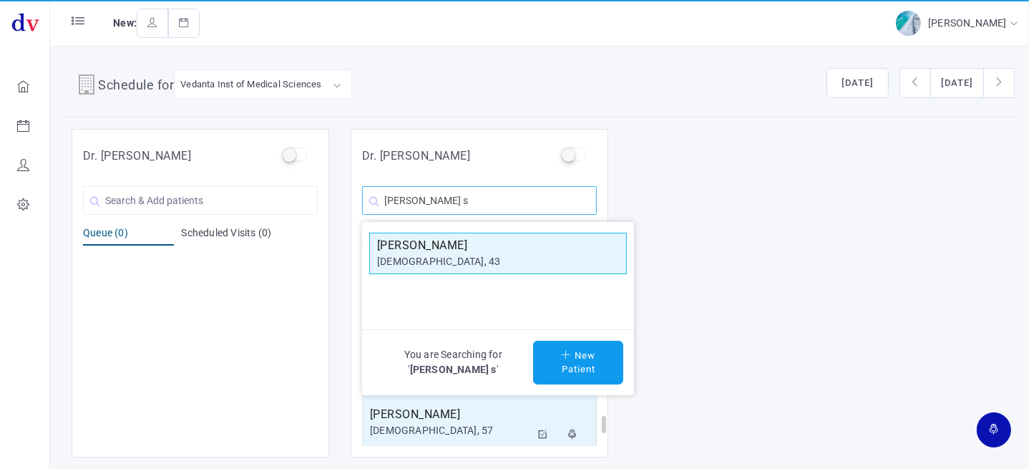
type input "[PERSON_NAME] s"
click at [494, 250] on h5 "[PERSON_NAME]" at bounding box center [498, 245] width 242 height 17
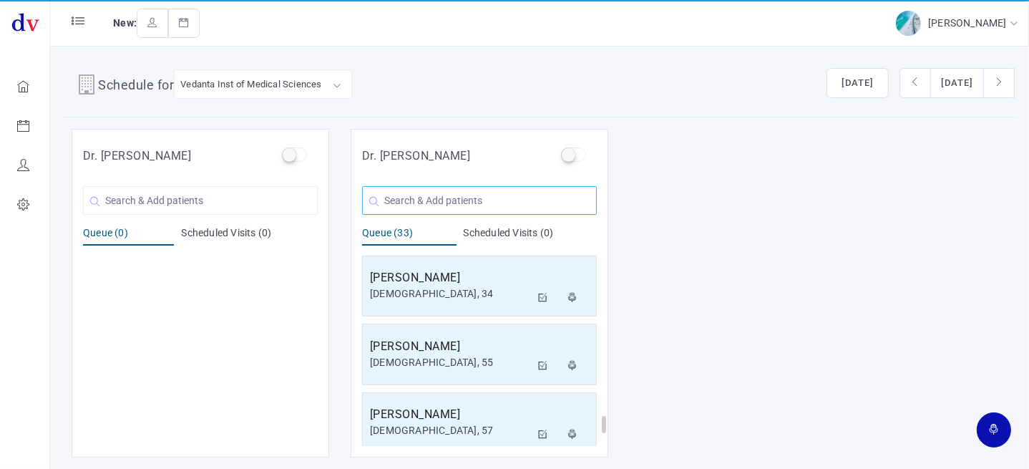
click at [477, 191] on input "text" at bounding box center [479, 200] width 235 height 29
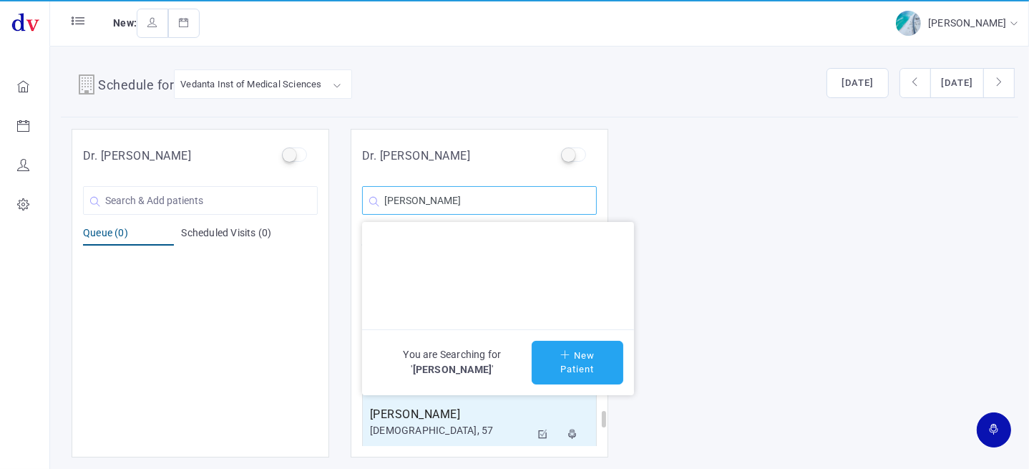
type input "[PERSON_NAME]"
click at [562, 361] on button "New Patient" at bounding box center [578, 363] width 92 height 44
type input "[PERSON_NAME]"
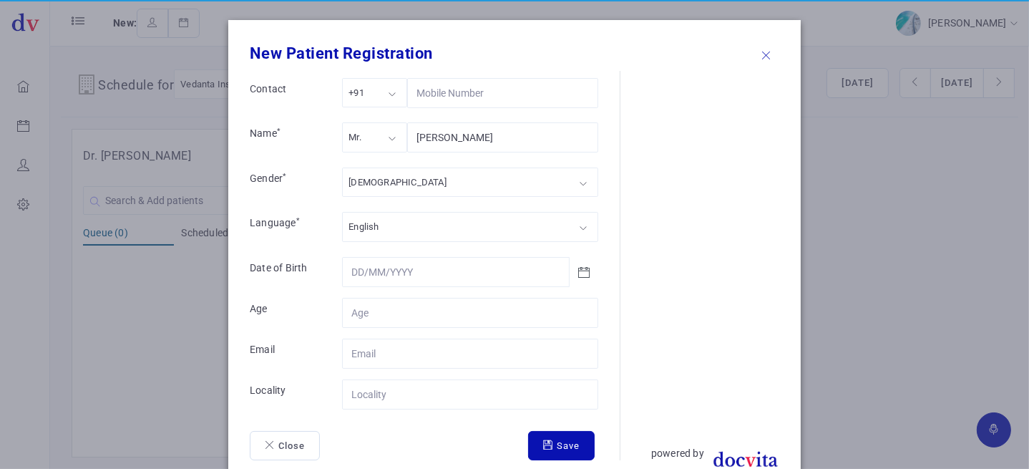
click at [433, 332] on form "Contact +91 +91 +91 +1 +971 Name * Mr. Mr. Mr. Ms. Mrs. [PERSON_NAME] Gender * …" at bounding box center [435, 269] width 370 height 382
click at [431, 321] on input "Contact" at bounding box center [470, 313] width 256 height 30
type input "2"
type input "28"
click at [394, 394] on input "Contact" at bounding box center [470, 394] width 256 height 30
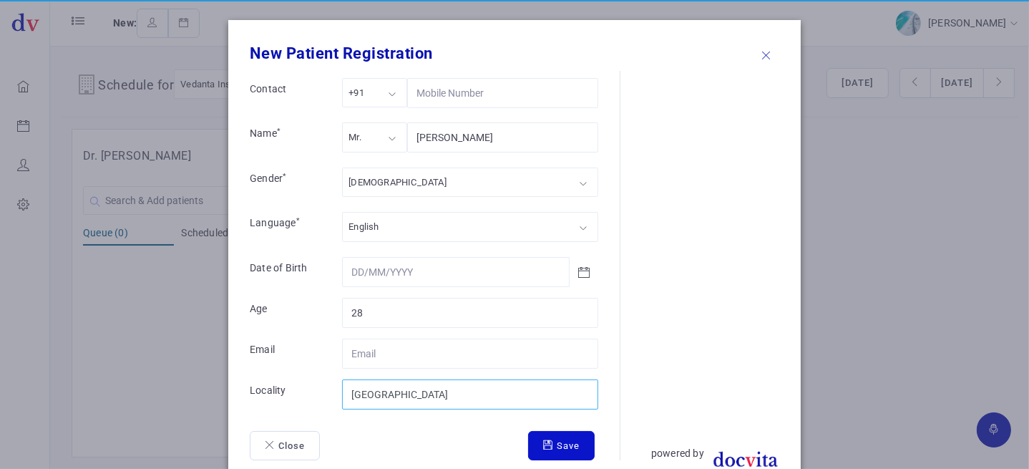
type input "[GEOGRAPHIC_DATA]"
click at [547, 441] on icon "submit" at bounding box center [550, 444] width 14 height 9
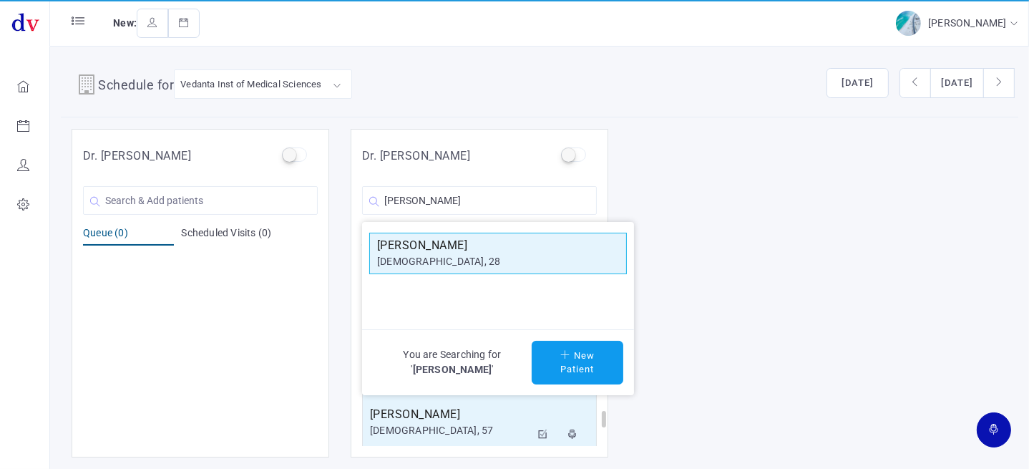
click at [451, 254] on div "[DEMOGRAPHIC_DATA], 28" at bounding box center [498, 261] width 242 height 15
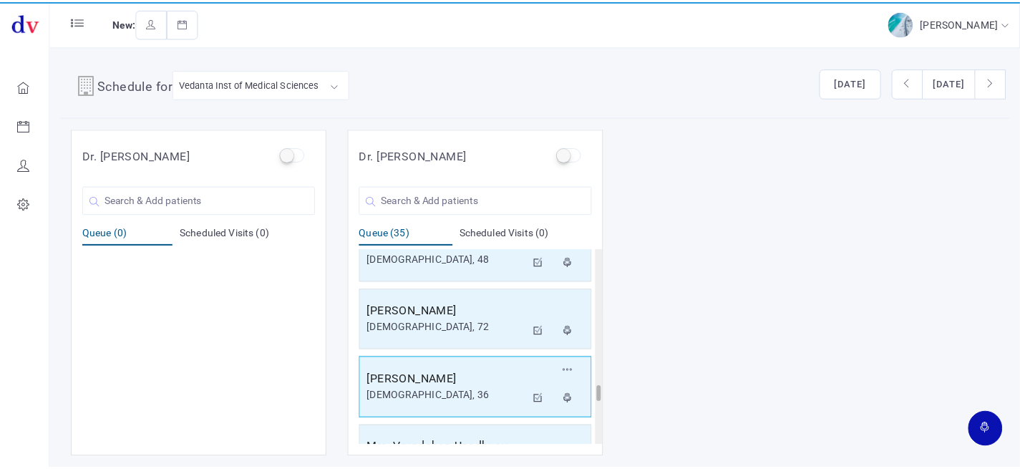
scroll to position [1668, 0]
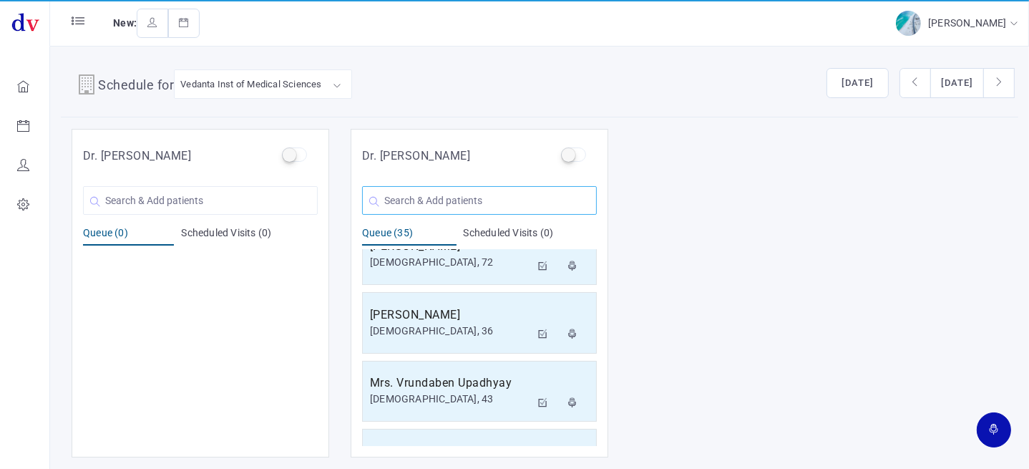
click at [473, 207] on input "text" at bounding box center [479, 200] width 235 height 29
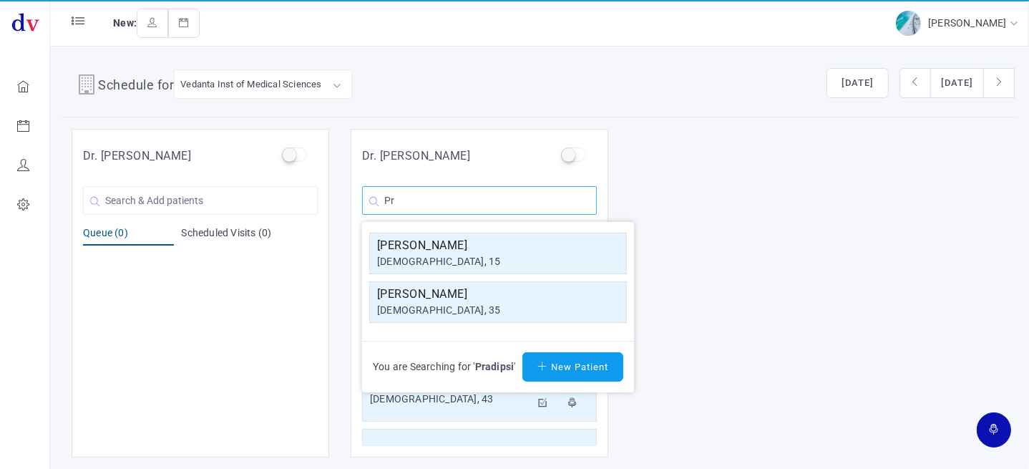
type input "P"
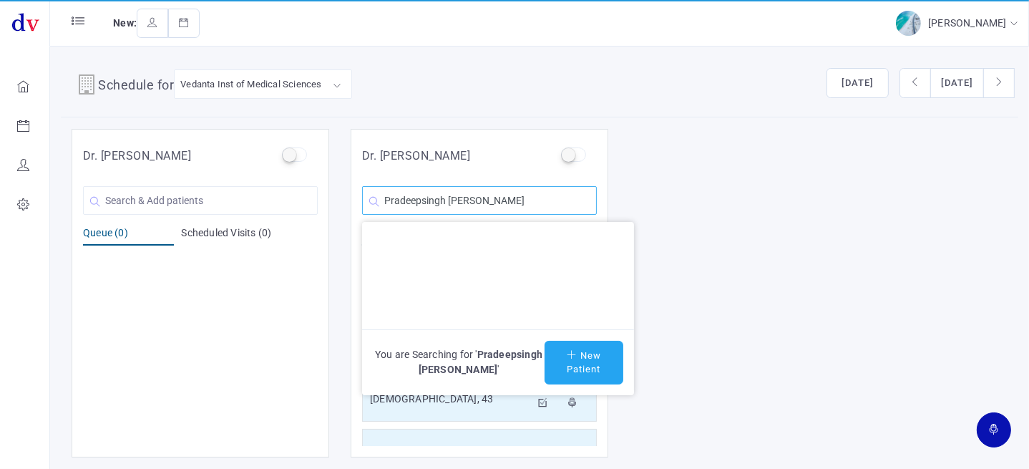
type input "Pradeepsingh [PERSON_NAME]"
click at [578, 359] on button "New Patient" at bounding box center [583, 363] width 79 height 44
type input "Pradeepsingh [PERSON_NAME]"
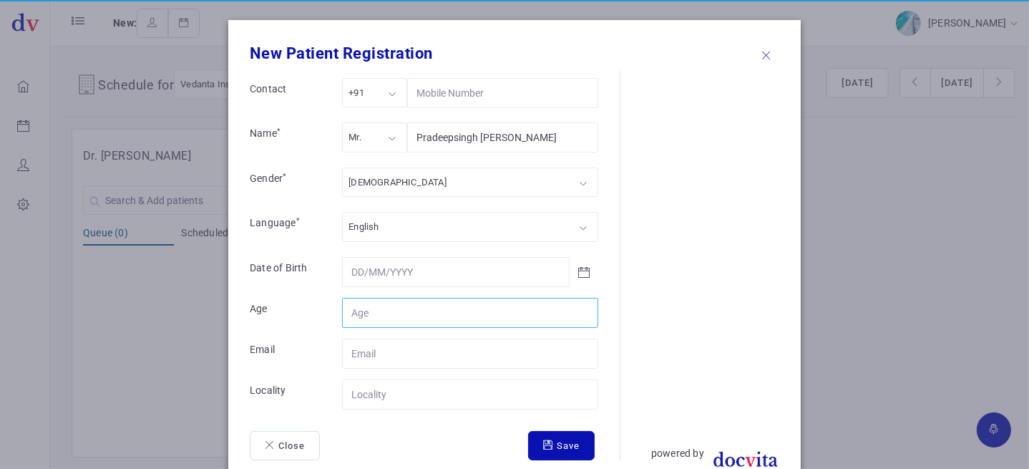
click at [415, 311] on input "Contact" at bounding box center [470, 313] width 256 height 30
type input "77"
click at [394, 396] on input "Contact" at bounding box center [470, 394] width 256 height 30
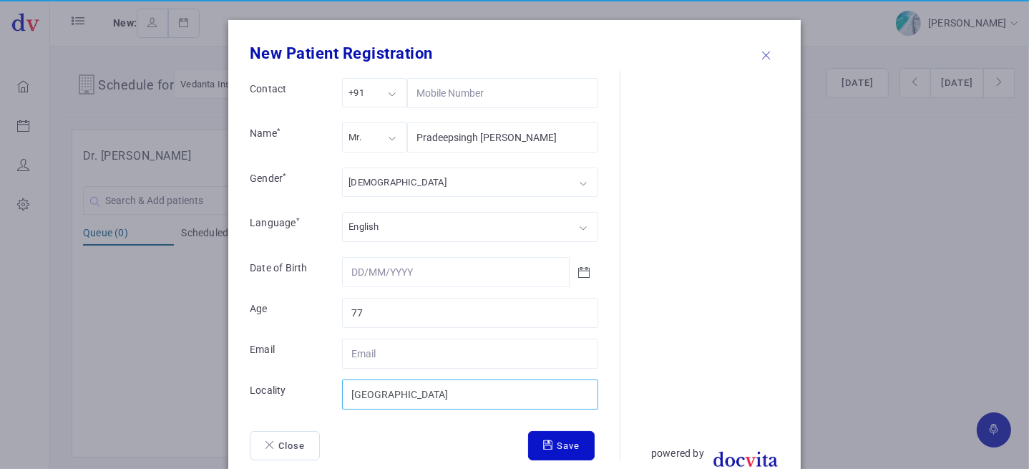
type input "[GEOGRAPHIC_DATA]"
click at [546, 446] on button "Save" at bounding box center [561, 446] width 67 height 30
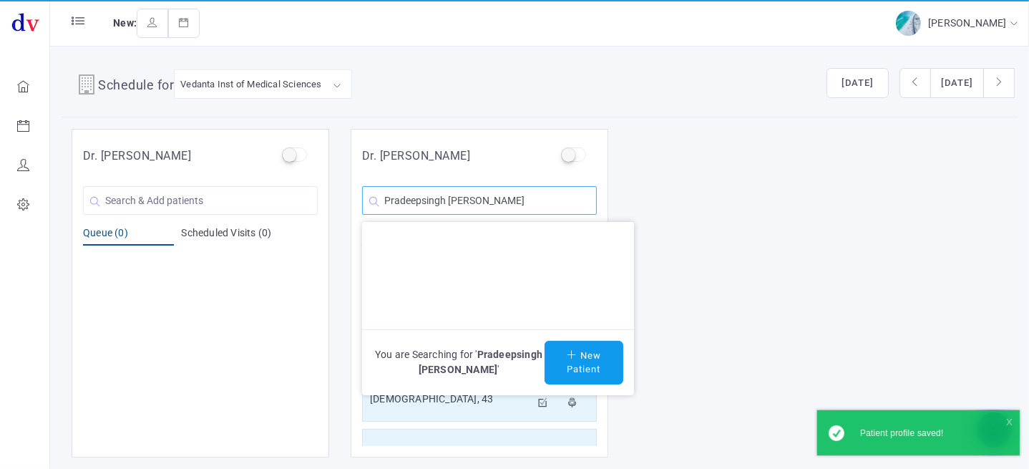
click at [540, 207] on input "Pradeepsingh [PERSON_NAME]" at bounding box center [479, 200] width 235 height 29
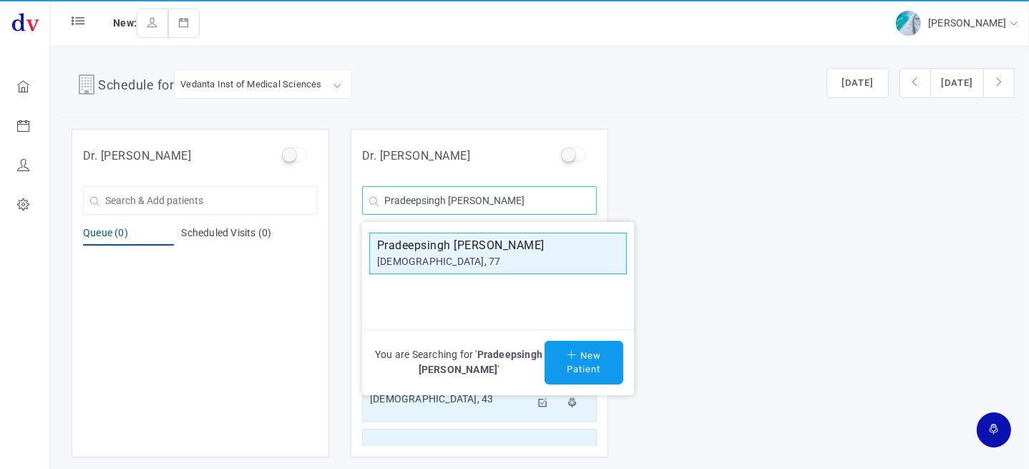
type input "Pradeepsingh [PERSON_NAME]"
click at [527, 255] on div "[DEMOGRAPHIC_DATA], 77" at bounding box center [498, 261] width 242 height 15
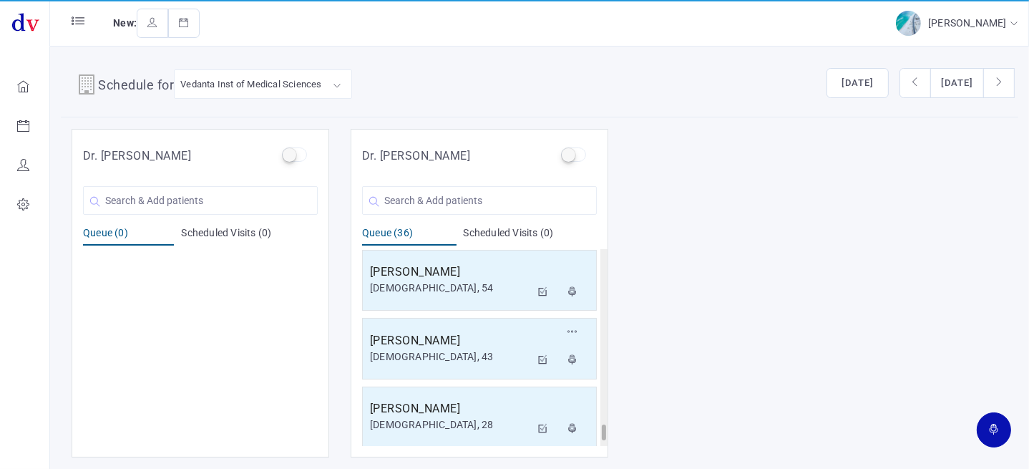
scroll to position [2257, 0]
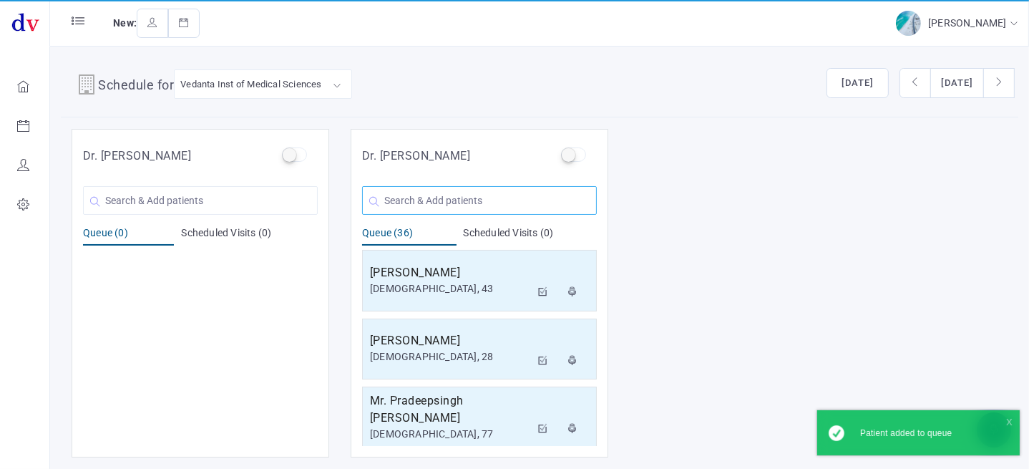
click at [494, 193] on input "text" at bounding box center [479, 200] width 235 height 29
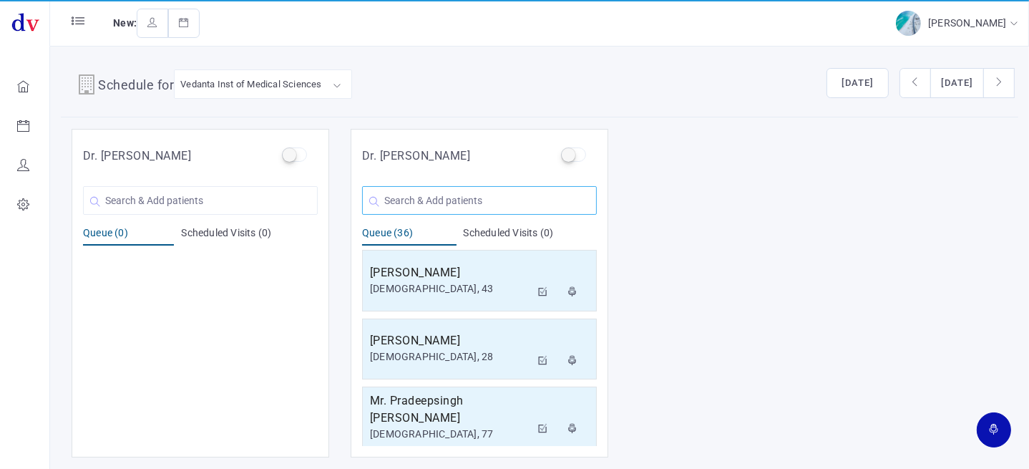
click at [473, 197] on input "text" at bounding box center [479, 200] width 235 height 29
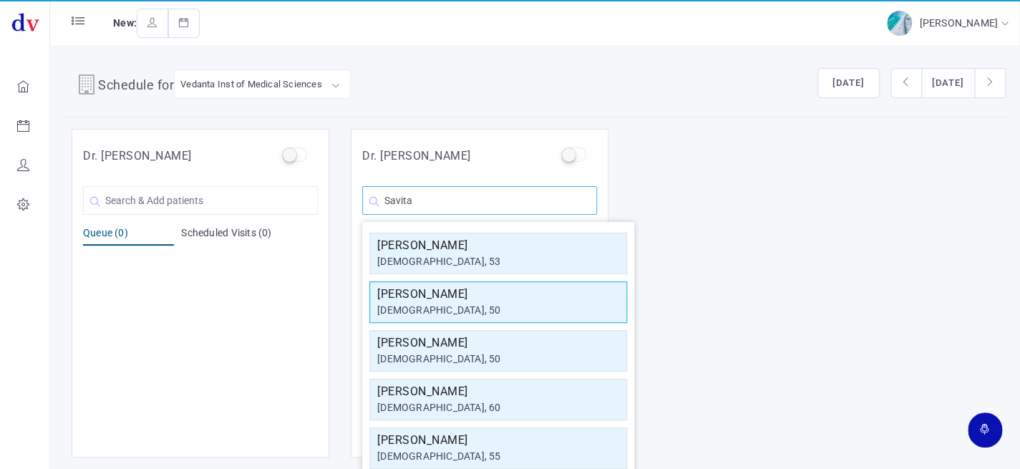
type input "Savita"
click at [465, 303] on div "[DEMOGRAPHIC_DATA], 50" at bounding box center [498, 310] width 242 height 15
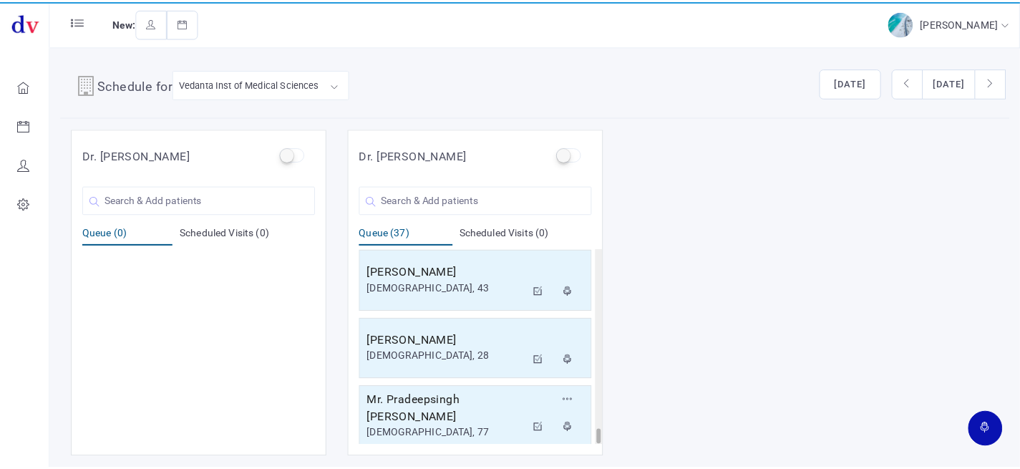
scroll to position [2325, 0]
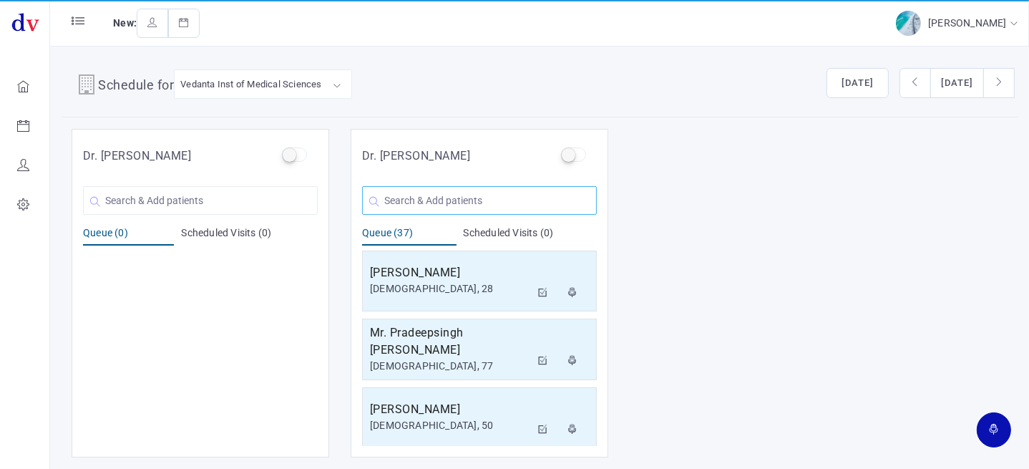
click at [456, 200] on input "text" at bounding box center [479, 200] width 235 height 29
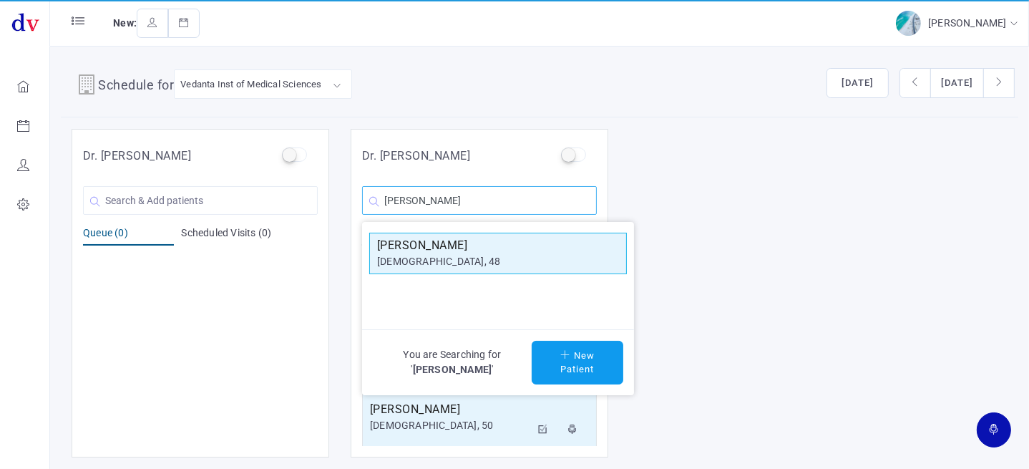
type input "[PERSON_NAME]"
click at [447, 243] on h5 "[PERSON_NAME]" at bounding box center [498, 245] width 242 height 17
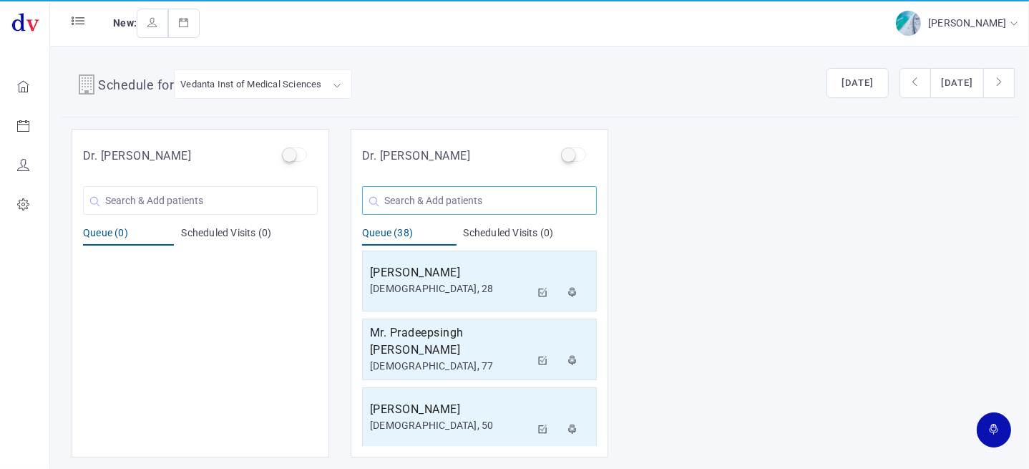
click at [441, 200] on input "text" at bounding box center [479, 200] width 235 height 29
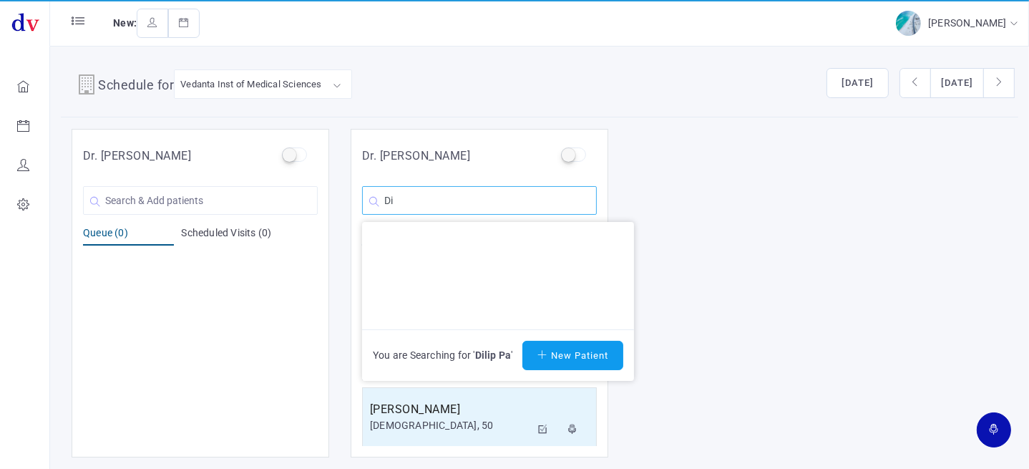
type input "D"
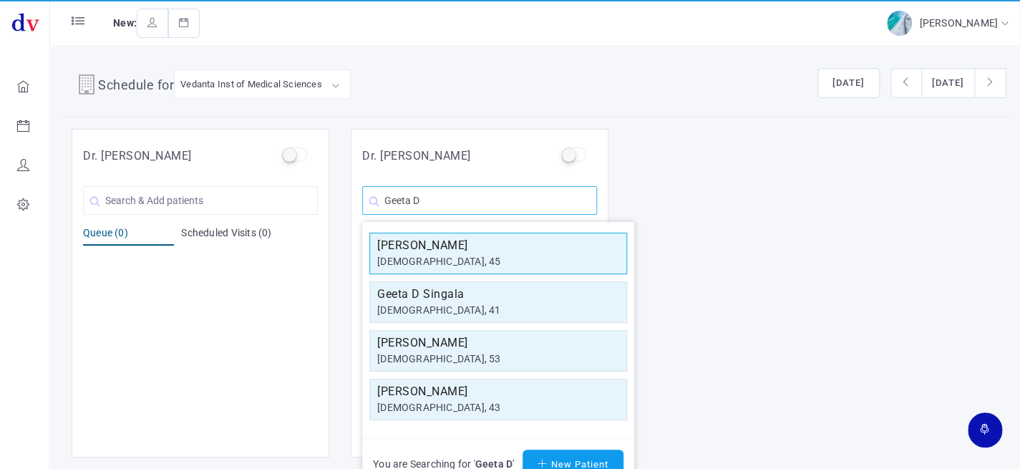
type input "Geeta D"
click at [451, 254] on div "[DEMOGRAPHIC_DATA], 45" at bounding box center [498, 261] width 242 height 15
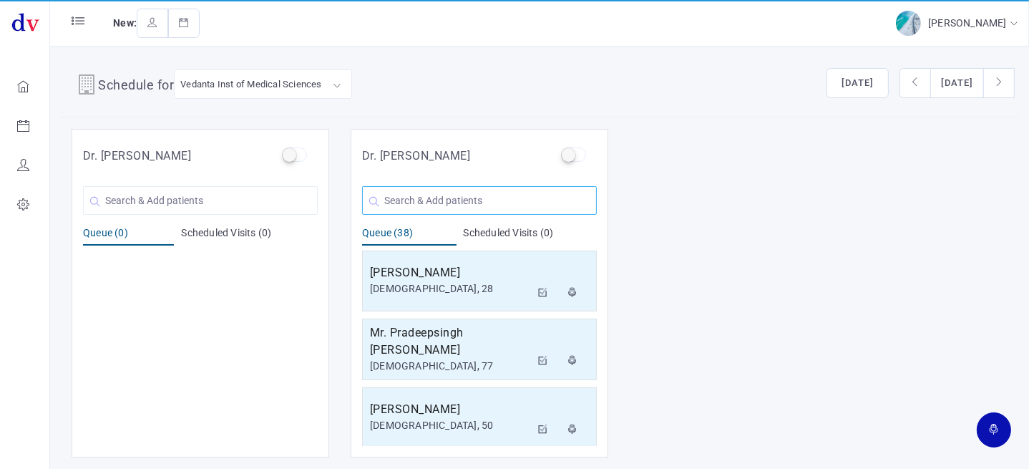
click at [444, 193] on input "text" at bounding box center [479, 200] width 235 height 29
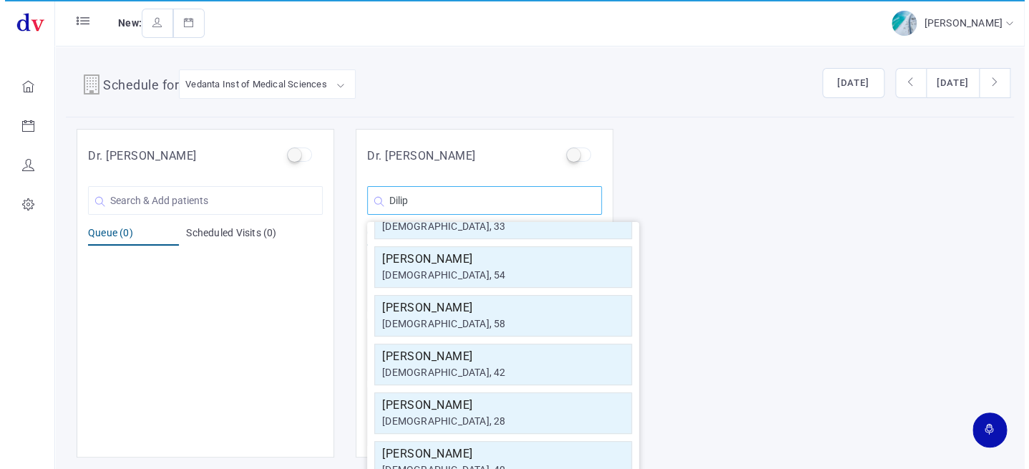
scroll to position [0, 0]
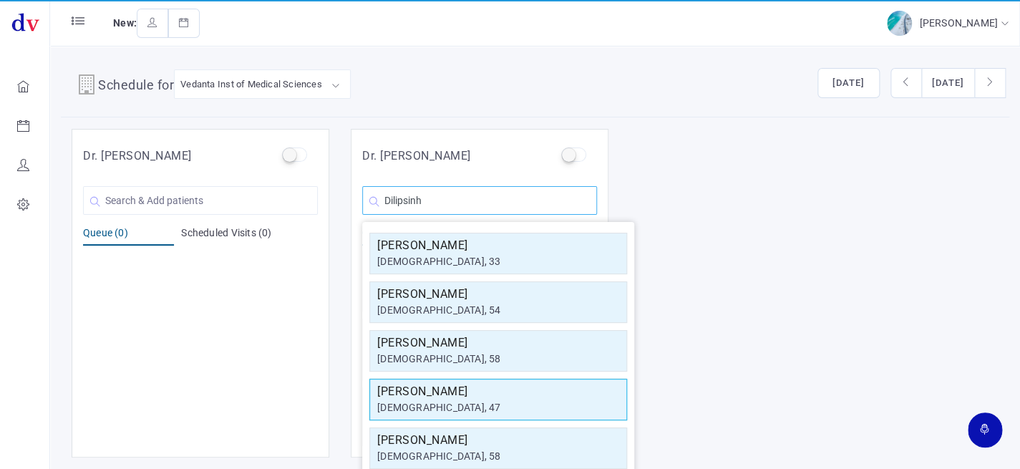
type input "Dilipsinh"
click at [459, 389] on h5 "[PERSON_NAME]" at bounding box center [498, 391] width 242 height 17
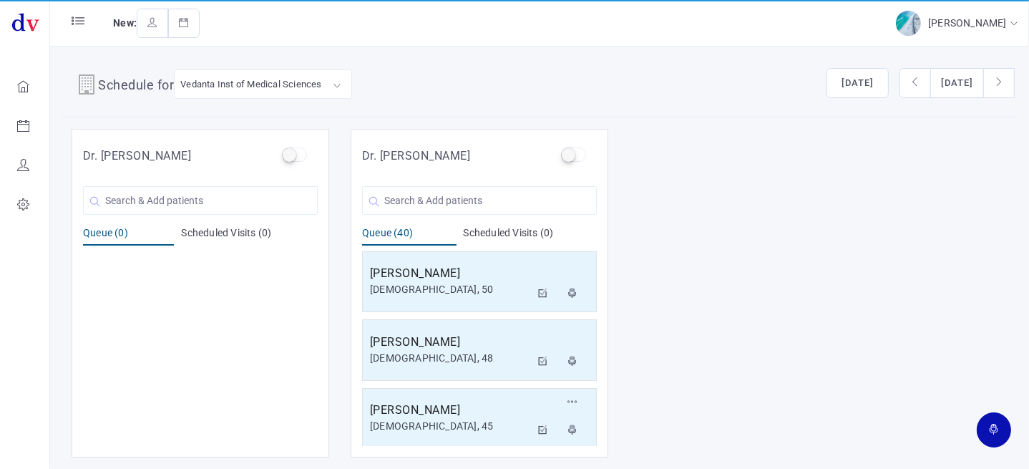
scroll to position [2530, 0]
click at [445, 419] on div "[DEMOGRAPHIC_DATA], 47" at bounding box center [450, 426] width 160 height 15
click at [436, 201] on input "text" at bounding box center [479, 200] width 235 height 29
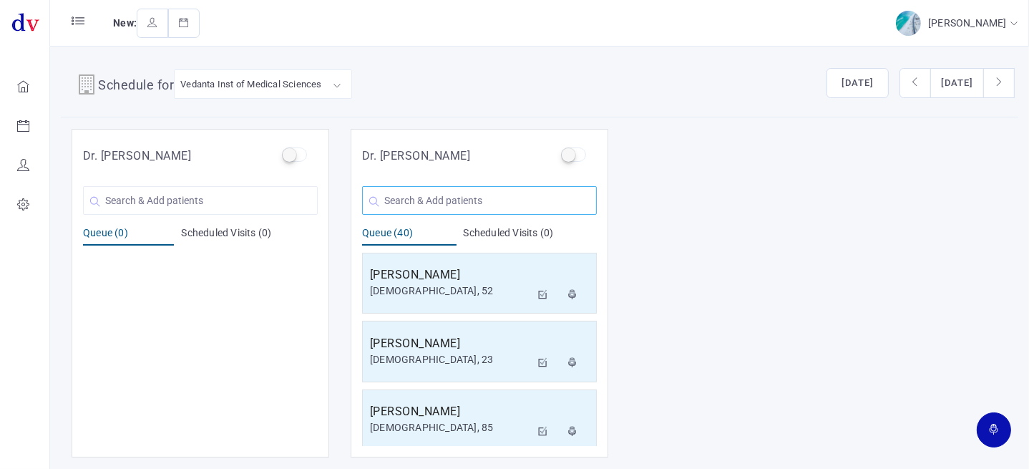
click at [441, 201] on input "text" at bounding box center [479, 200] width 235 height 29
